Goal: Task Accomplishment & Management: Manage account settings

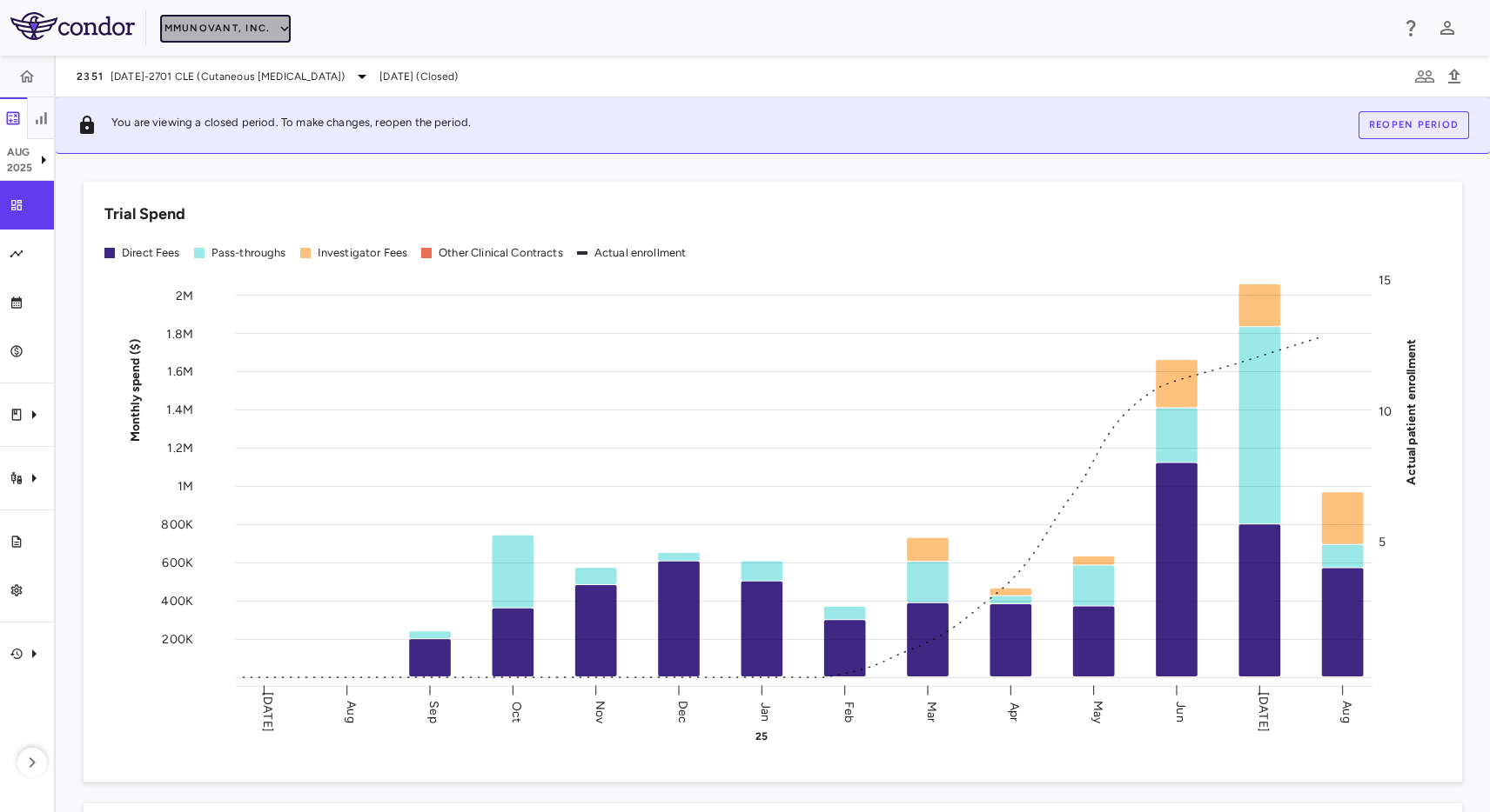
click at [262, 25] on button "Immunovant, Inc." at bounding box center [225, 28] width 130 height 28
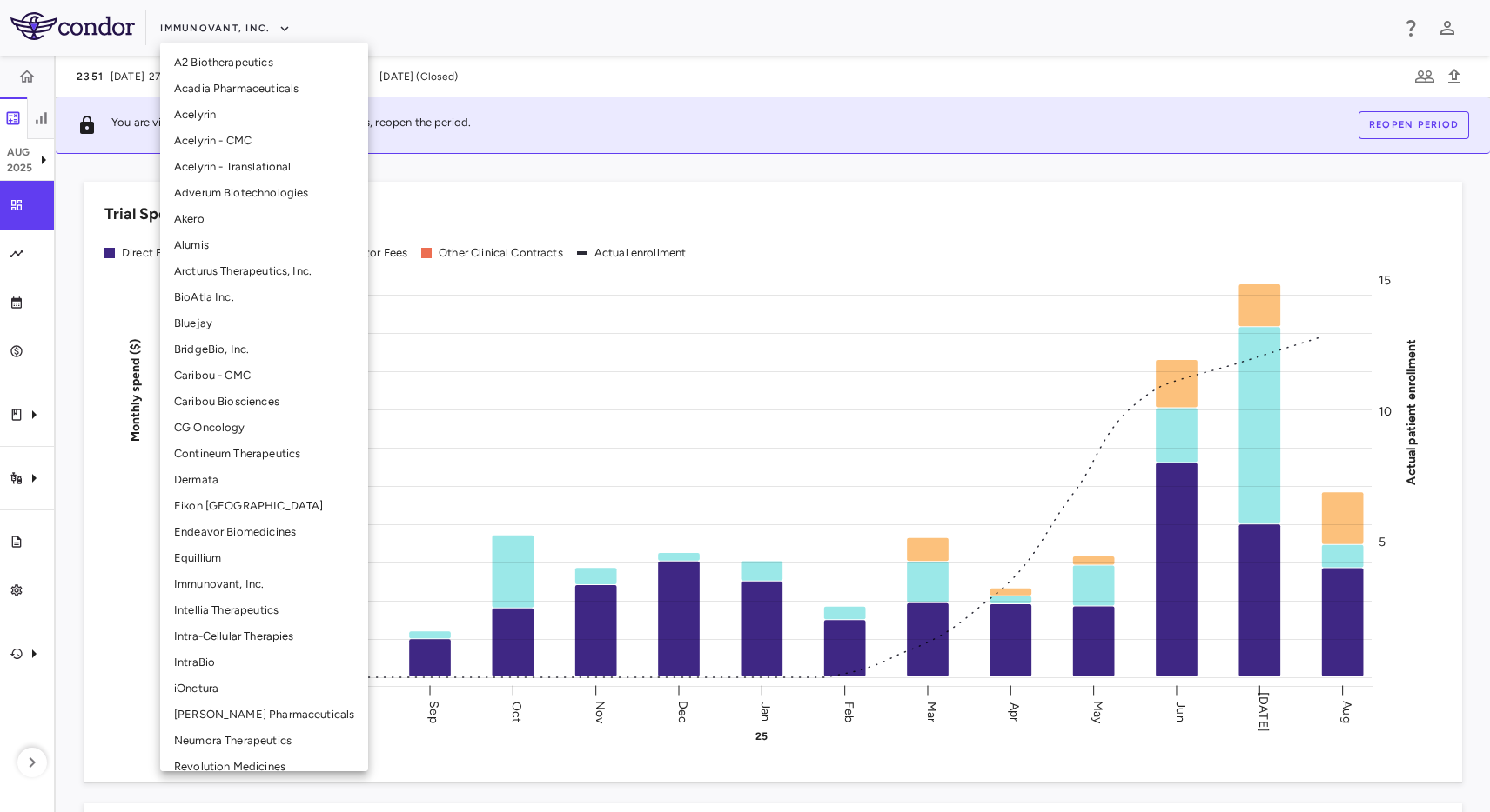
click at [208, 439] on li "CG Oncology" at bounding box center [263, 428] width 208 height 26
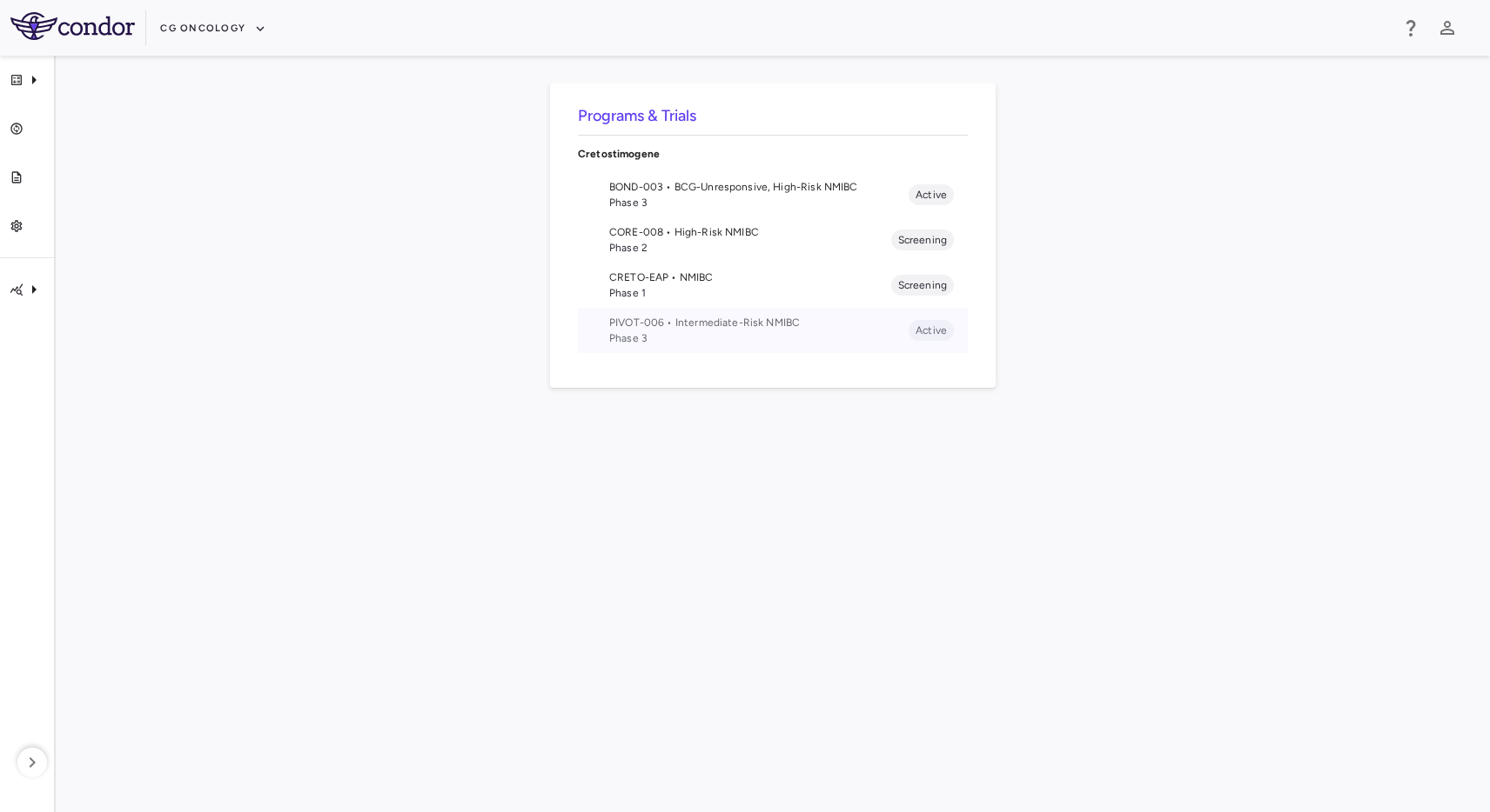
click at [684, 339] on span "Phase 3" at bounding box center [759, 338] width 299 height 16
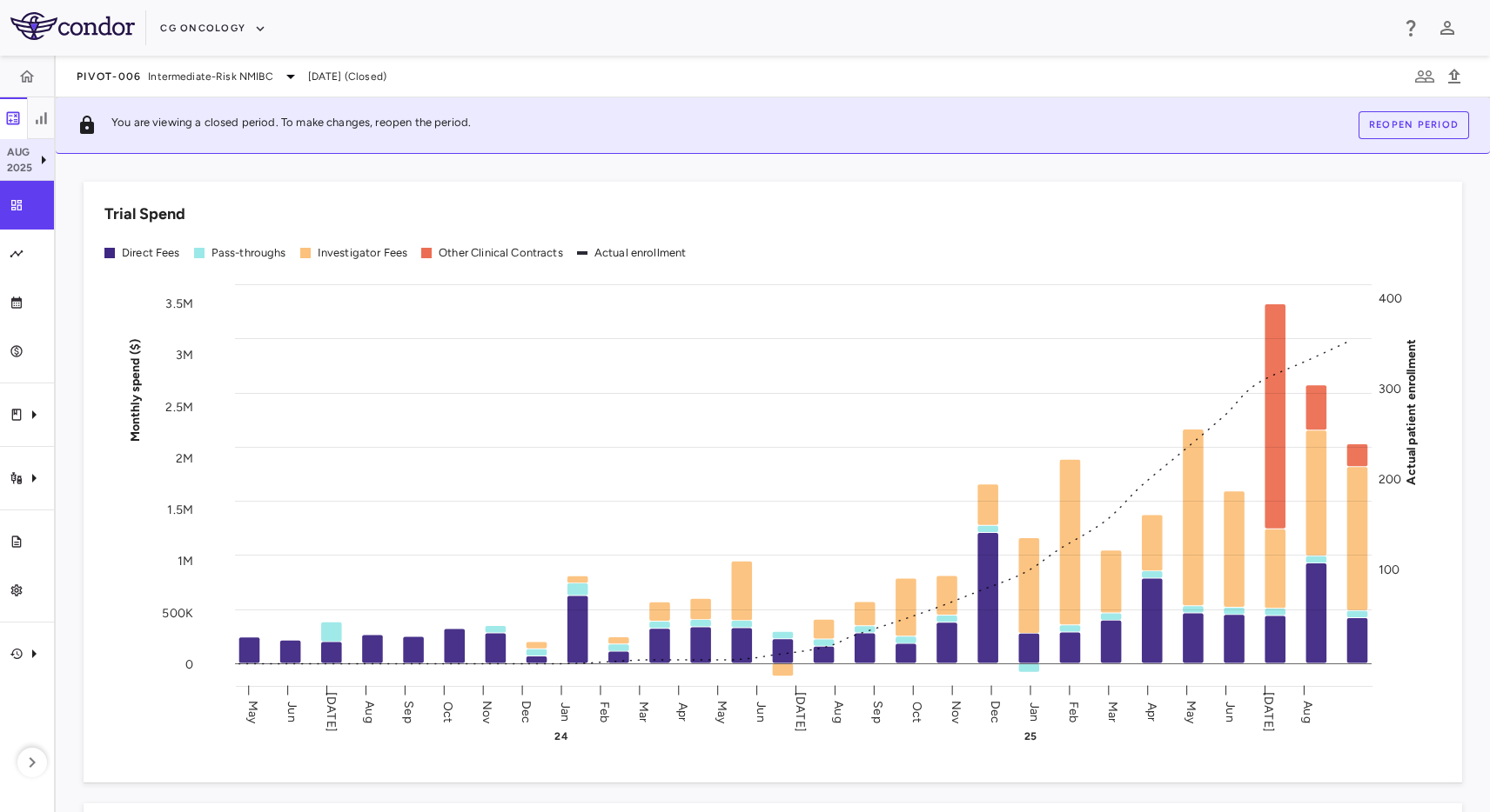
click at [24, 147] on p "Aug" at bounding box center [20, 151] width 26 height 16
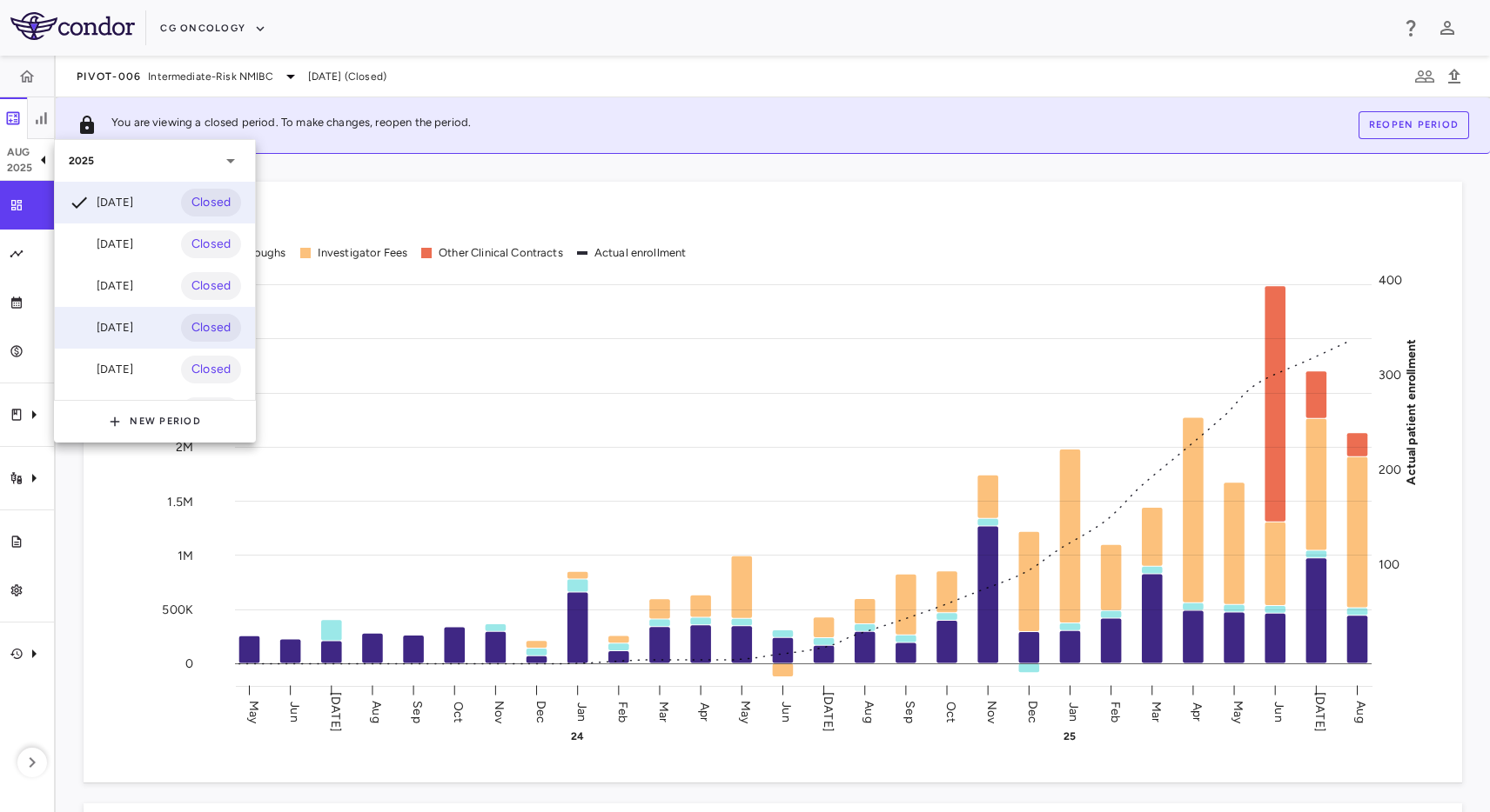
click at [102, 325] on div "[DATE]" at bounding box center [101, 328] width 64 height 21
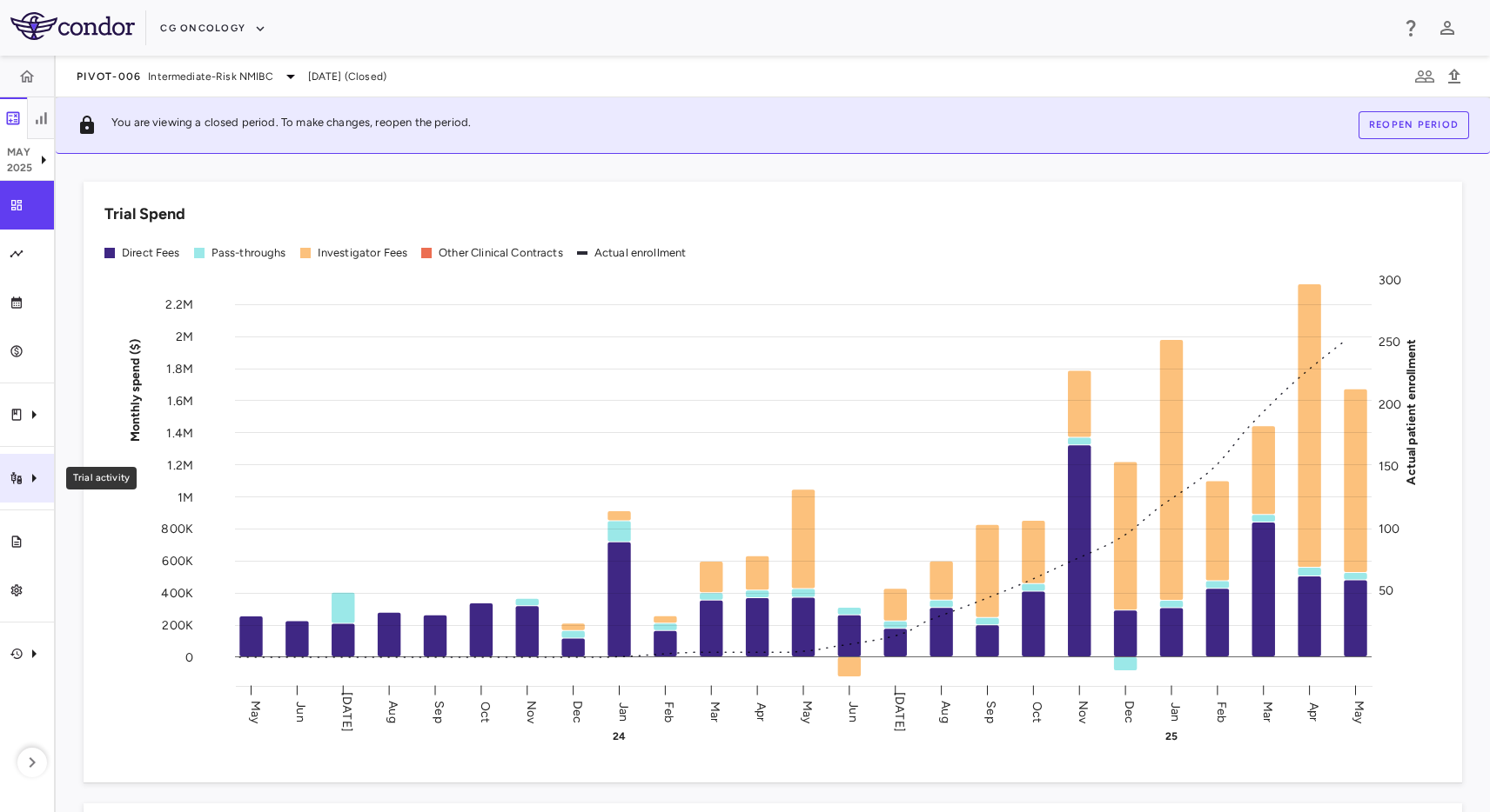
click at [42, 462] on div "Trial activity" at bounding box center [27, 478] width 54 height 49
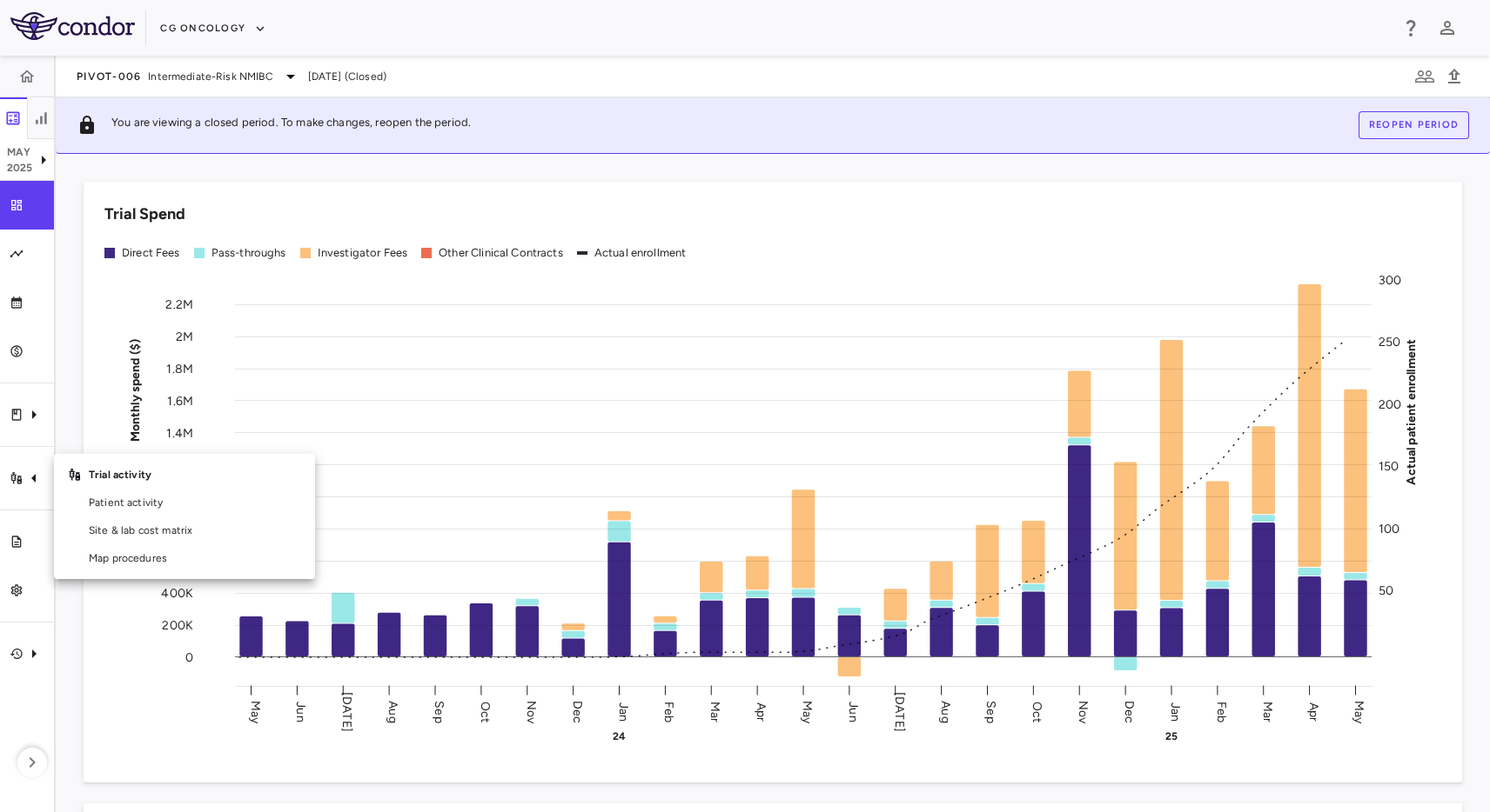
click at [44, 166] on div at bounding box center [745, 406] width 1490 height 812
click at [26, 166] on p "2025" at bounding box center [20, 167] width 26 height 16
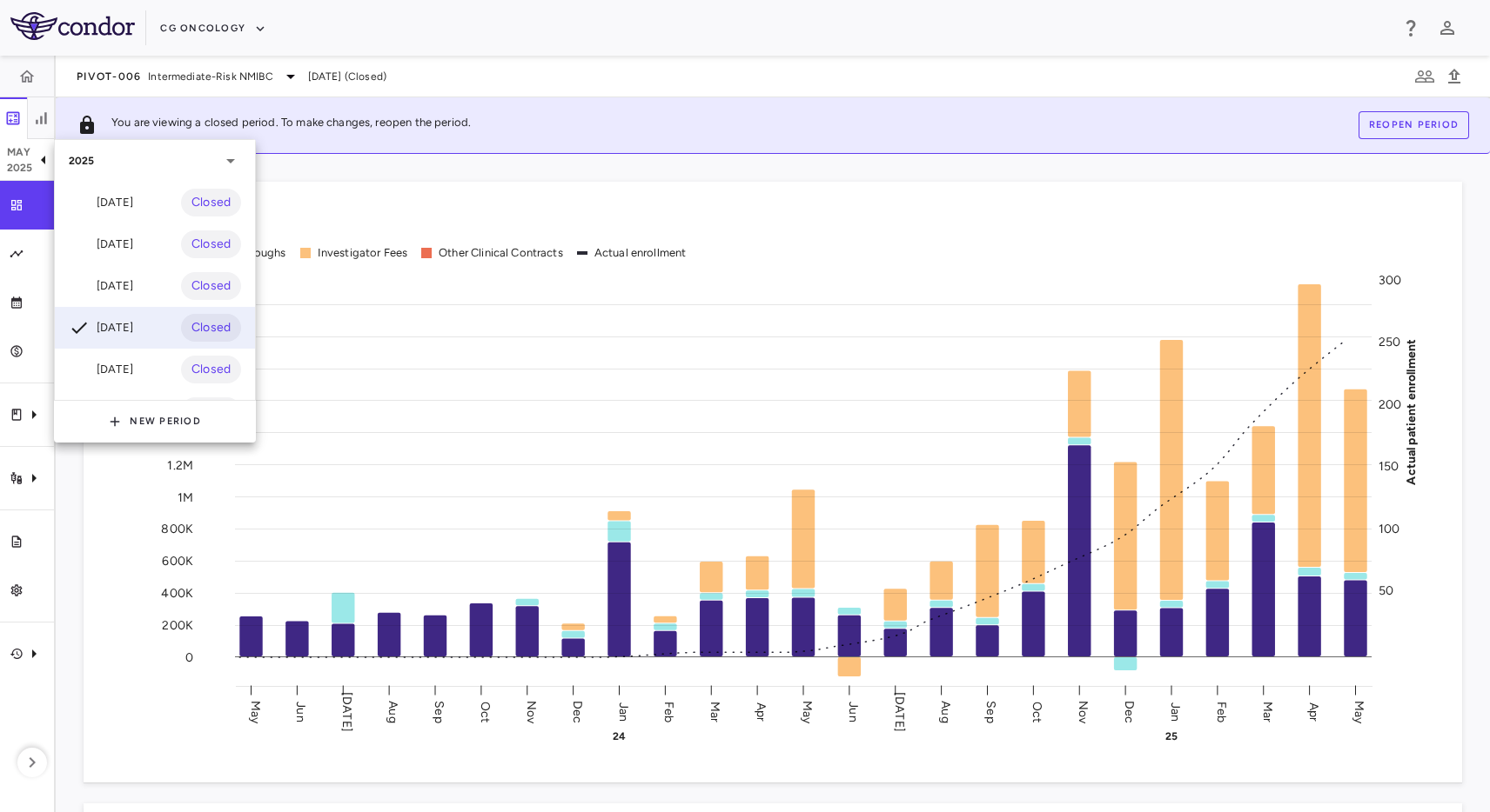
click at [214, 74] on div at bounding box center [745, 406] width 1490 height 812
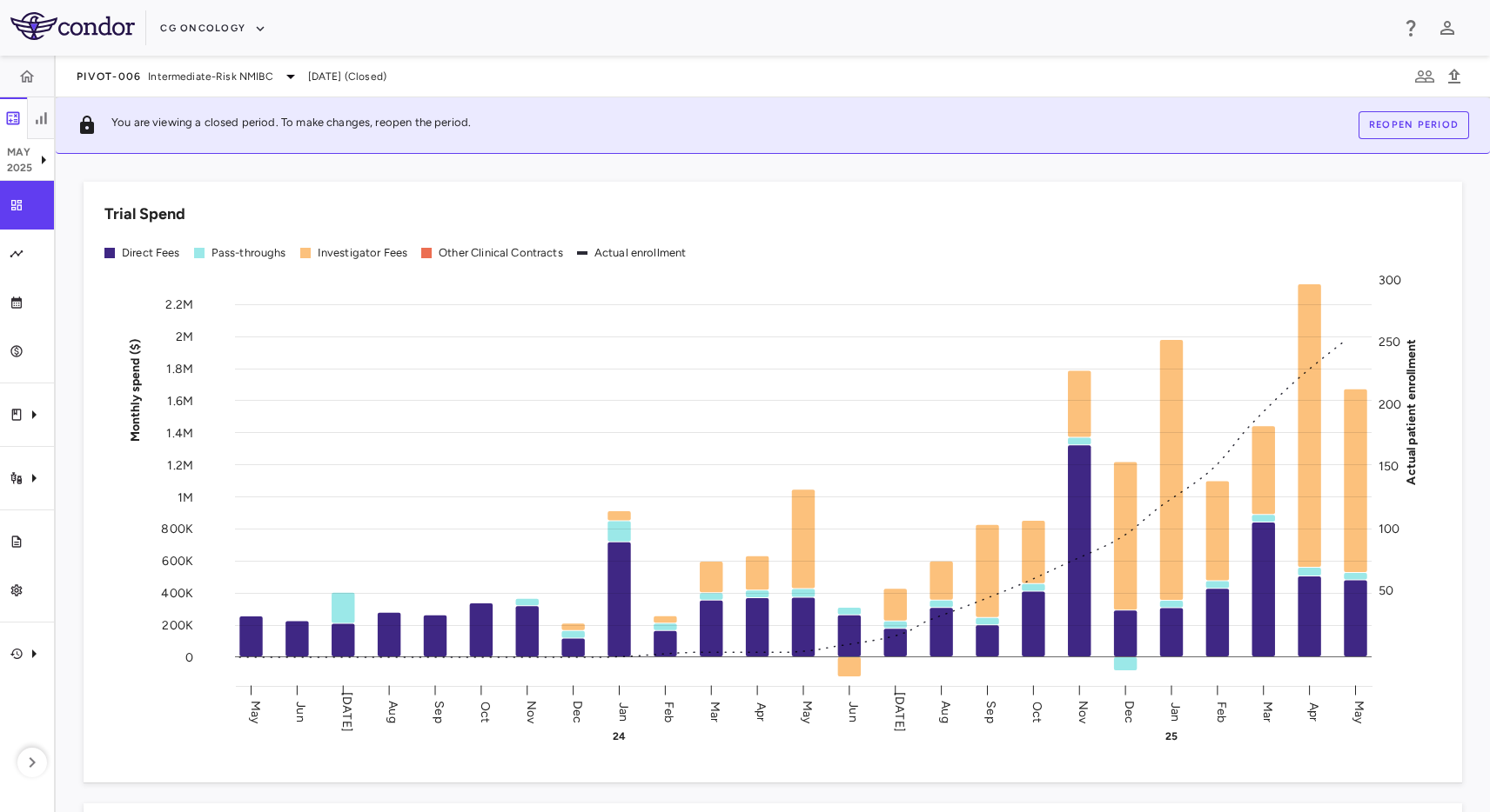
click at [196, 86] on div "PIVOT-006 Intermediate-Risk NMIBC May 2025 (Closed)" at bounding box center [773, 76] width 1434 height 41
click at [196, 73] on span "Intermediate-Risk NMIBC" at bounding box center [210, 76] width 125 height 16
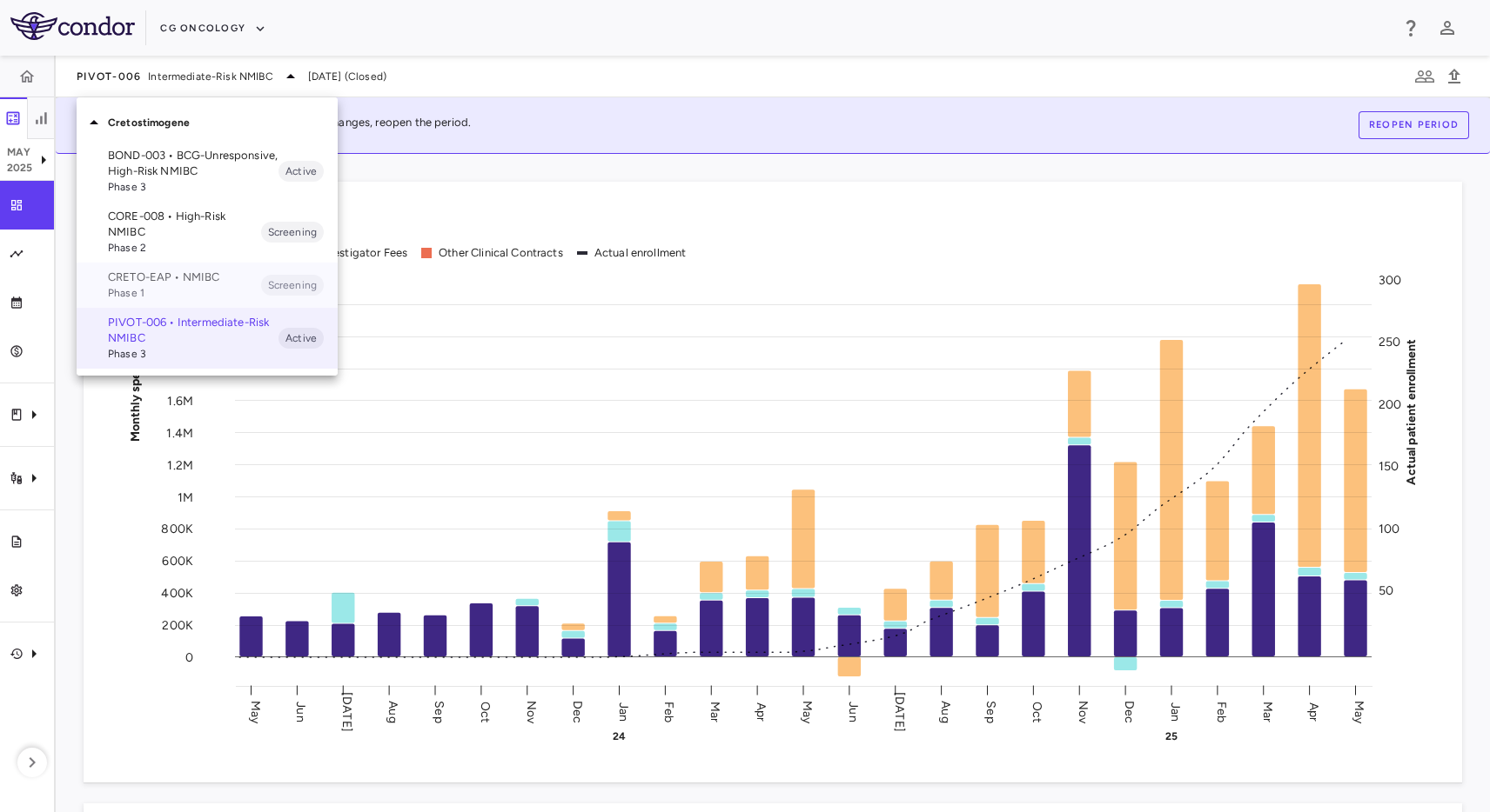
click at [208, 274] on p "CRETO-EAP • NMIBC" at bounding box center [185, 277] width 153 height 16
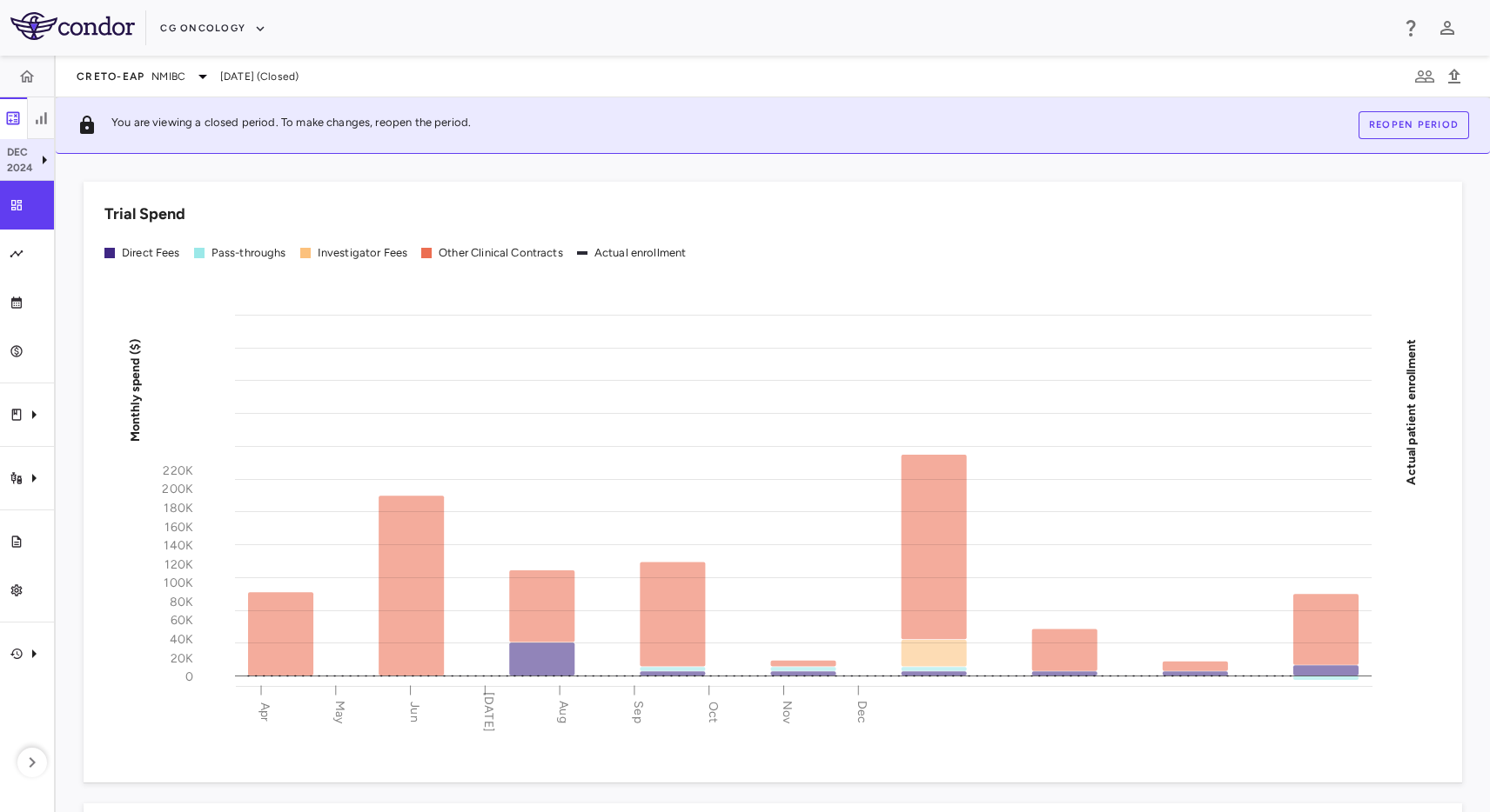
click at [42, 163] on icon at bounding box center [44, 160] width 5 height 8
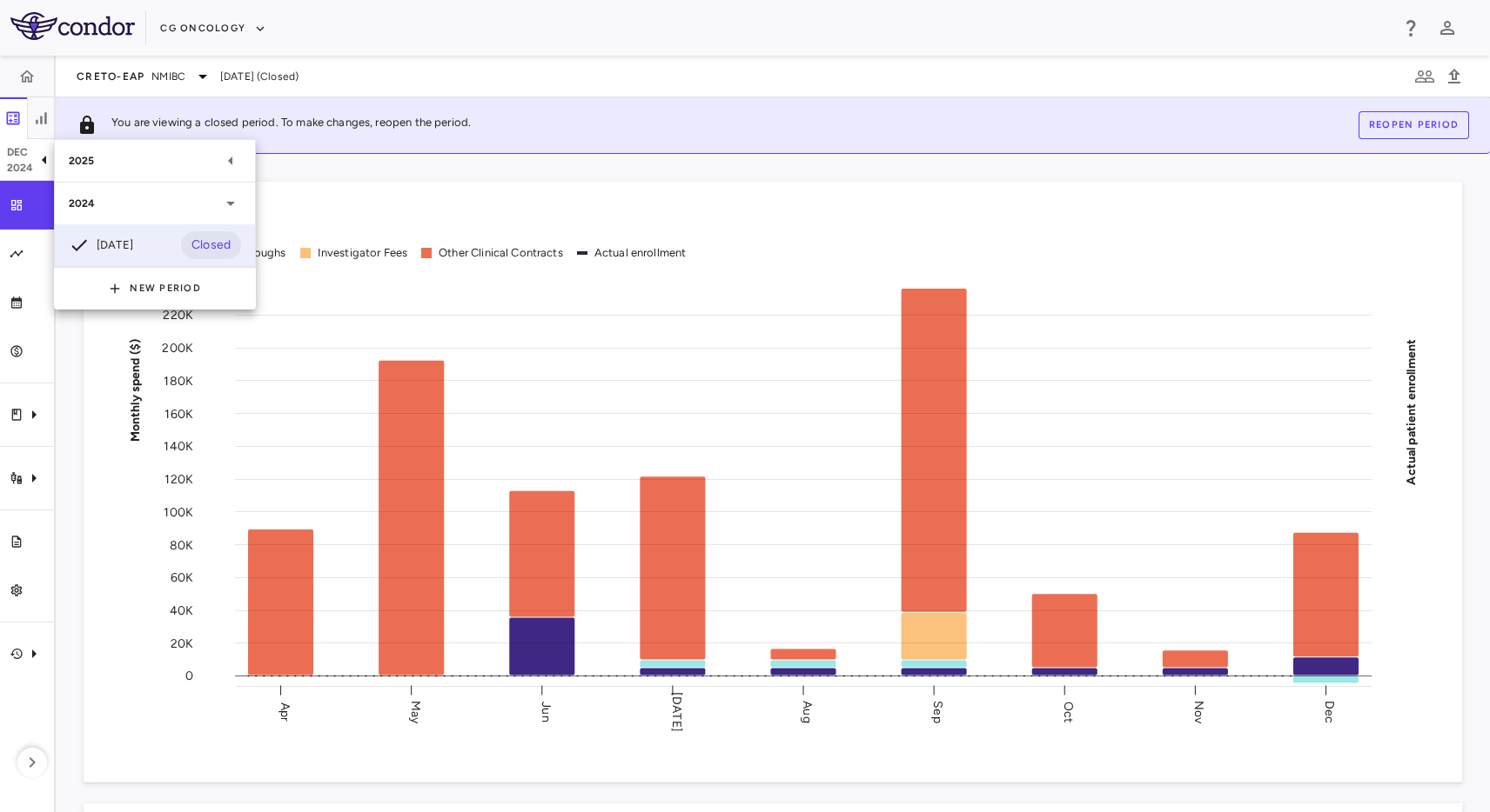
click at [156, 158] on div "2025" at bounding box center [144, 161] width 151 height 16
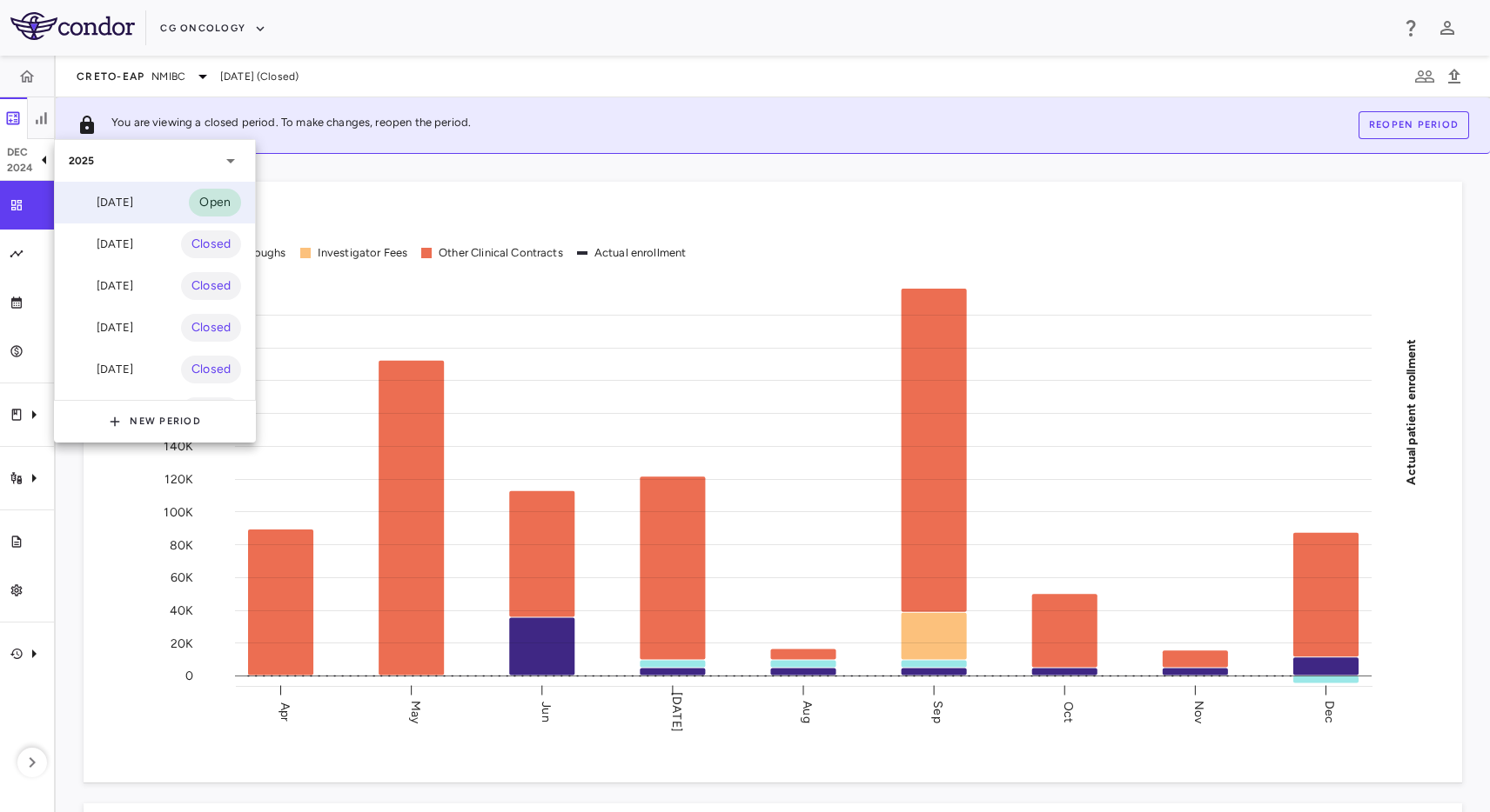
click at [165, 211] on div "[DATE] Open" at bounding box center [155, 202] width 200 height 41
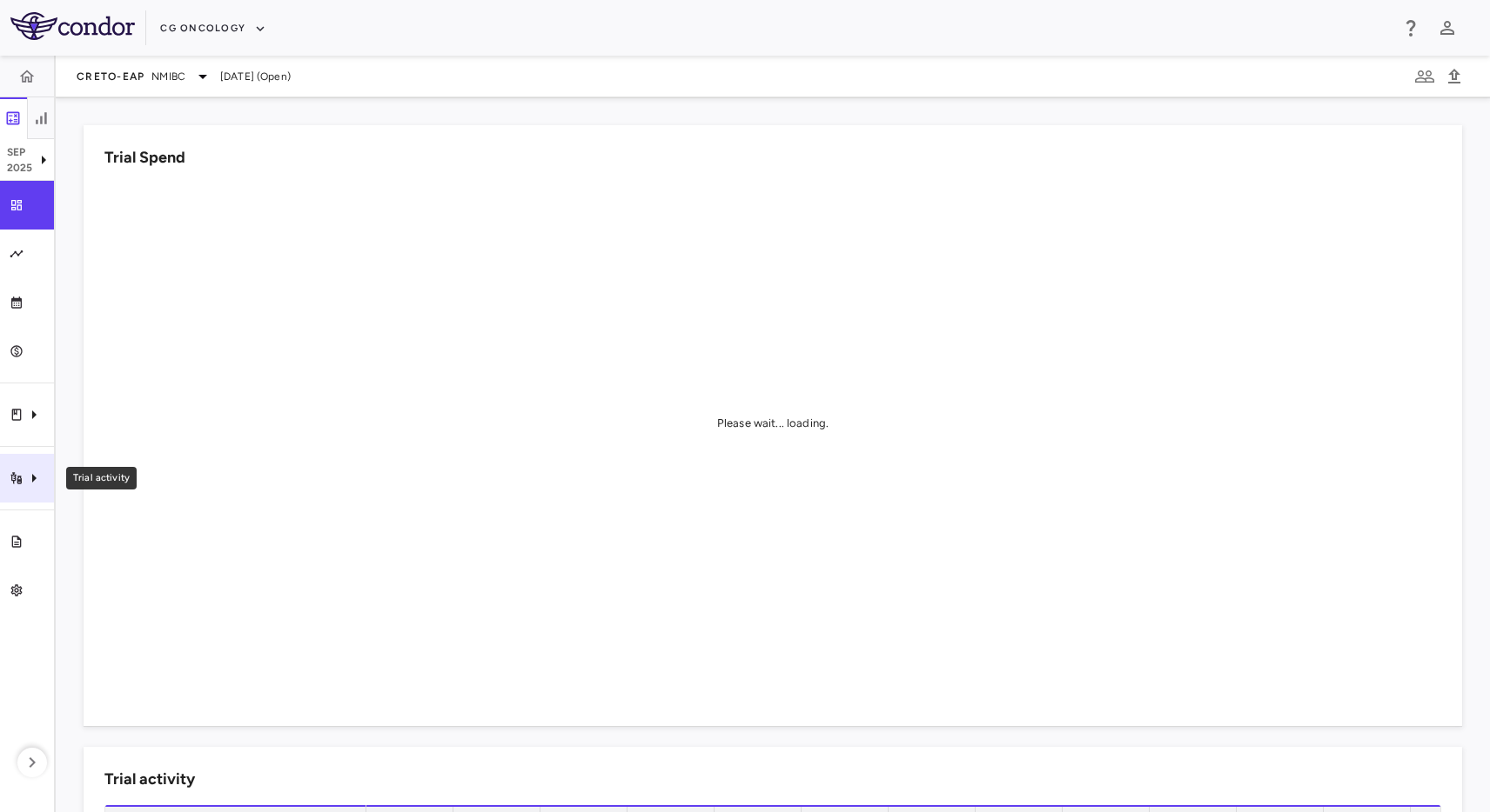
click at [40, 475] on icon "Trial activity" at bounding box center [34, 478] width 21 height 21
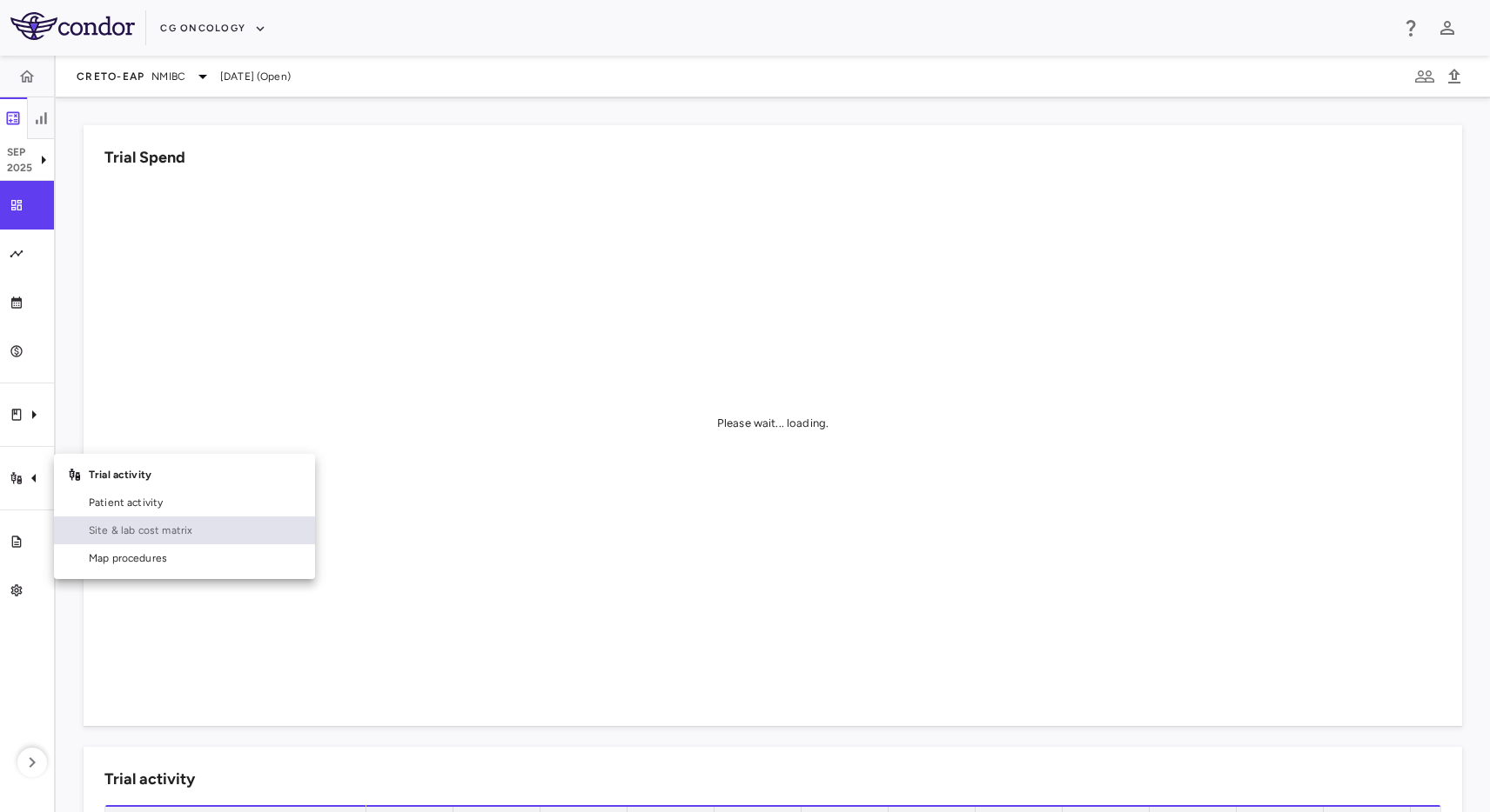
click at [120, 539] on link "Site & lab cost matrix" at bounding box center [185, 530] width 261 height 28
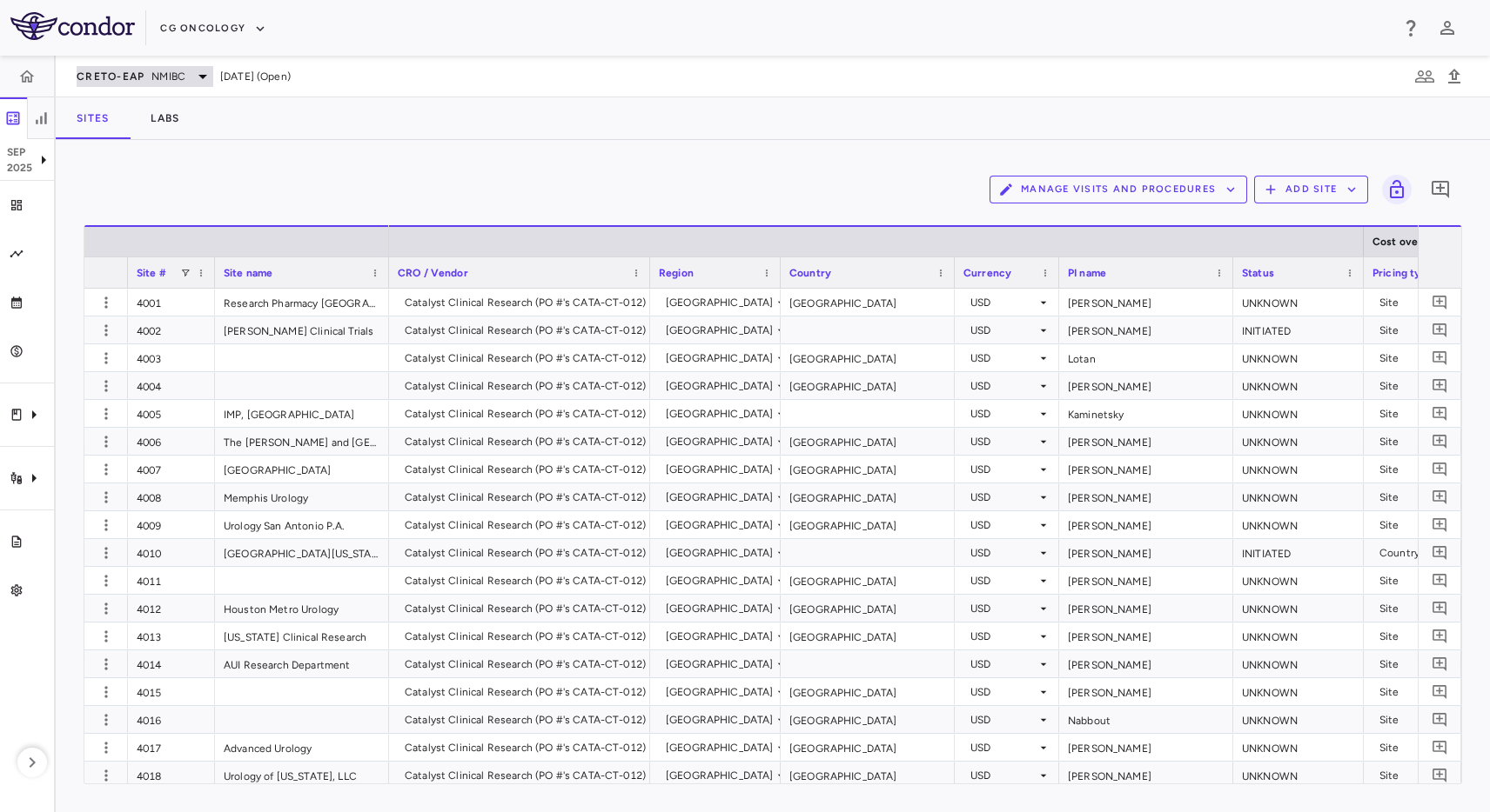
click at [98, 74] on span "CRETO-EAP" at bounding box center [110, 76] width 68 height 14
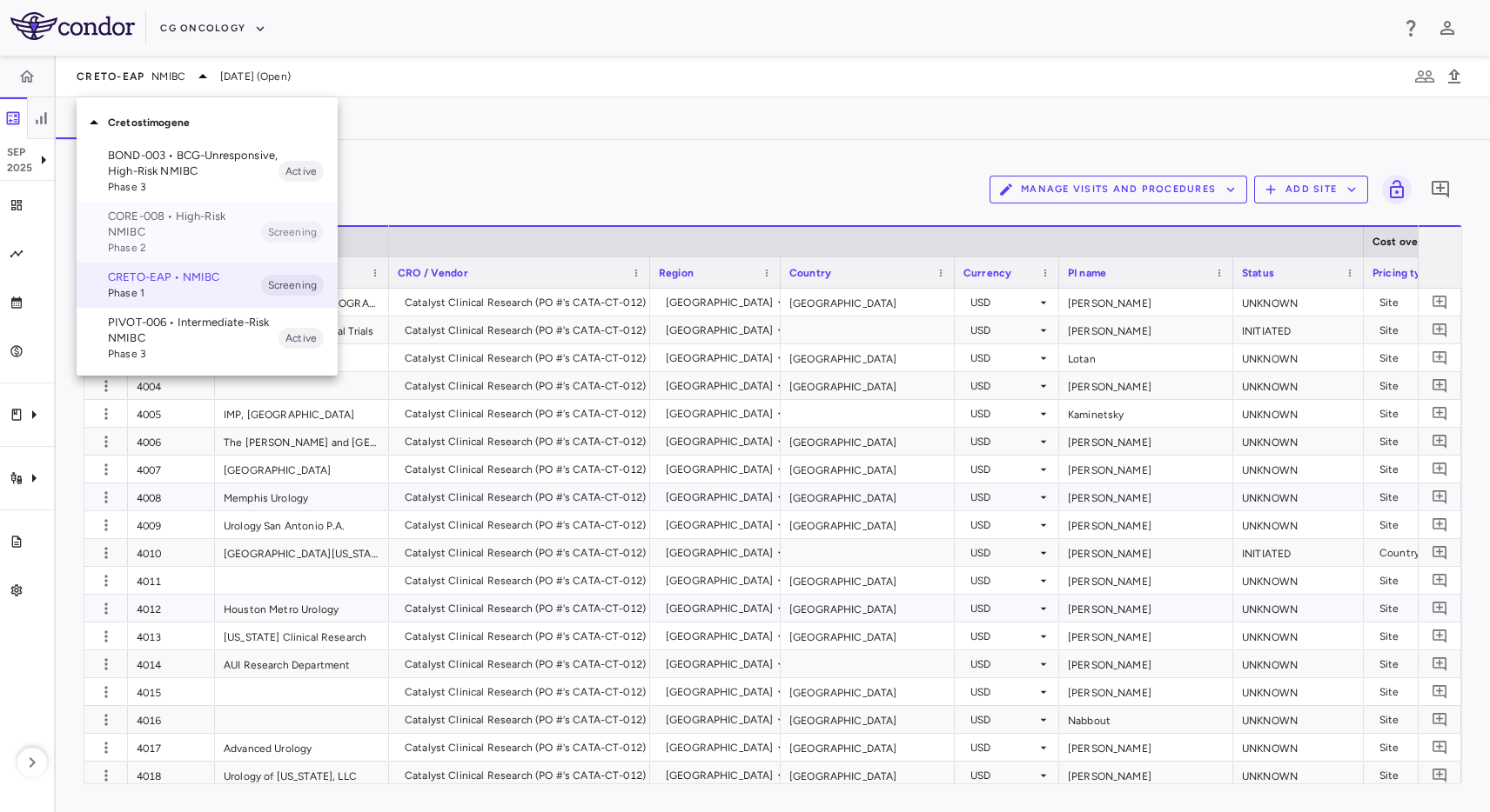
click at [178, 210] on p "CORE-008 • High-Risk NMIBC" at bounding box center [185, 224] width 153 height 31
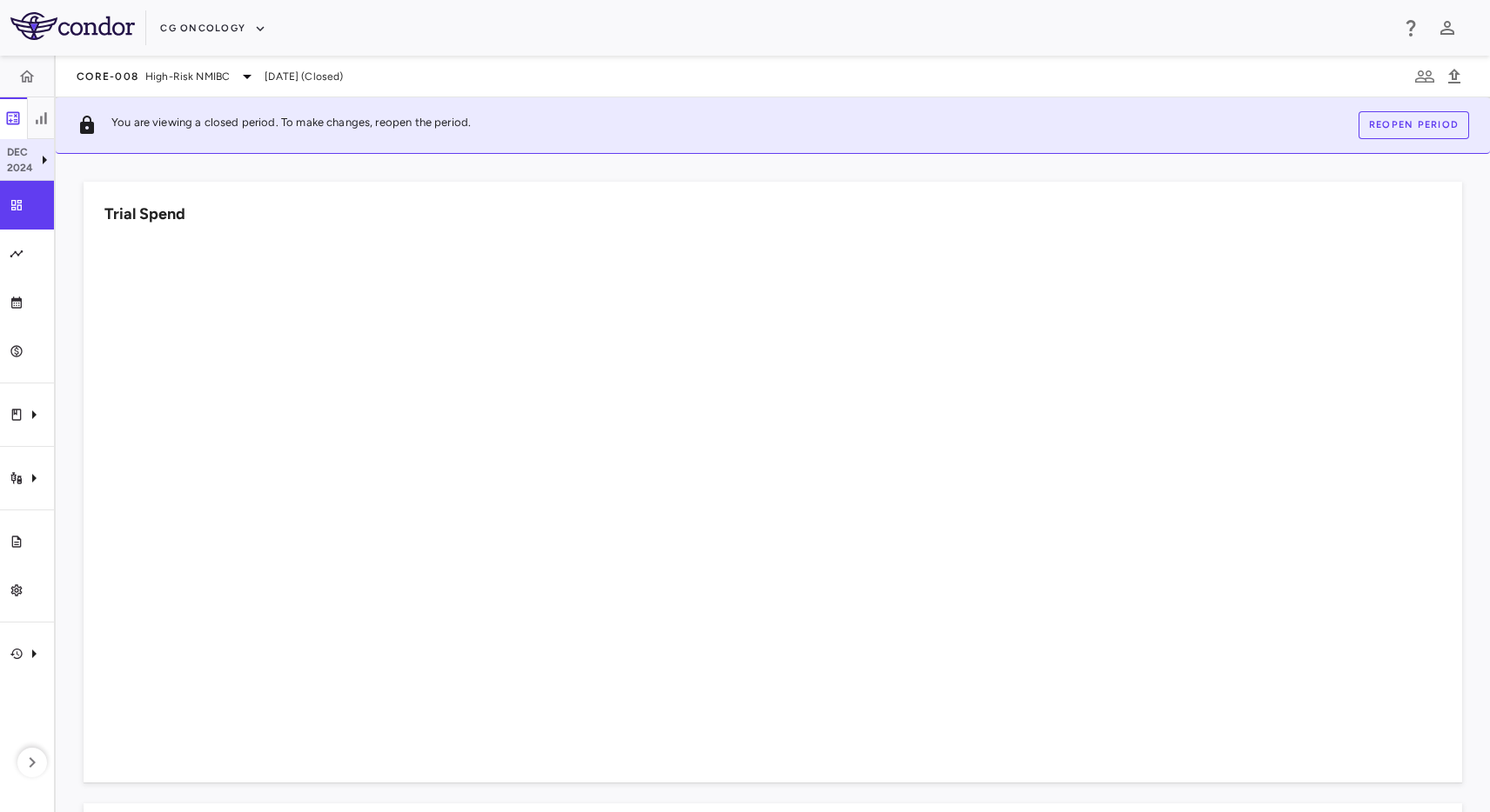
click at [7, 141] on div "[DATE]" at bounding box center [27, 160] width 54 height 41
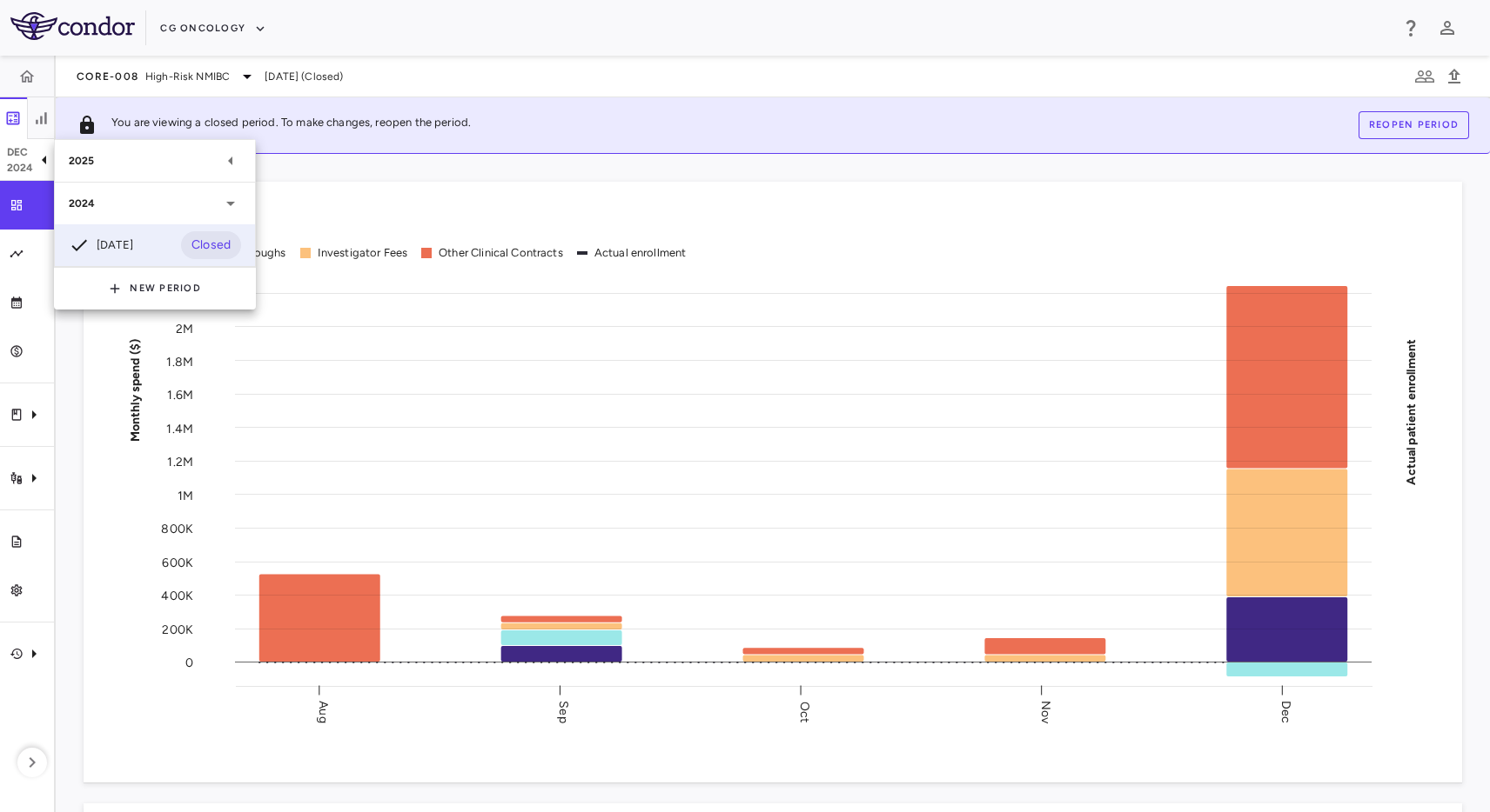
click at [138, 164] on div "2025" at bounding box center [144, 161] width 151 height 16
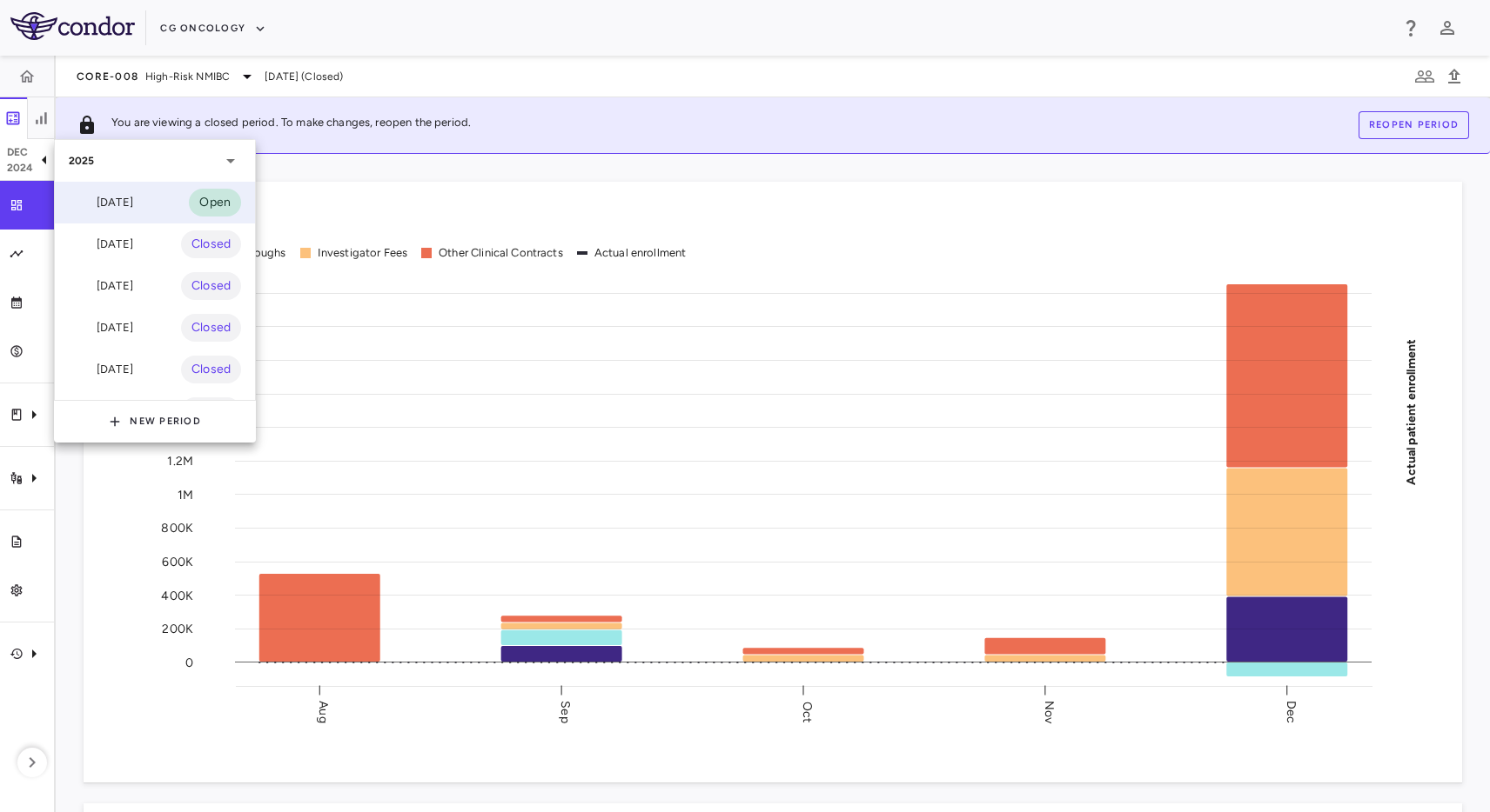
click at [133, 203] on div "[DATE]" at bounding box center [101, 202] width 64 height 21
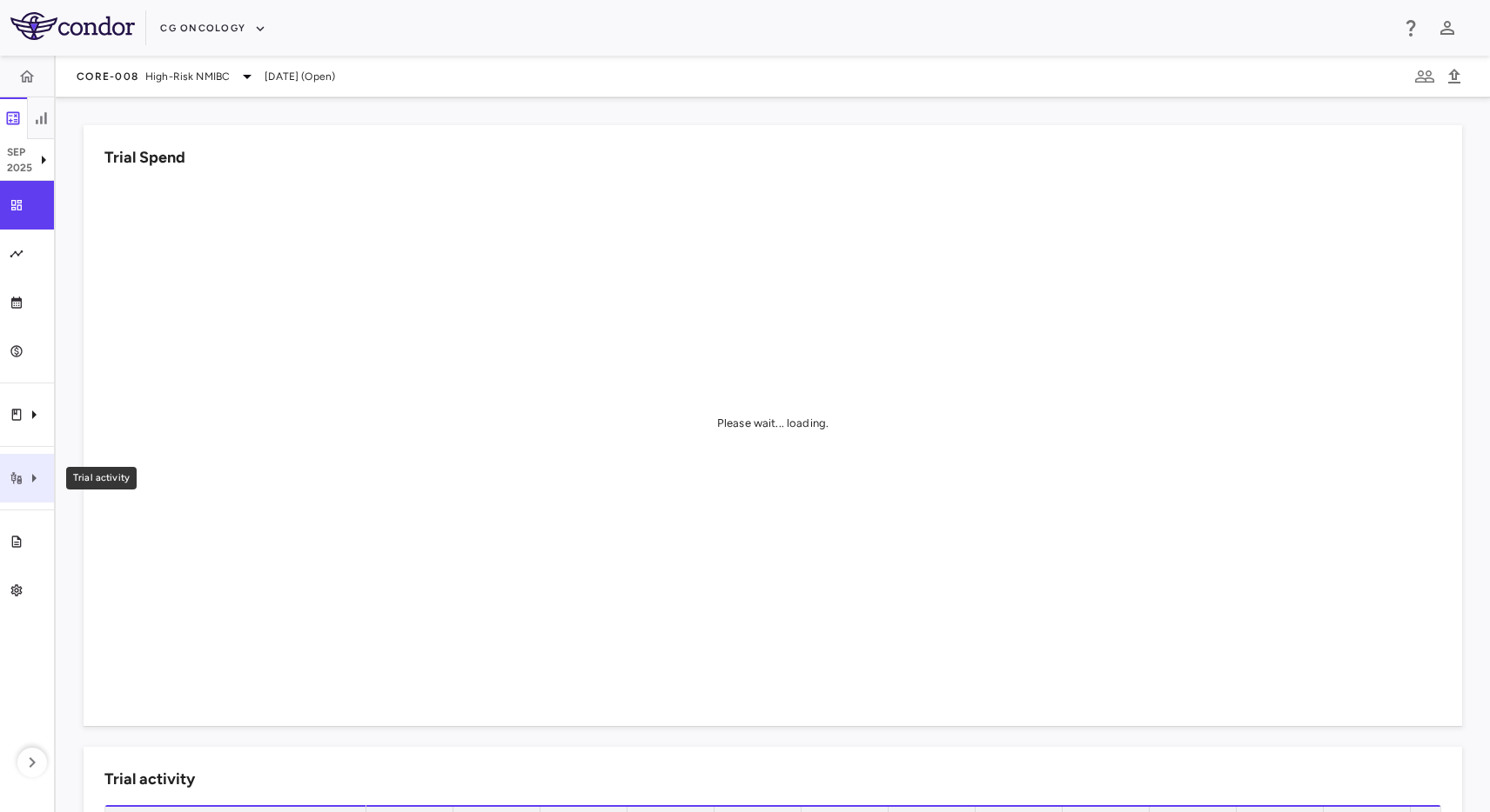
click at [49, 494] on div "Trial activity" at bounding box center [27, 478] width 54 height 49
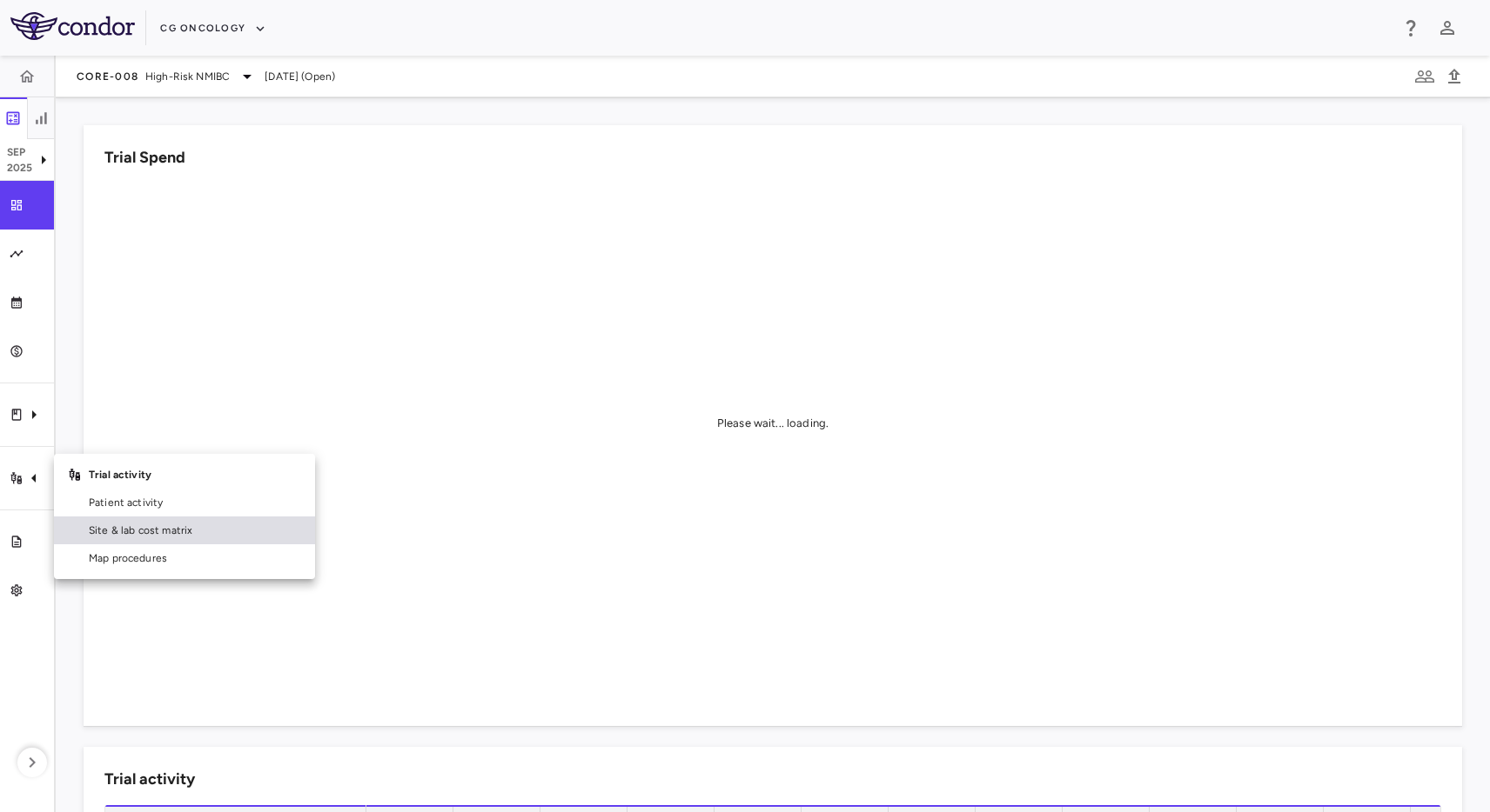
click at [139, 533] on span "Site & lab cost matrix" at bounding box center [195, 530] width 212 height 16
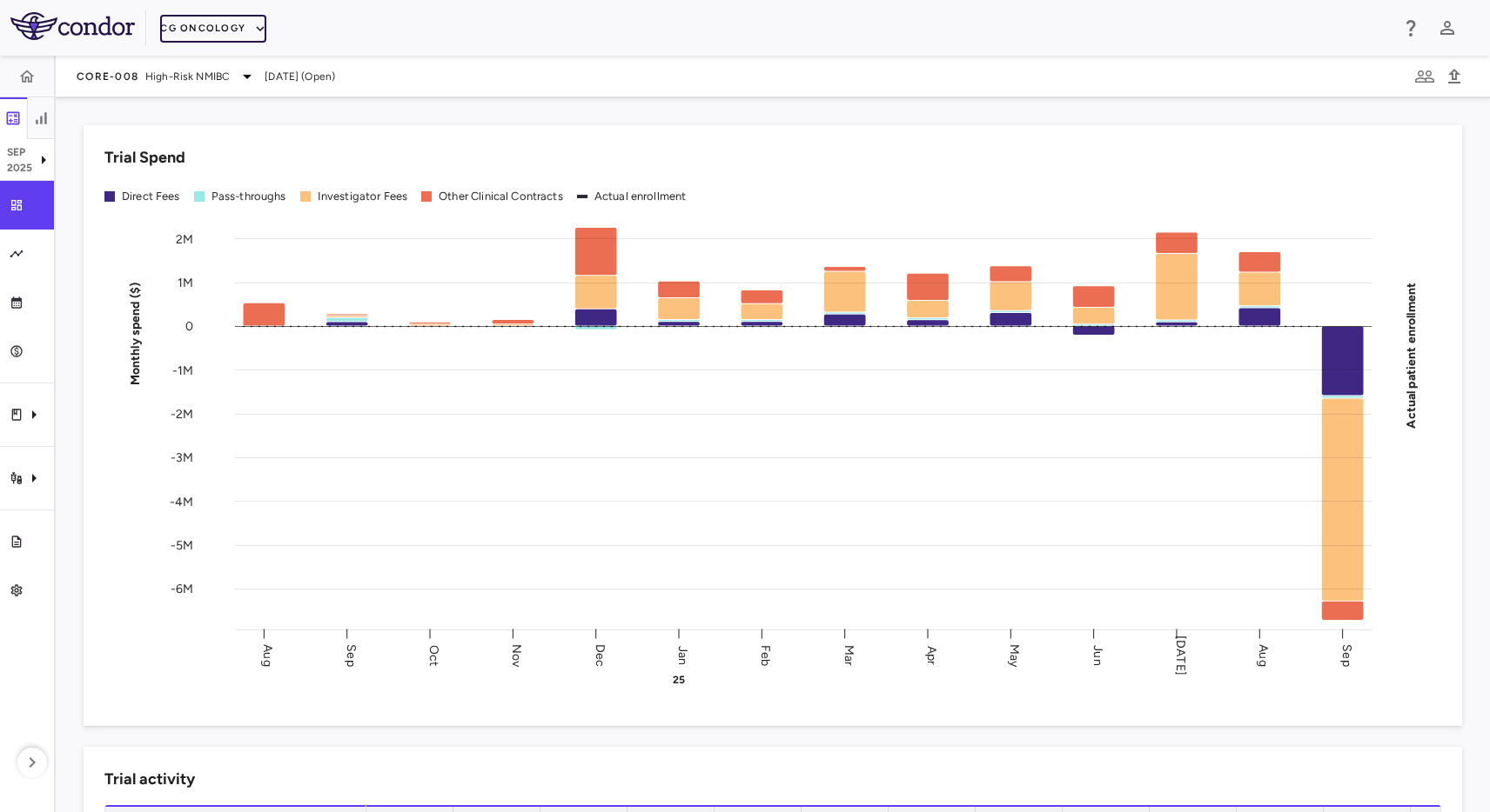
click at [192, 37] on button "CG Oncology" at bounding box center [213, 28] width 106 height 28
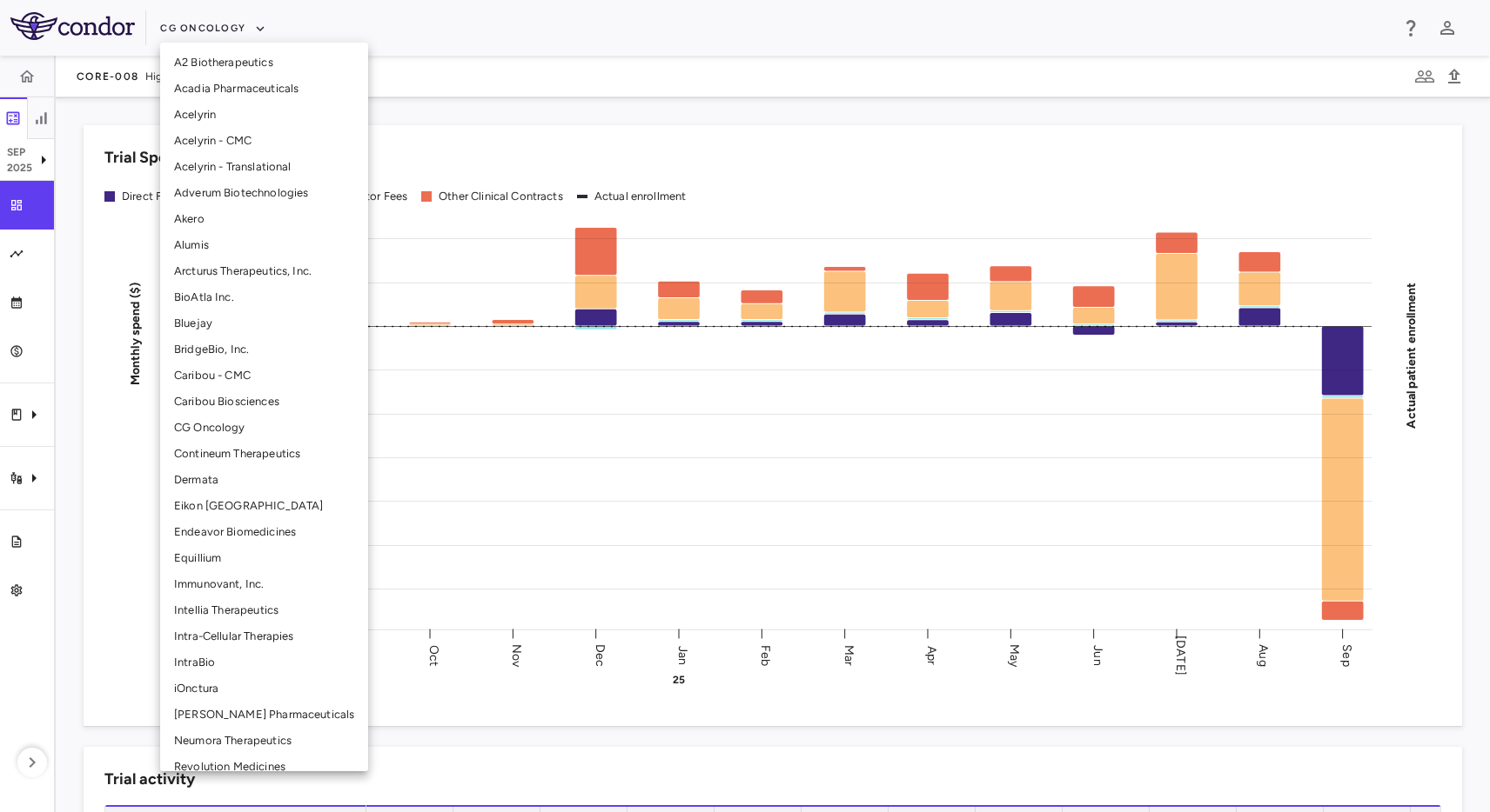
click at [181, 122] on li "Acelyrin" at bounding box center [263, 115] width 208 height 26
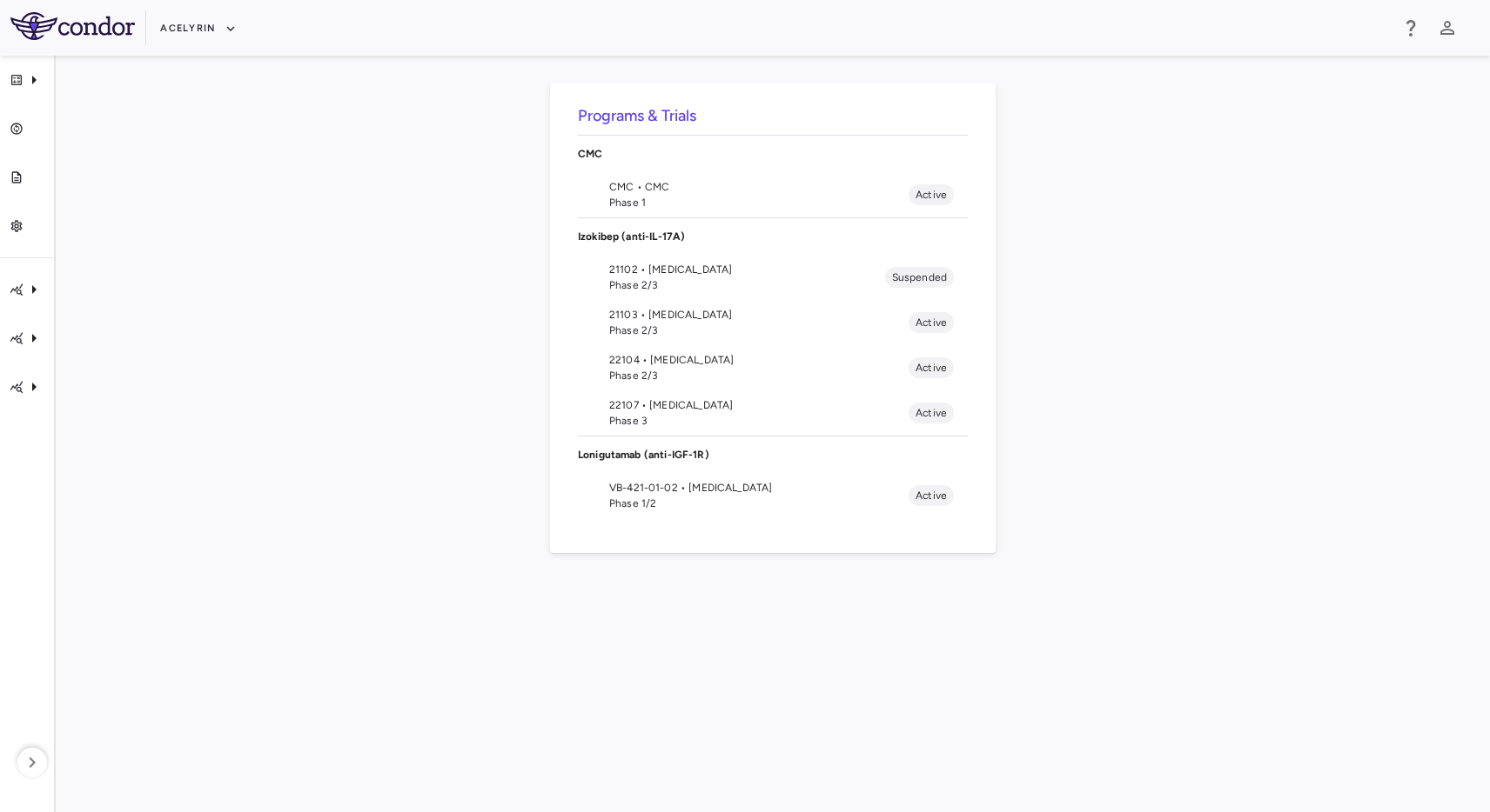
click at [711, 406] on span "22107 • [MEDICAL_DATA]" at bounding box center [759, 405] width 299 height 16
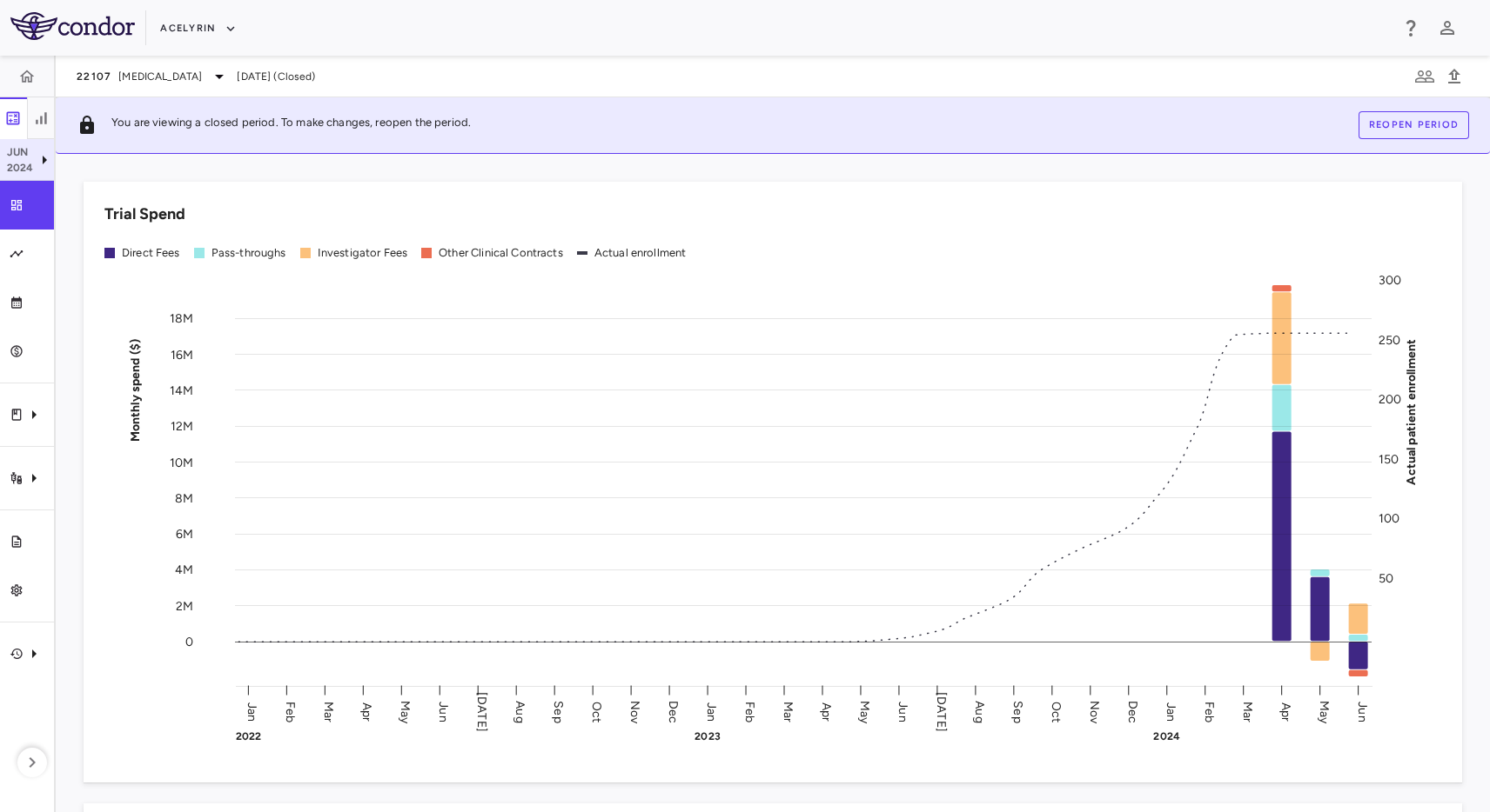
click at [38, 159] on icon at bounding box center [44, 160] width 21 height 21
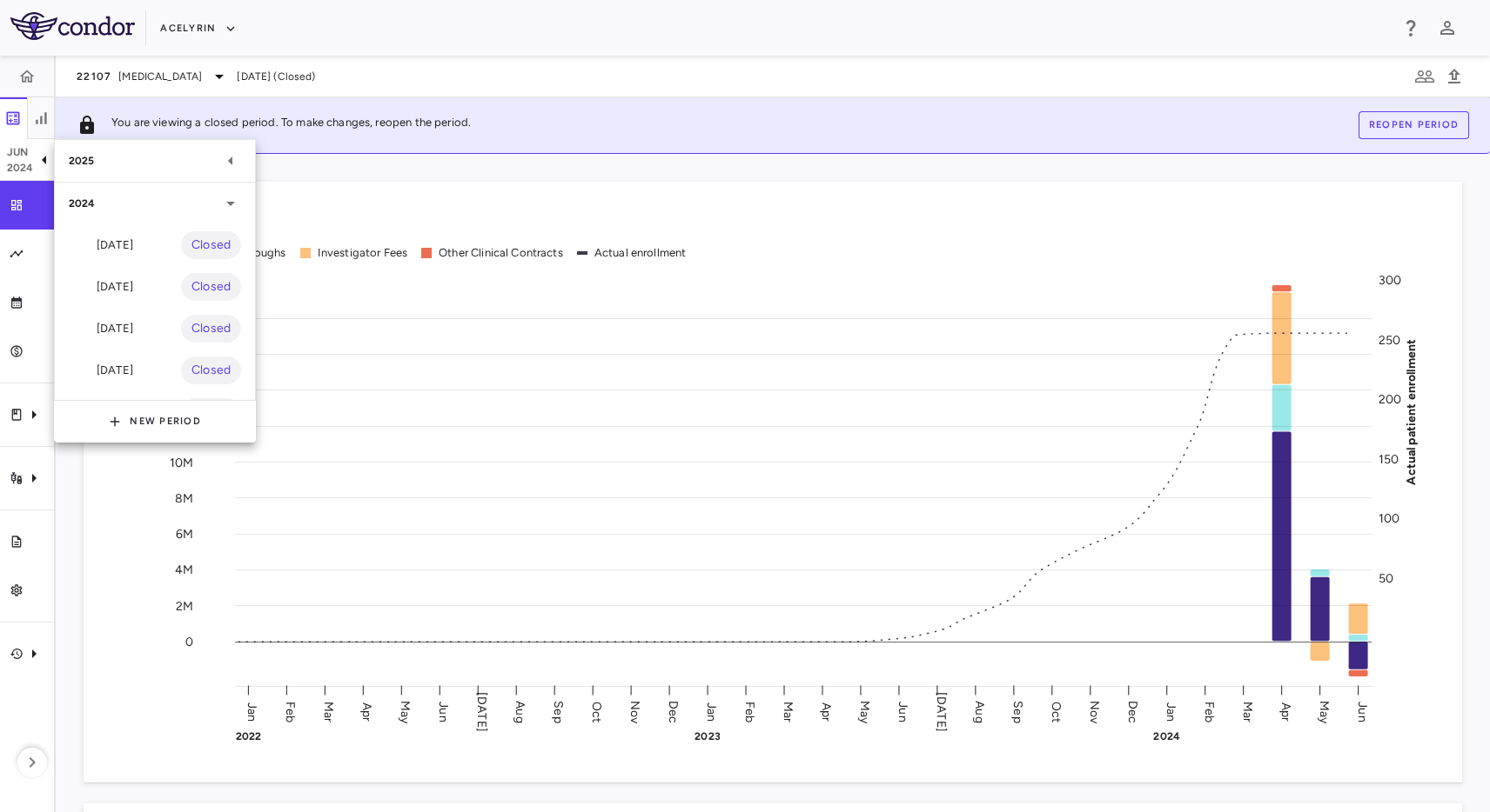
click at [127, 153] on div "2025" at bounding box center [144, 161] width 151 height 16
click at [133, 196] on div "[DATE]" at bounding box center [101, 202] width 64 height 21
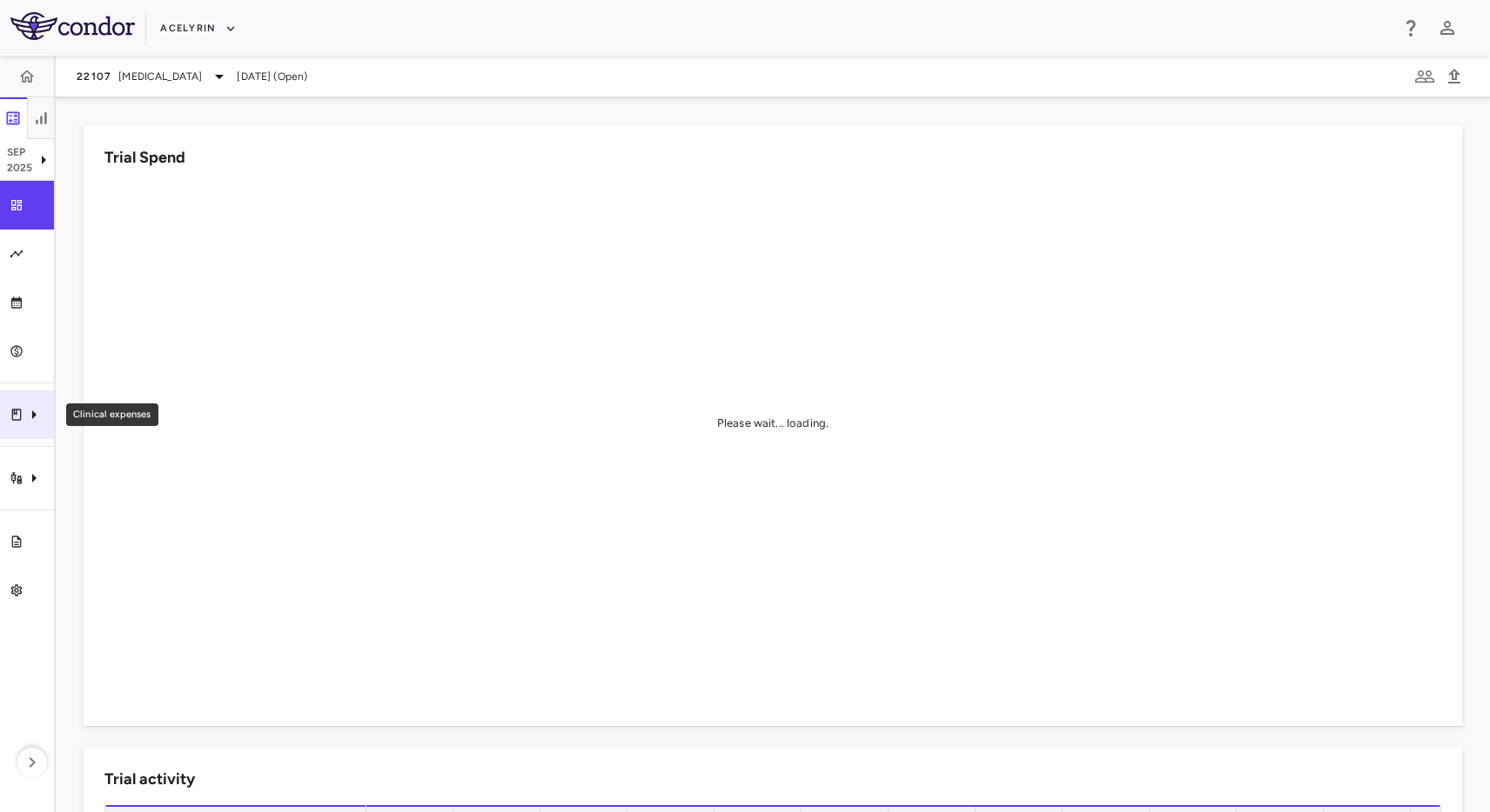
click at [18, 396] on div "Clinical expenses" at bounding box center [27, 415] width 54 height 49
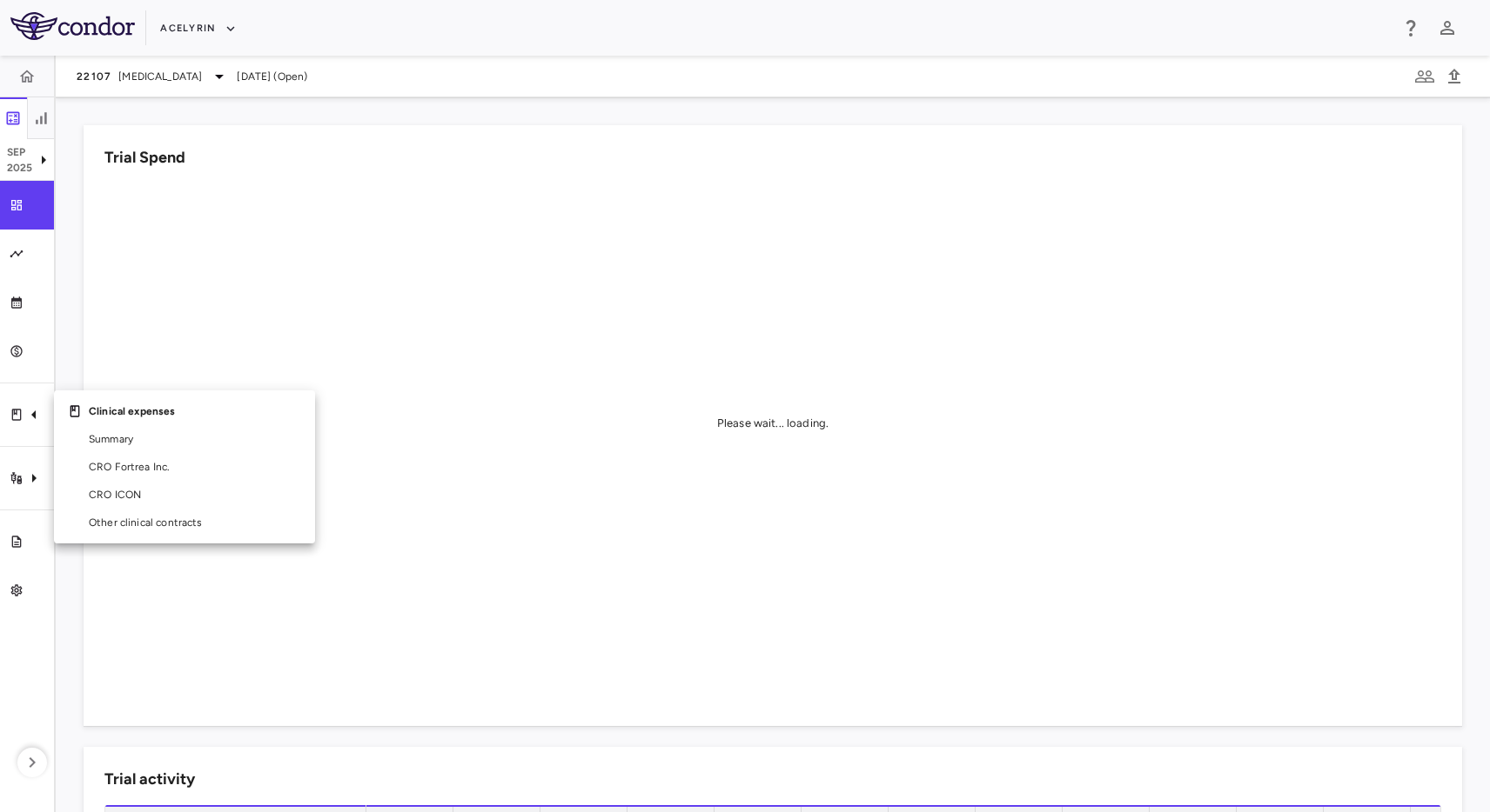
click at [24, 487] on div at bounding box center [745, 406] width 1490 height 812
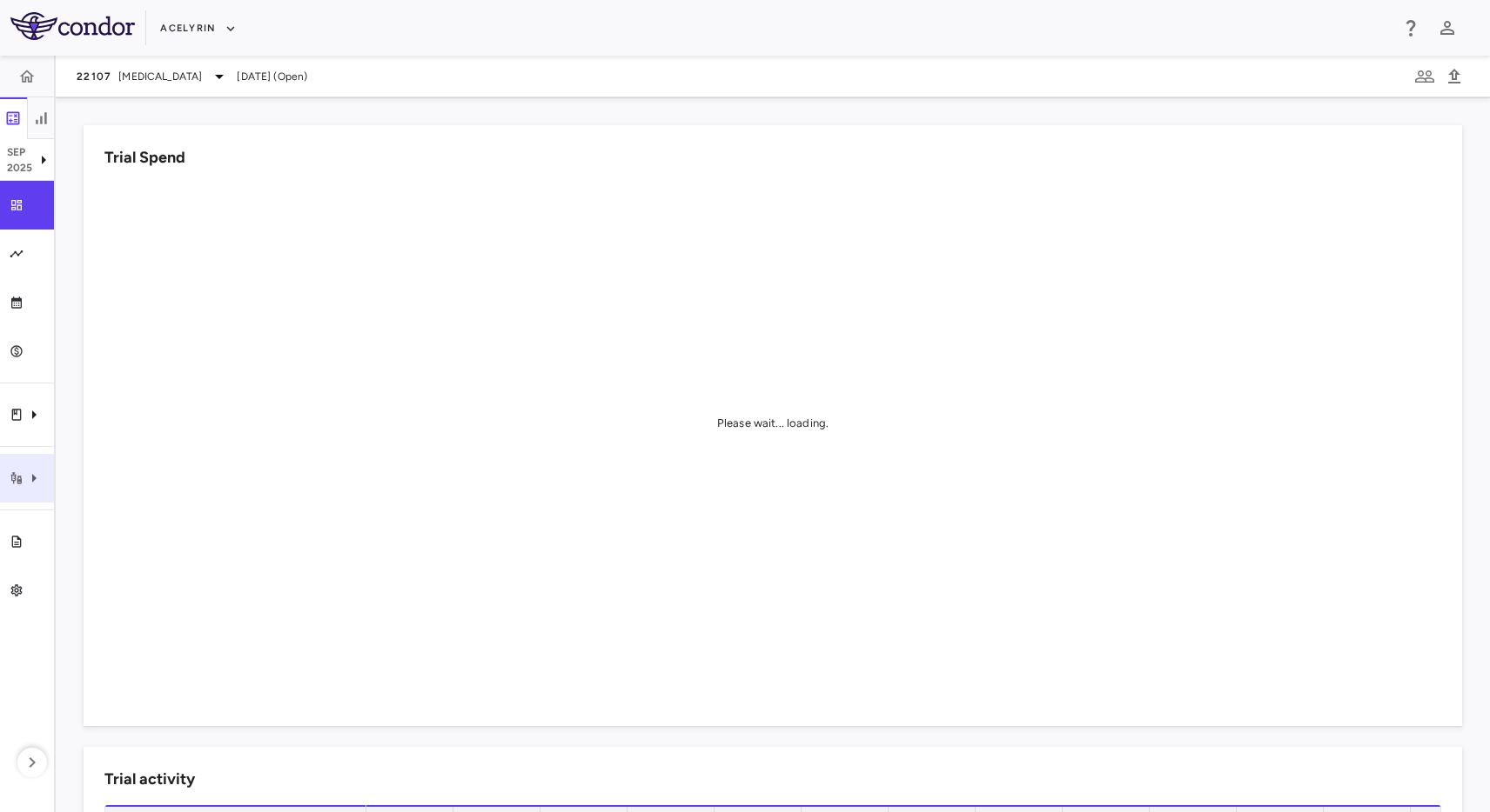
click at [36, 462] on div "Trial activity" at bounding box center [27, 478] width 54 height 49
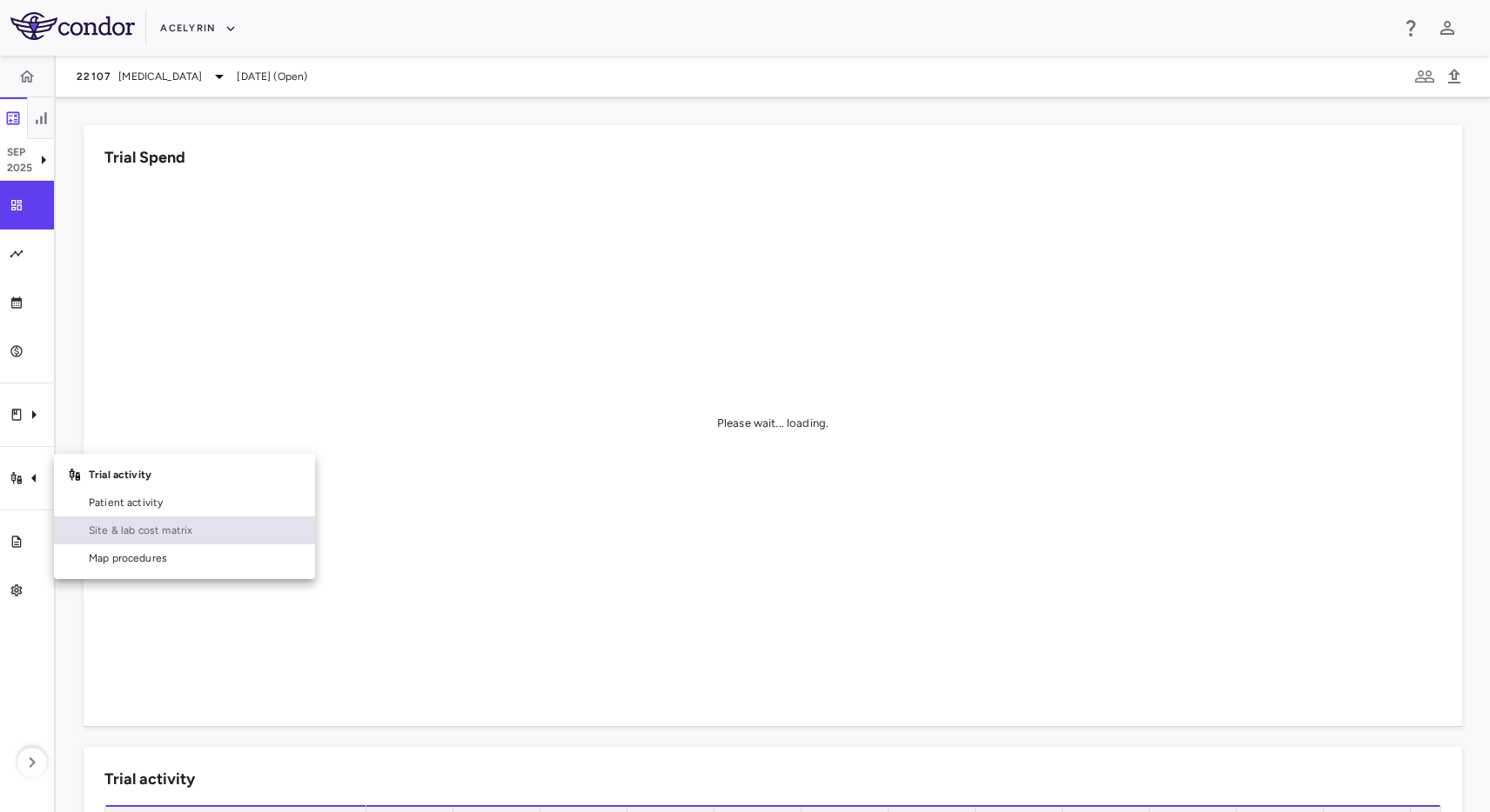
click at [126, 533] on span "Site & lab cost matrix" at bounding box center [195, 530] width 212 height 16
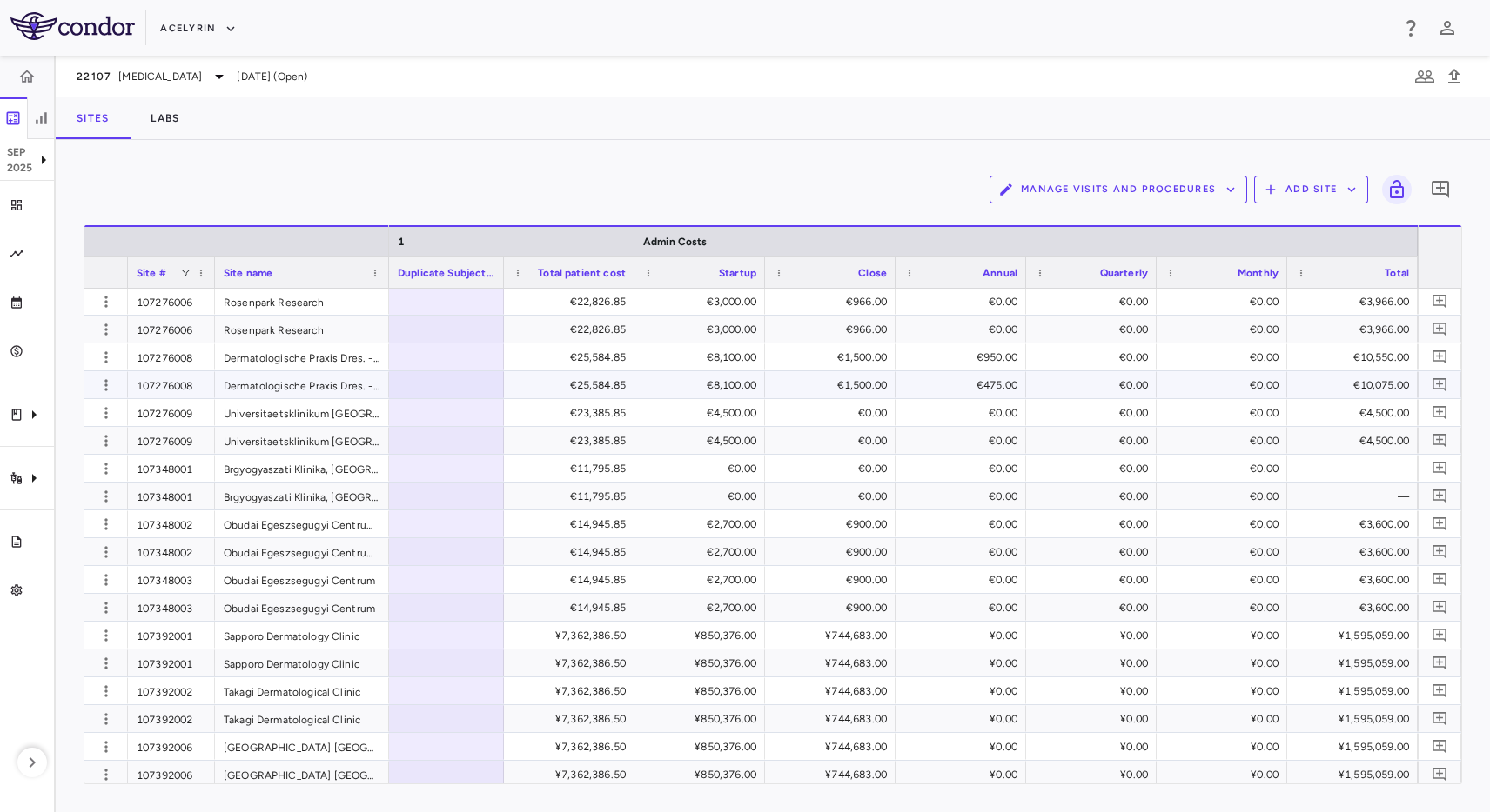
click at [996, 393] on div "€475.00" at bounding box center [964, 385] width 106 height 28
click at [836, 178] on div "Manage Visits and Procedures Add Site 0" at bounding box center [772, 189] width 1378 height 43
drag, startPoint x: 461, startPoint y: 173, endPoint x: 518, endPoint y: 204, distance: 64.9
click at [462, 174] on div "Manage Visits and Procedures Add Site 0" at bounding box center [772, 189] width 1378 height 43
click at [69, 356] on div "Manage Visits and Procedures Add Site 0 Drag here to set row groups Drag here t…" at bounding box center [773, 476] width 1434 height 673
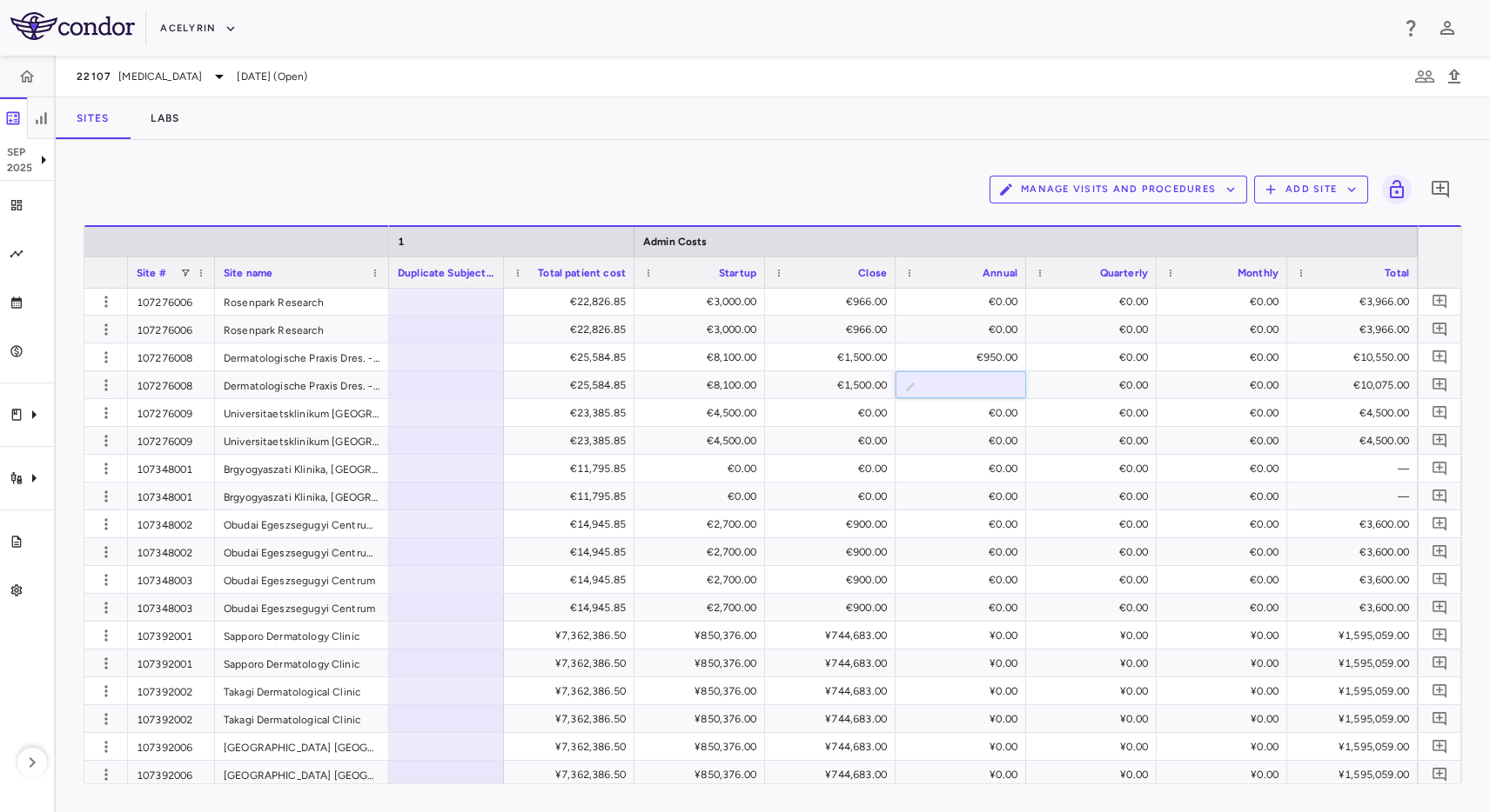
click at [868, 158] on div "Manage Visits and Procedures Add Site 0 Drag here to set row groups Drag here t…" at bounding box center [773, 476] width 1434 height 673
click at [937, 395] on input "***" at bounding box center [974, 386] width 103 height 28
click at [936, 115] on div "Sites Labs" at bounding box center [773, 117] width 1434 height 41
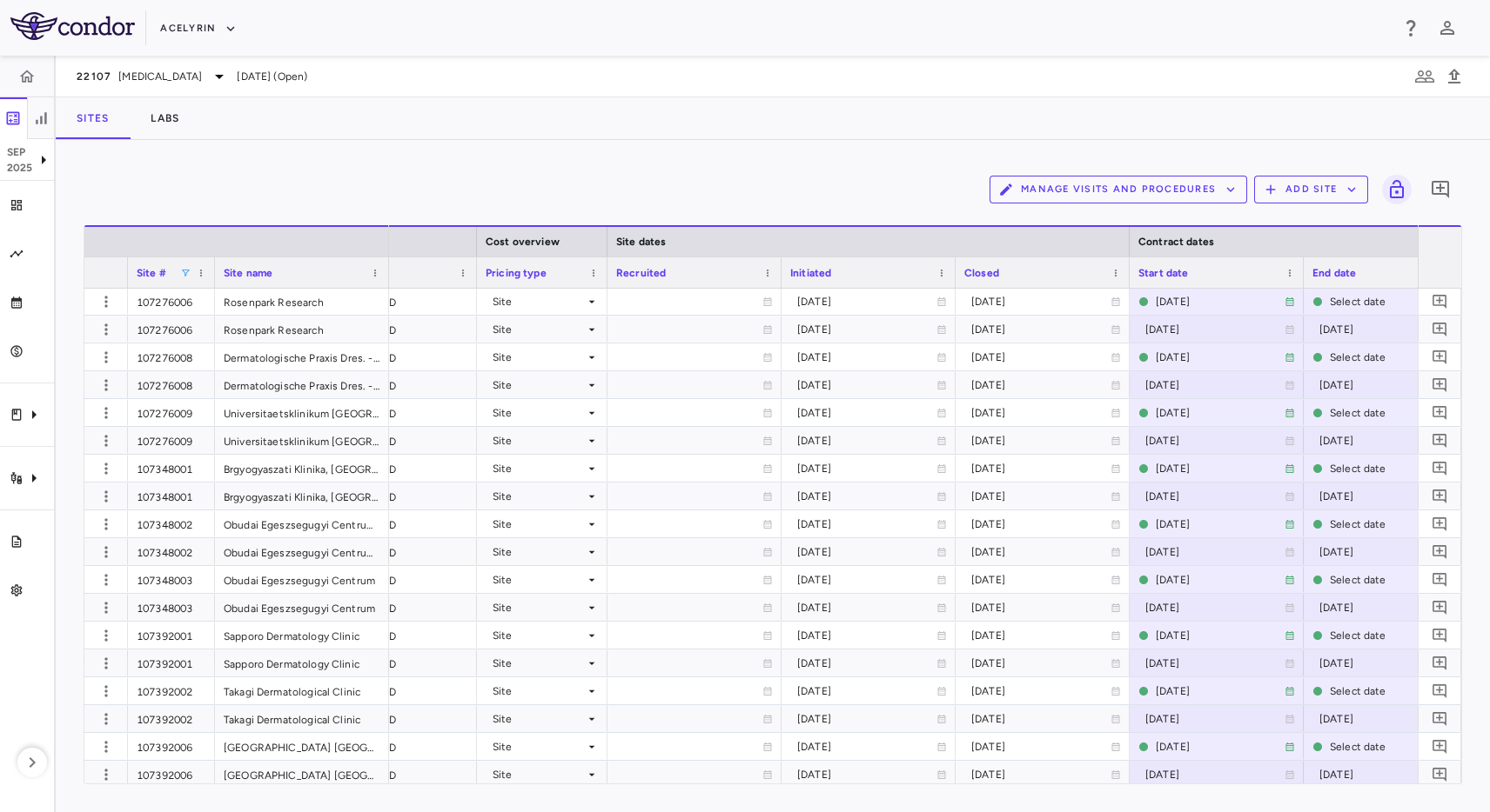
click at [184, 276] on span at bounding box center [185, 273] width 10 height 10
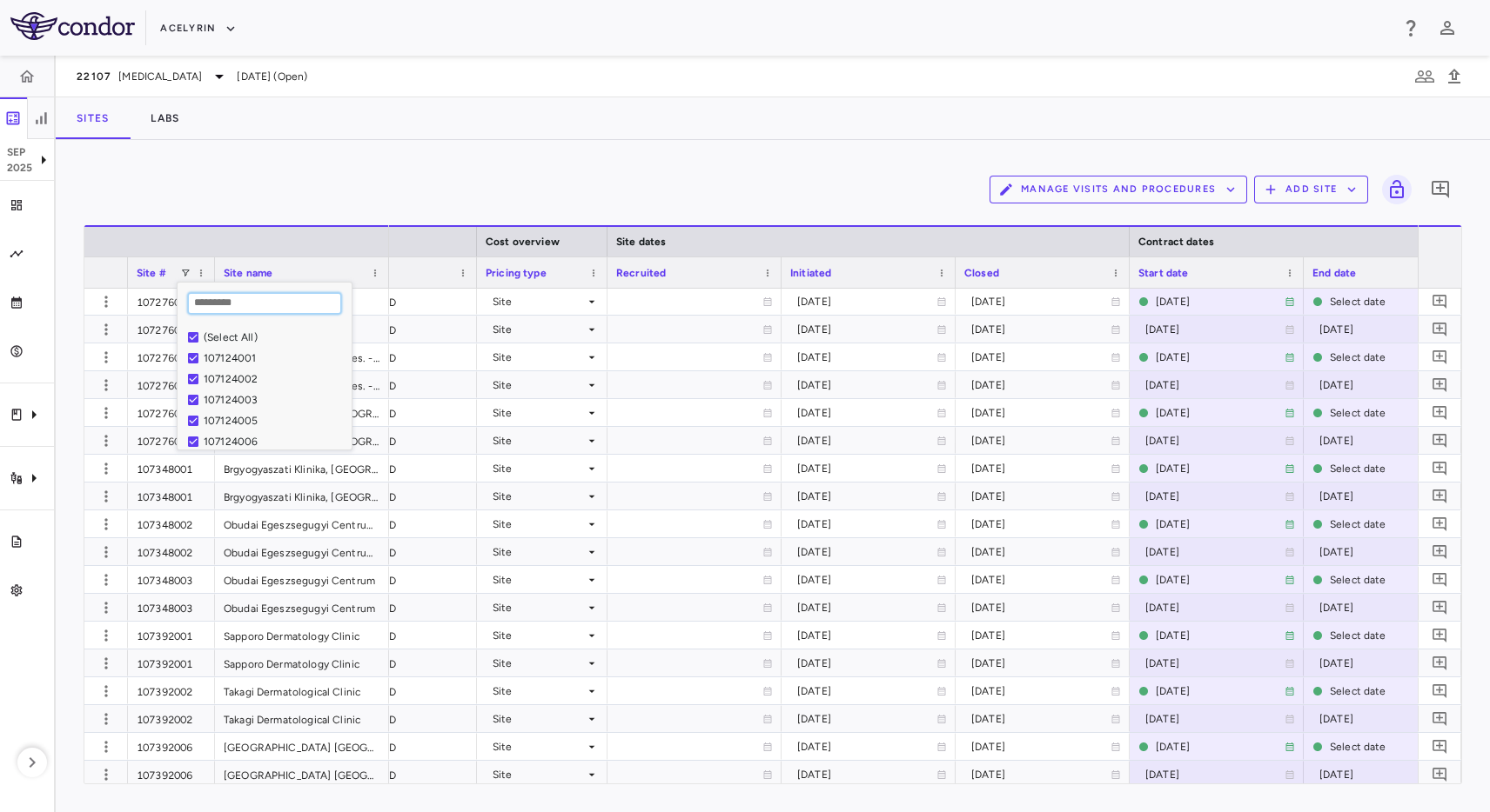
paste input "*********"
type input "*********"
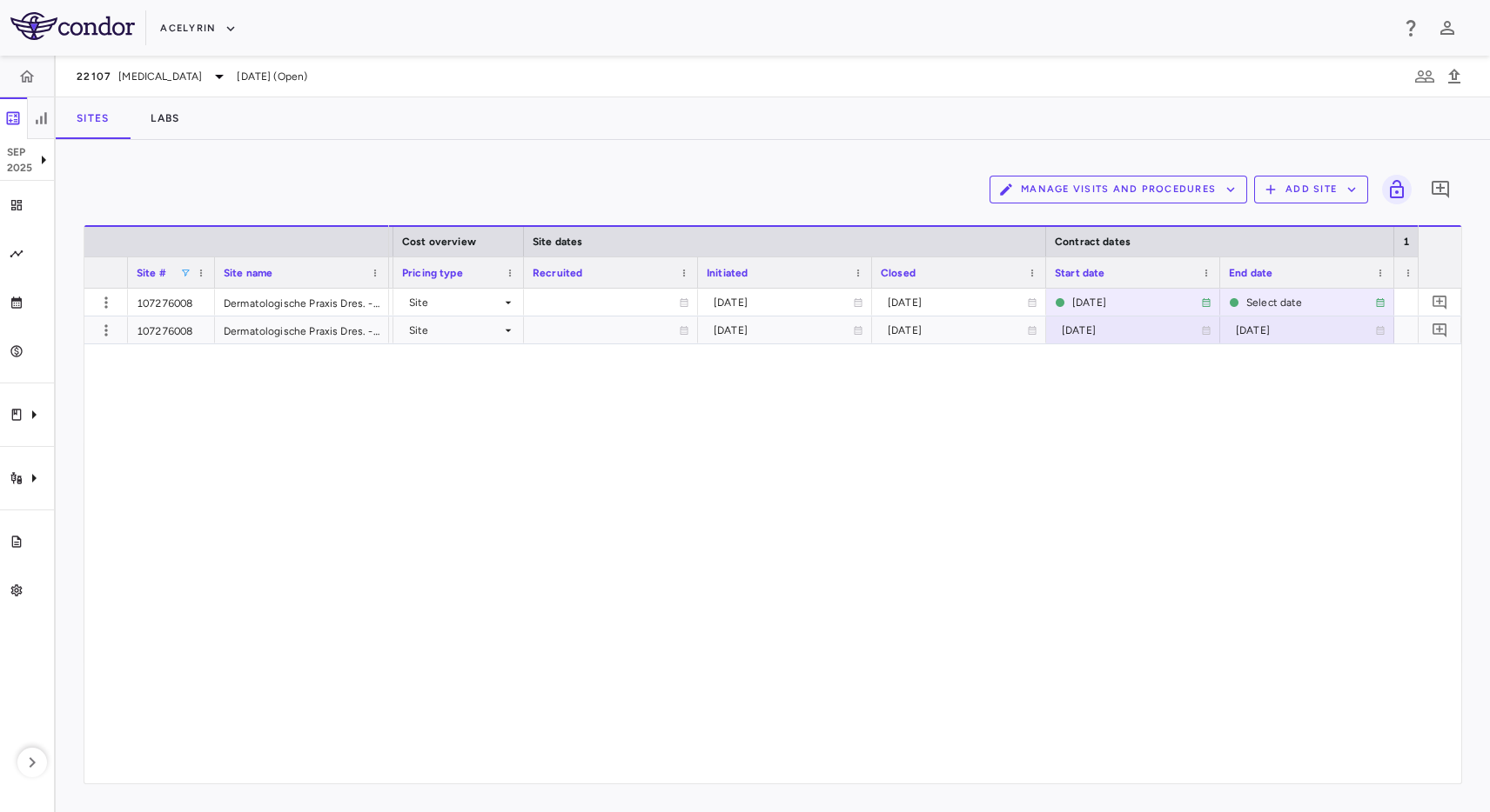
click at [696, 157] on div "Manage Visits and Procedures Add Site 0 Press ENTER to sort. Press ALT DOWN to …" at bounding box center [773, 476] width 1434 height 673
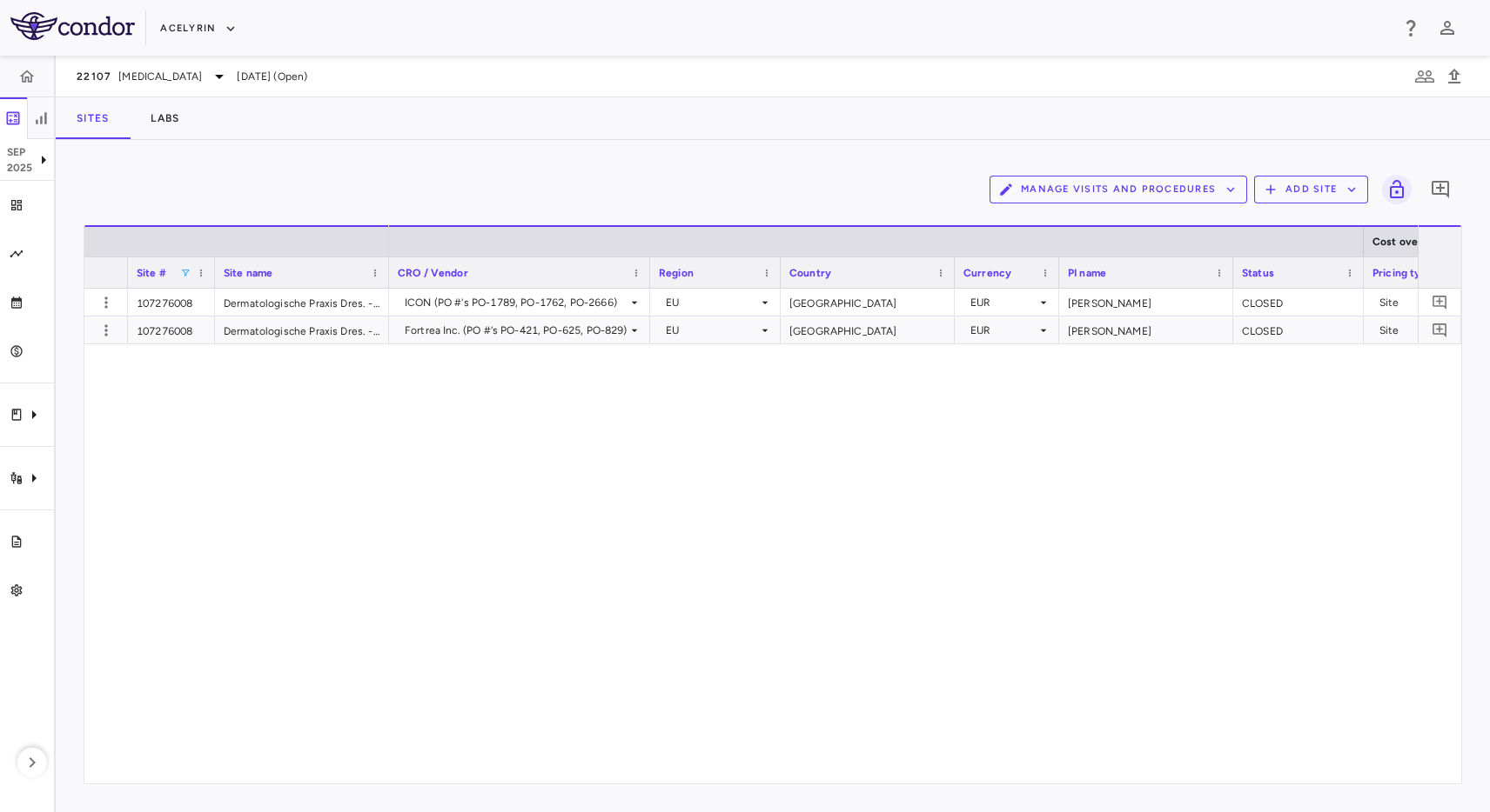
click at [670, 117] on div "Sites Labs" at bounding box center [773, 117] width 1434 height 41
click at [391, 497] on div "Fortrea Inc. (PO #'s PO-421, PO-625, PO-829) EU [GEOGRAPHIC_DATA] EUR [PERSON_N…" at bounding box center [903, 536] width 1028 height 495
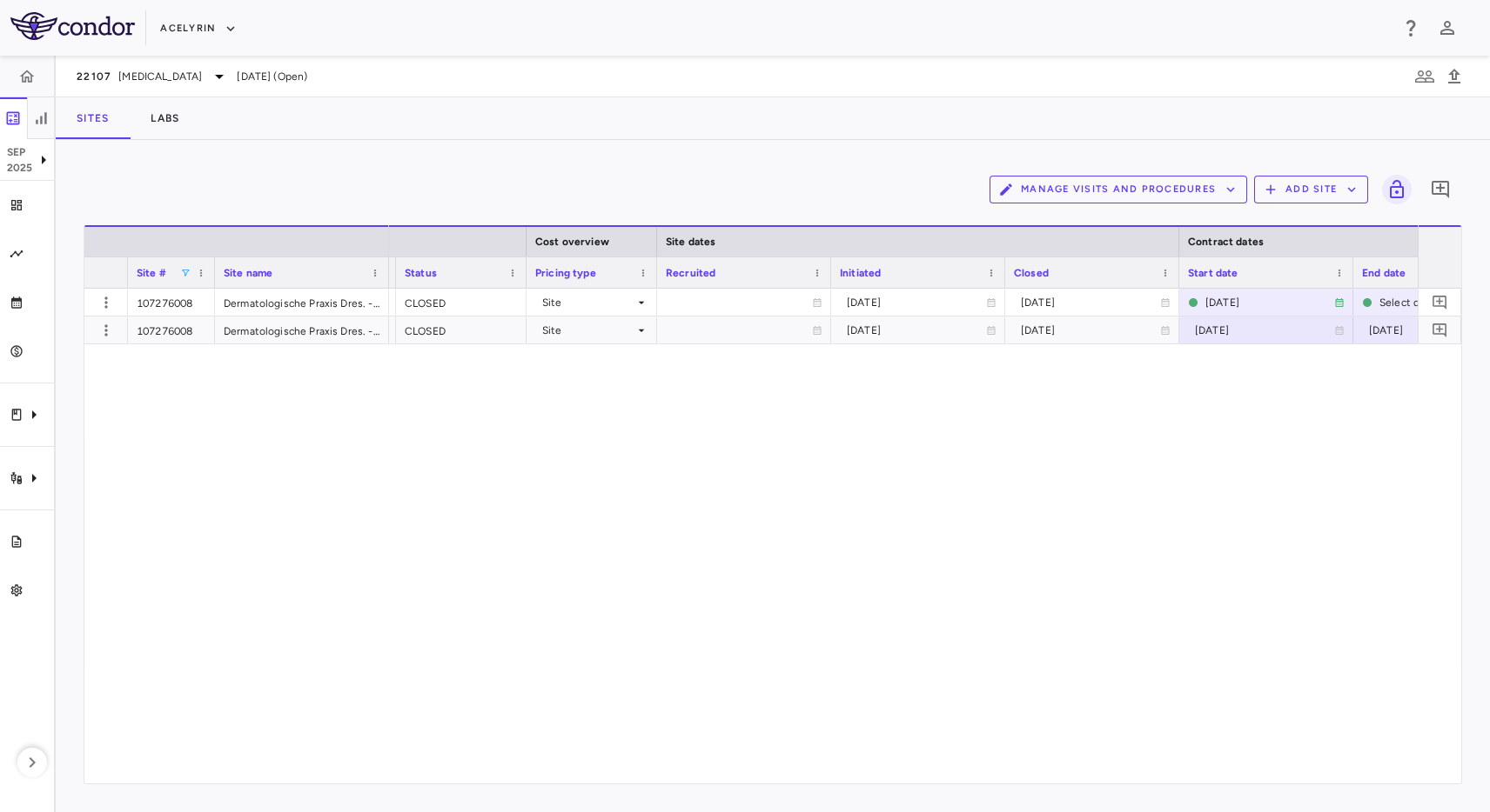
click at [523, 35] on div "Acelyrin" at bounding box center [774, 28] width 1228 height 28
click at [697, 540] on div "EUR [PERSON_NAME] CLOSED Site [DATE] [DATE] [DATE] [DATE] €1,908.00 EUR [PERSON…" at bounding box center [903, 536] width 1028 height 495
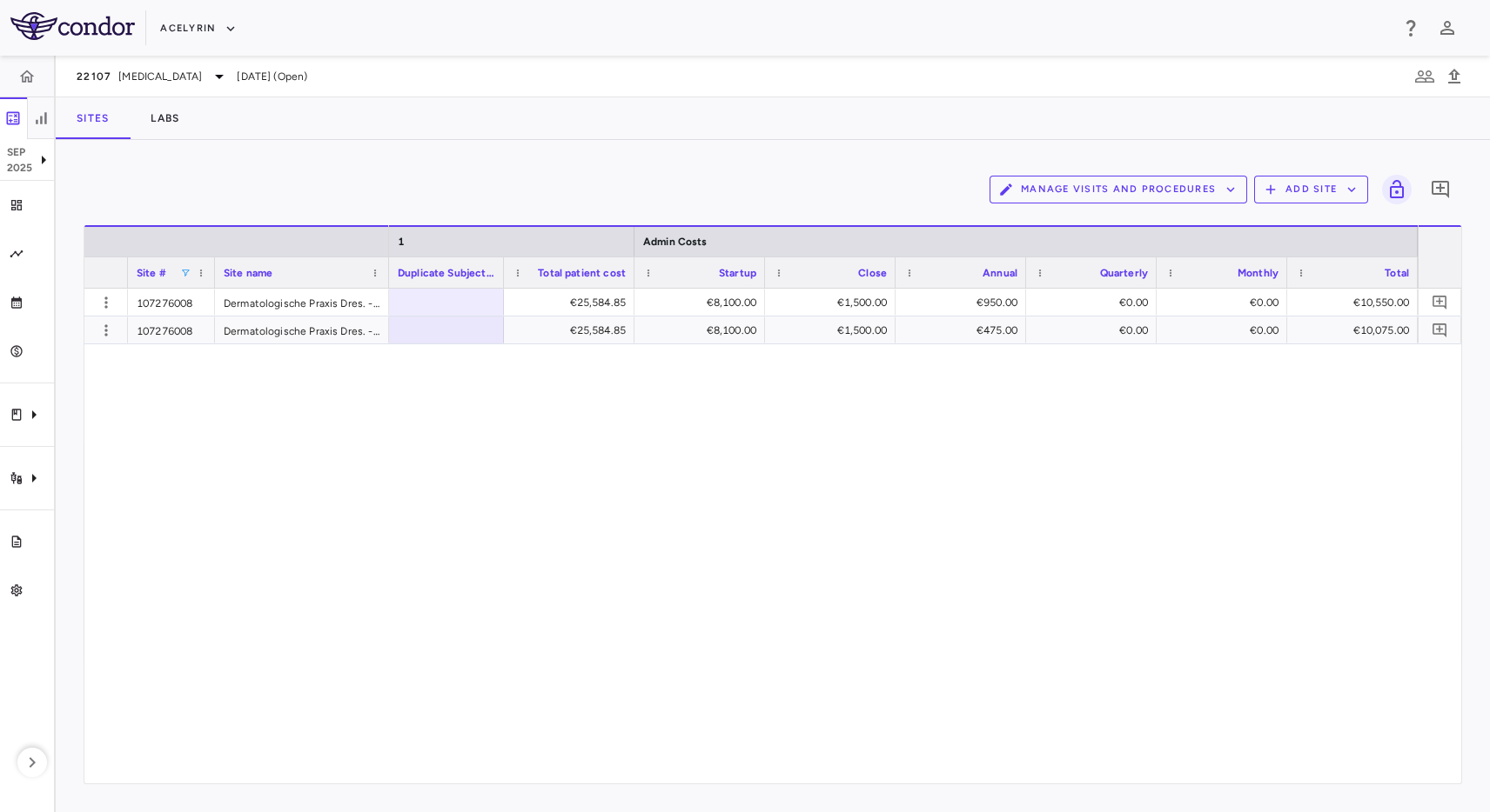
click at [1095, 126] on div "Sites Labs" at bounding box center [773, 117] width 1434 height 41
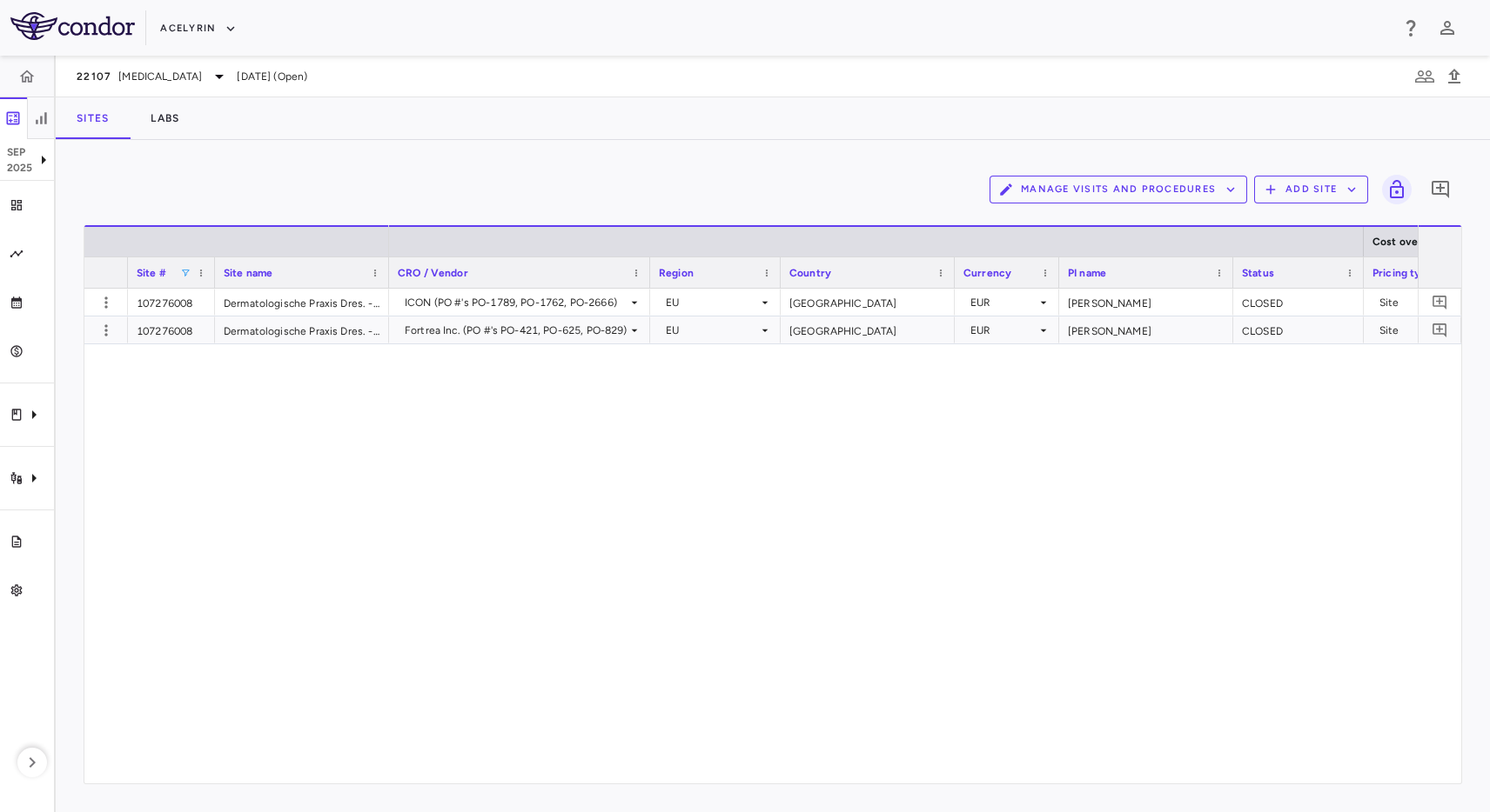
drag, startPoint x: 633, startPoint y: 105, endPoint x: 620, endPoint y: 148, distance: 44.9
click at [633, 106] on div "Sites Labs" at bounding box center [773, 117] width 1434 height 41
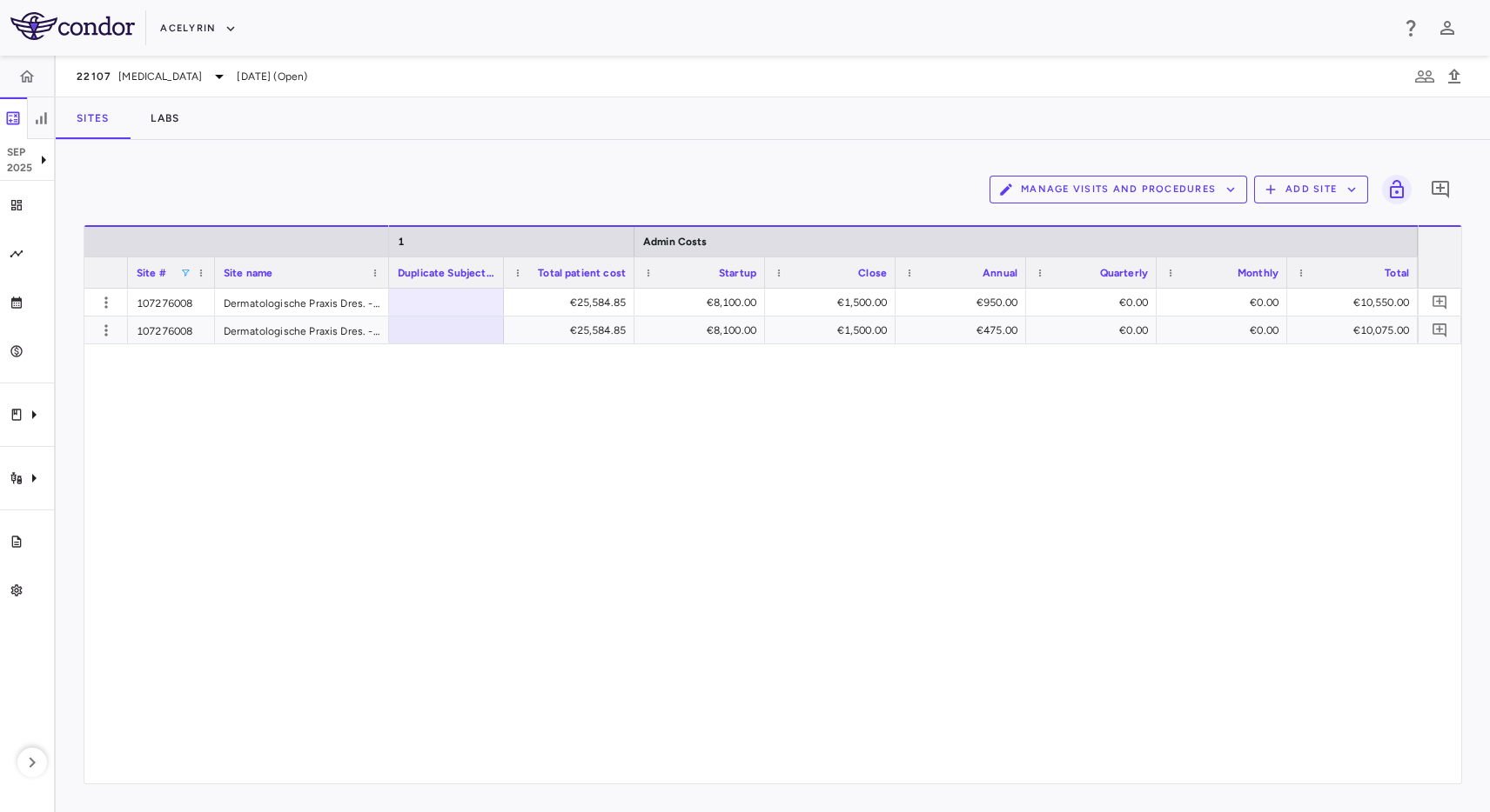
click at [596, 104] on div "Sites Labs" at bounding box center [773, 117] width 1434 height 41
click at [570, 125] on div "Sites Labs" at bounding box center [773, 117] width 1434 height 41
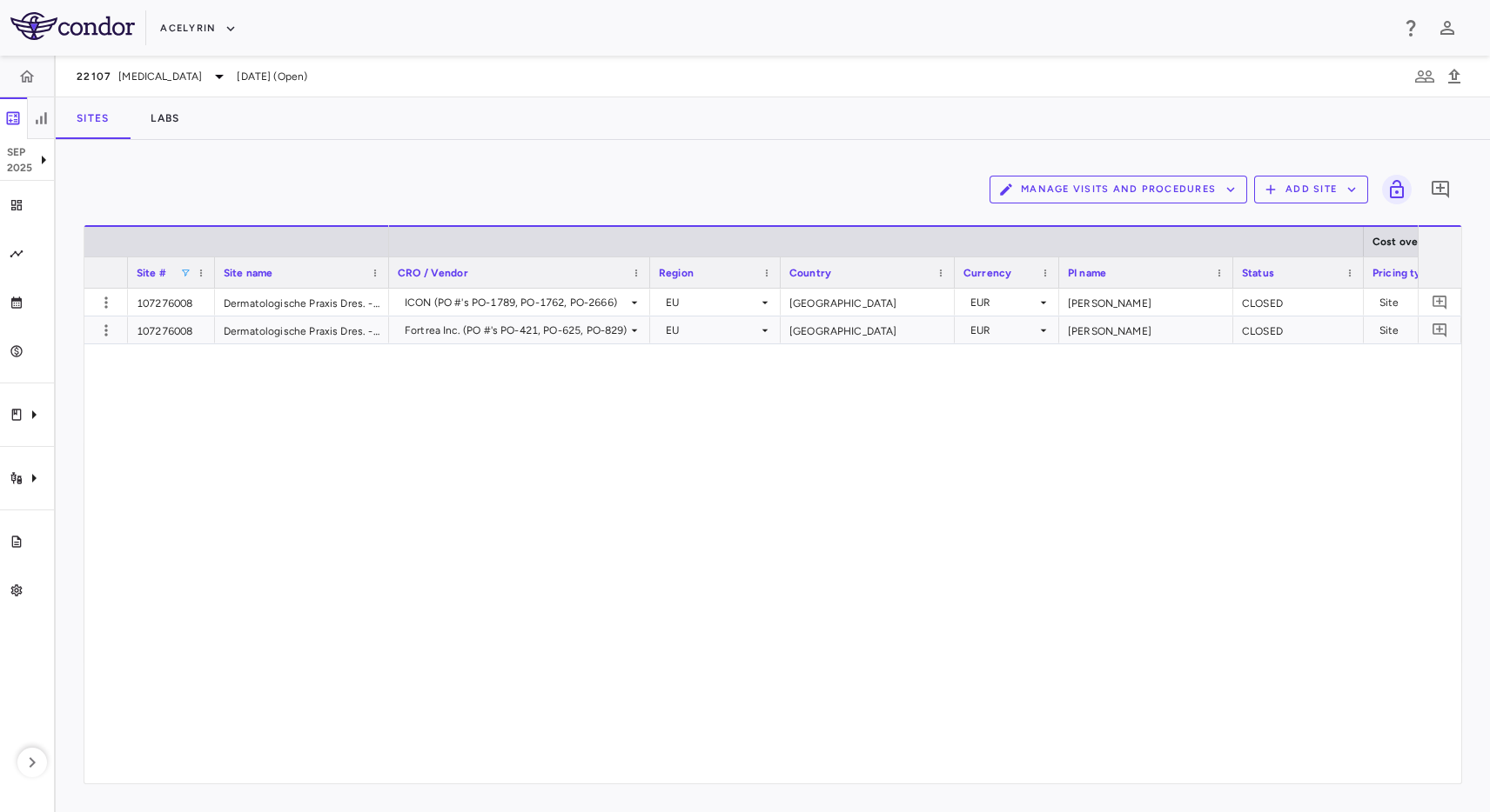
click at [760, 85] on div "22107 [MEDICAL_DATA] [DATE] (Open)" at bounding box center [773, 76] width 1434 height 41
click at [190, 24] on button "Acelyrin" at bounding box center [197, 28] width 76 height 28
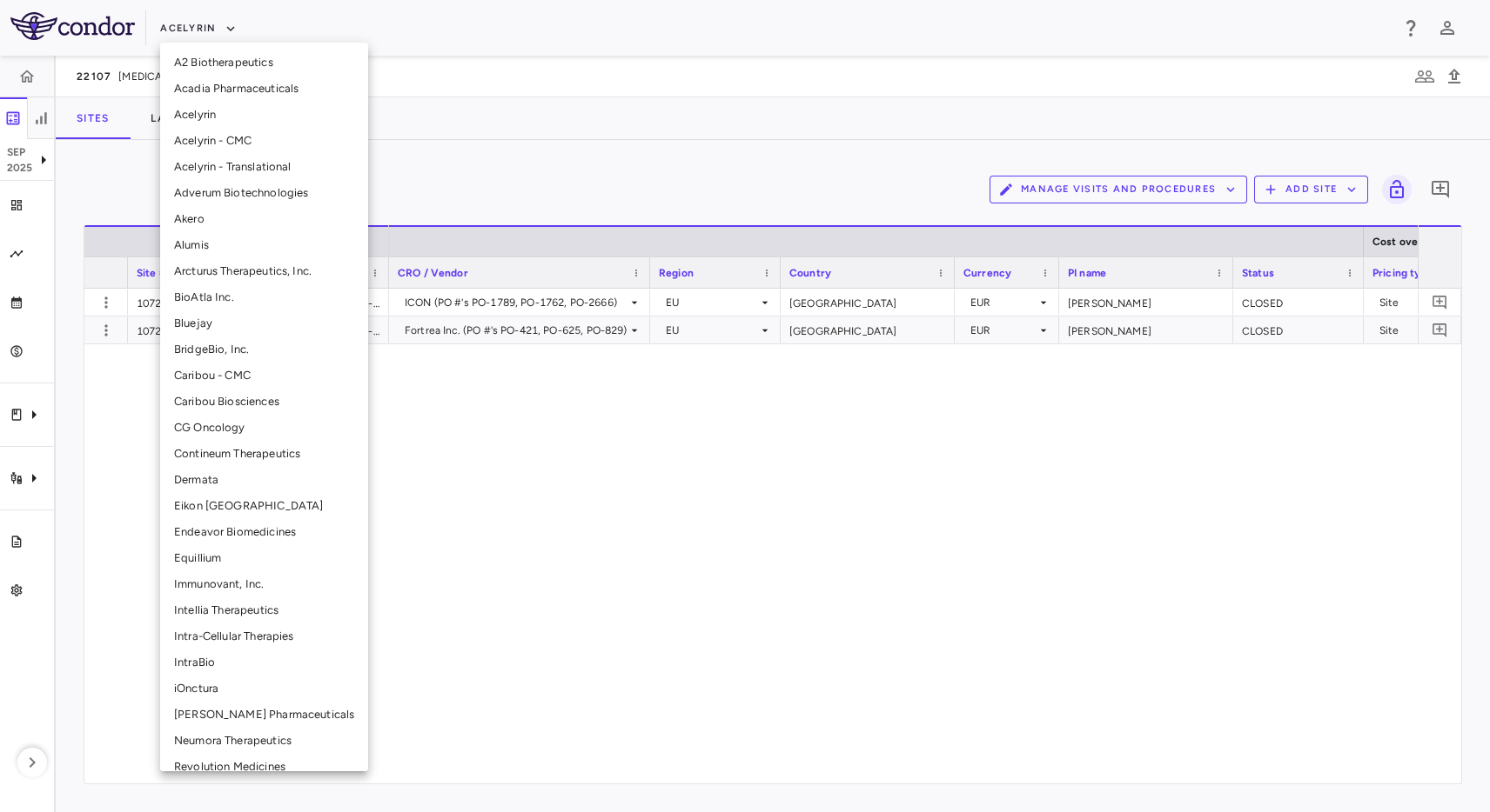
click at [244, 429] on li "CG Oncology" at bounding box center [263, 428] width 208 height 26
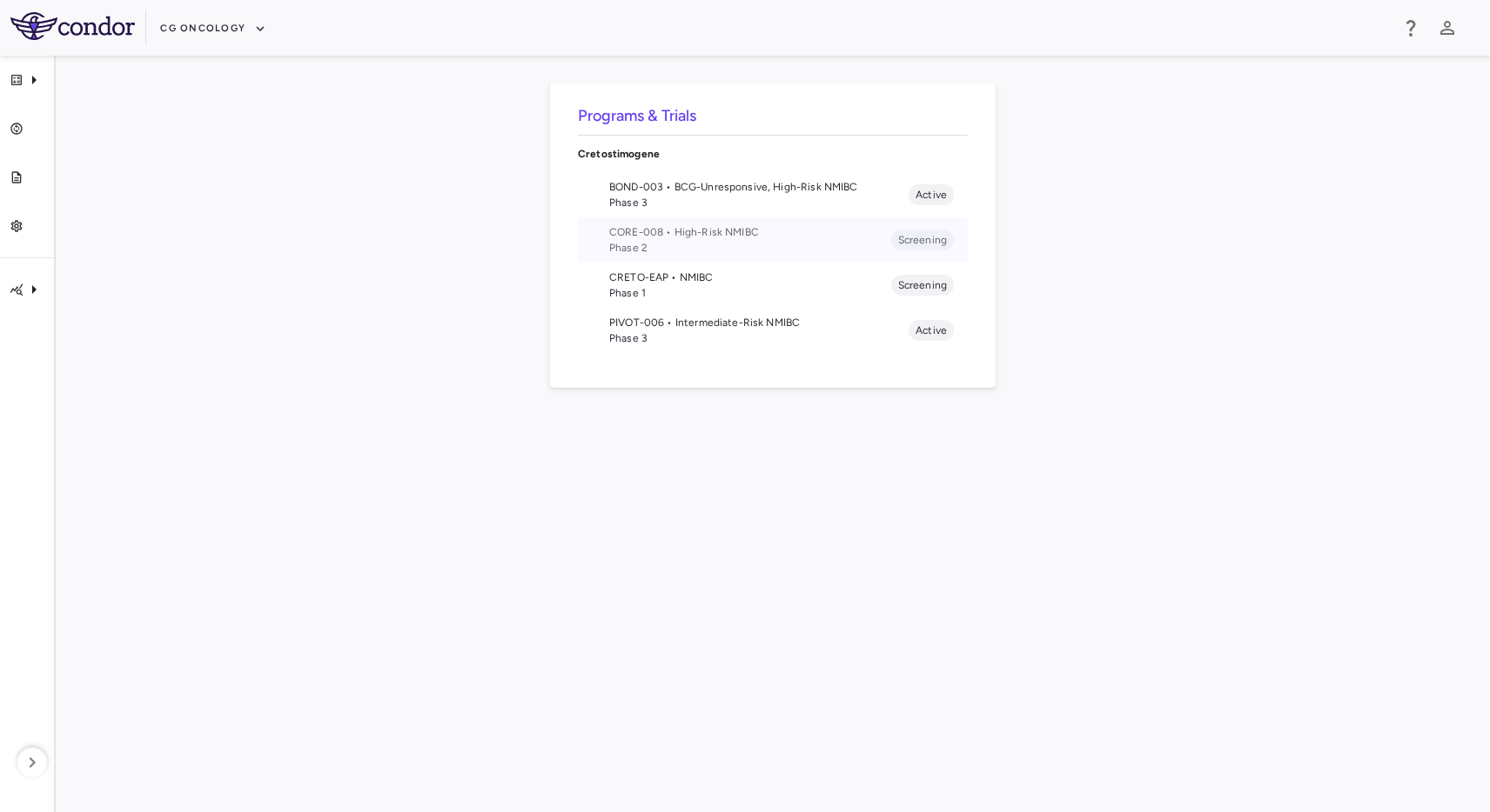
click at [643, 239] on span "CORE-008 • High-Risk NMIBC" at bounding box center [750, 232] width 282 height 16
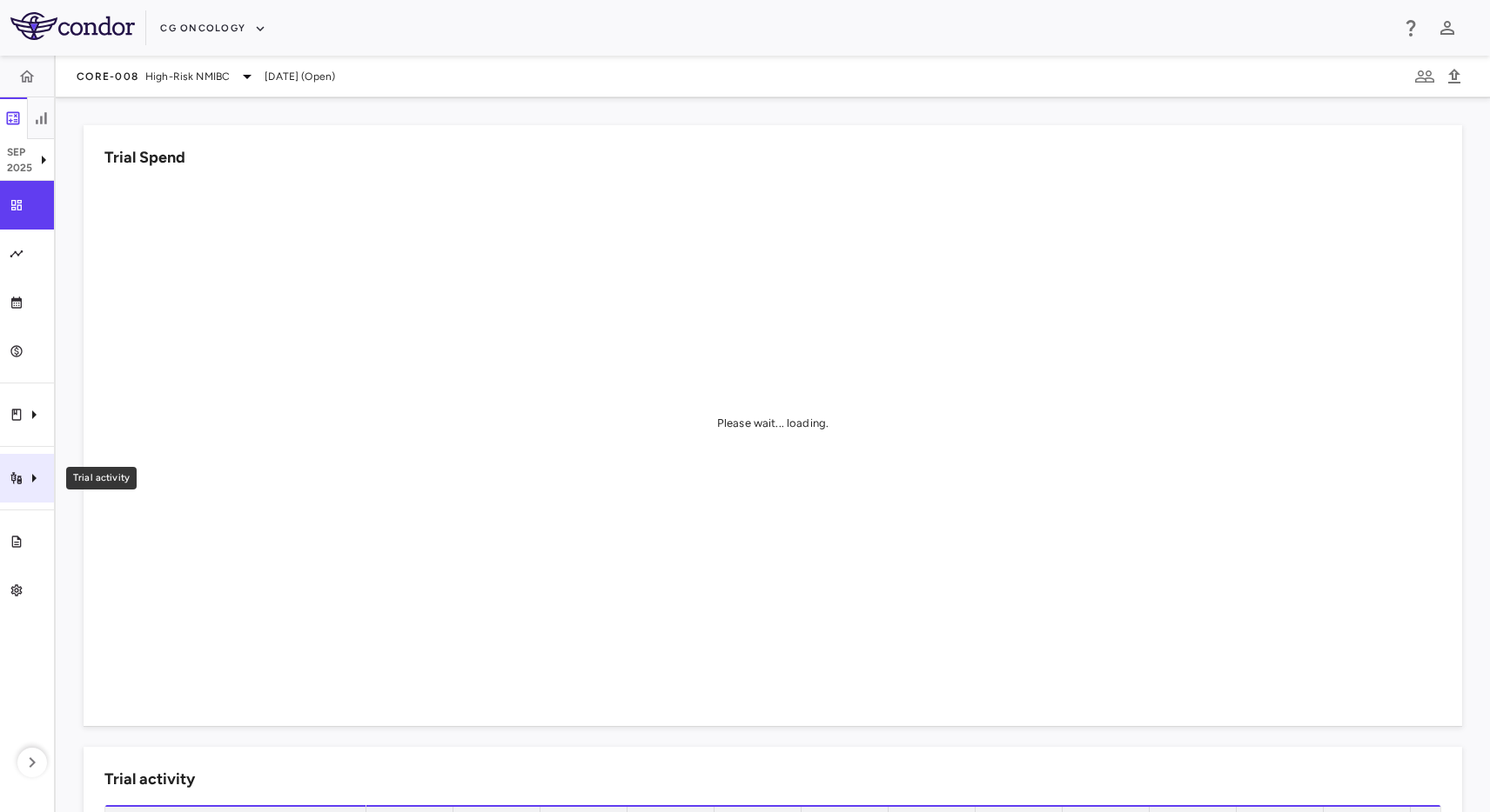
click at [35, 465] on div "Trial activity" at bounding box center [27, 478] width 54 height 49
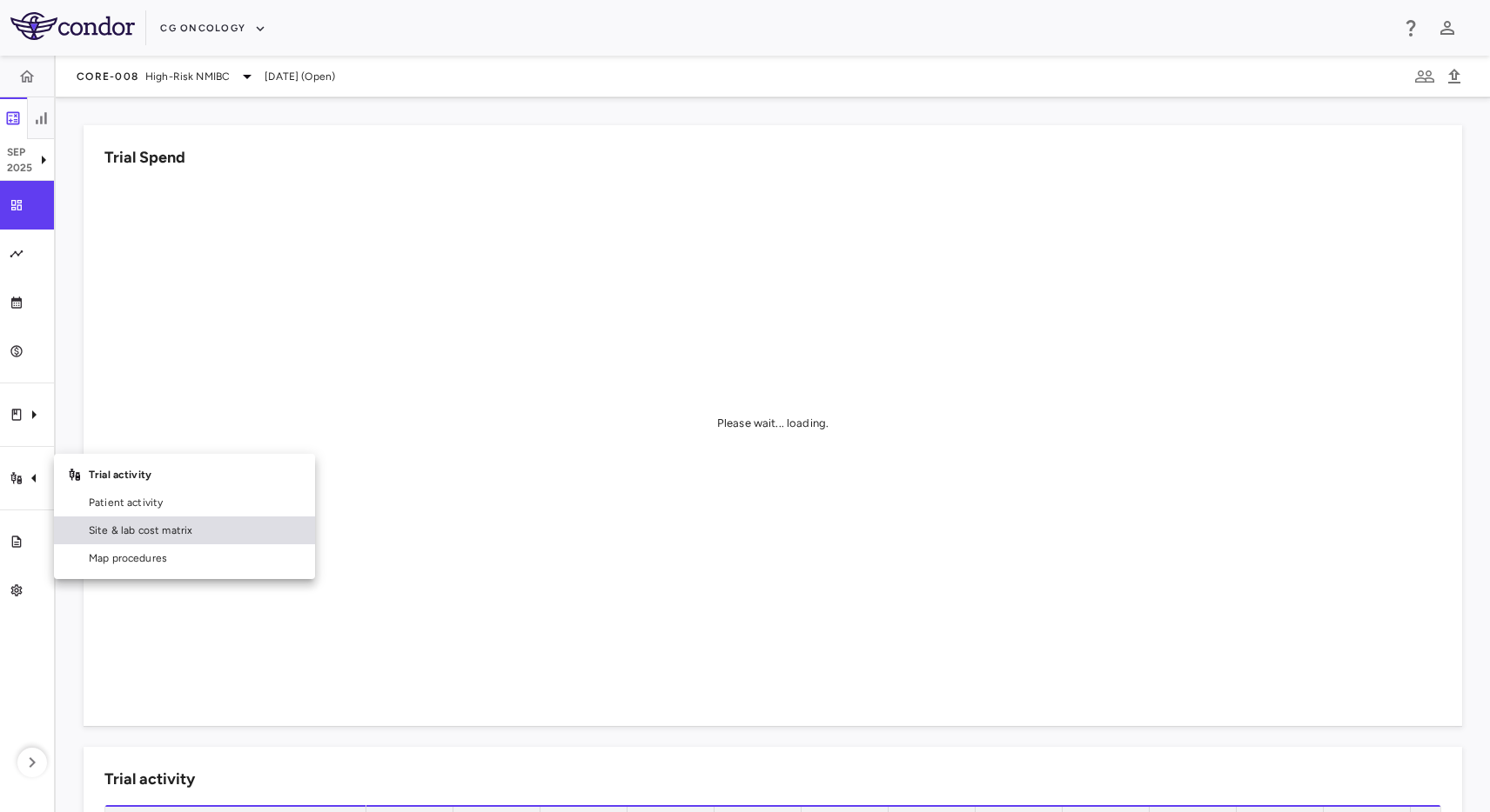
click at [147, 529] on span "Site & lab cost matrix" at bounding box center [195, 530] width 212 height 16
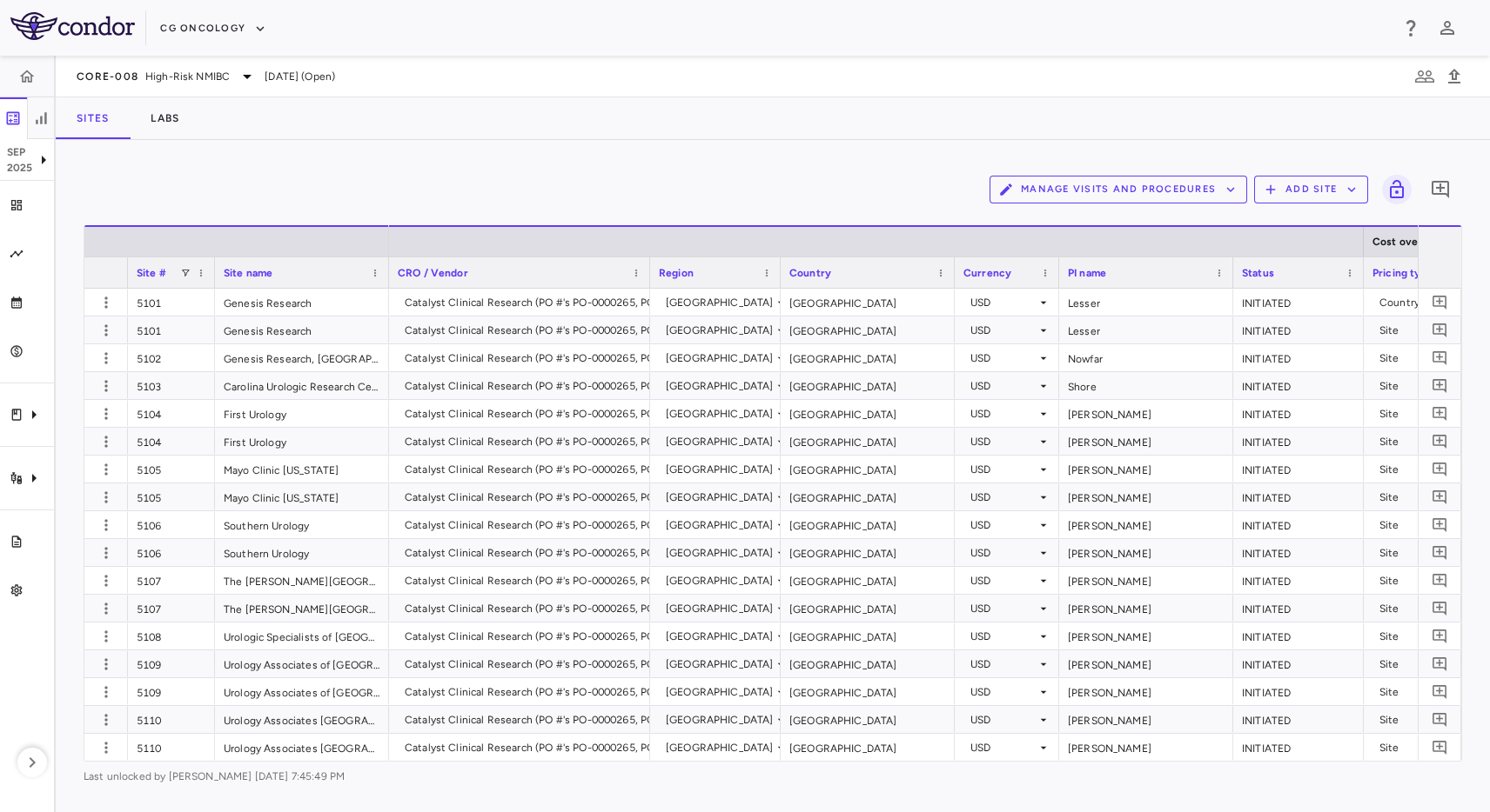
click at [563, 145] on div "Manage Visits and Procedures Add Site 0 Drag here to set row groups Drag here t…" at bounding box center [773, 476] width 1434 height 673
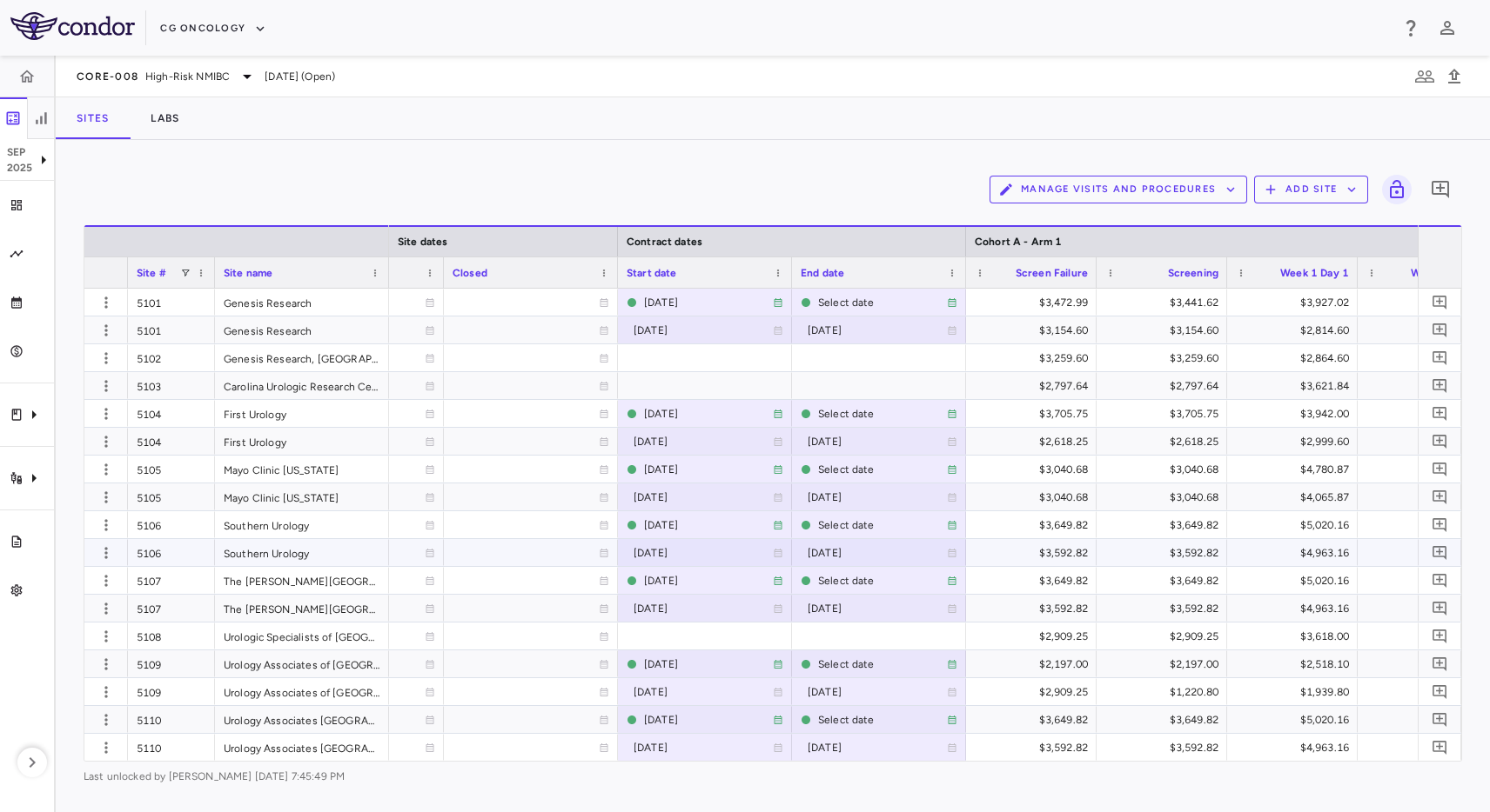
scroll to position [386, 0]
click at [743, 135] on div "Sites Labs" at bounding box center [773, 117] width 1434 height 41
click at [710, 115] on div "Sites Labs" at bounding box center [773, 117] width 1434 height 41
click at [207, 18] on button "CG Oncology" at bounding box center [213, 28] width 106 height 28
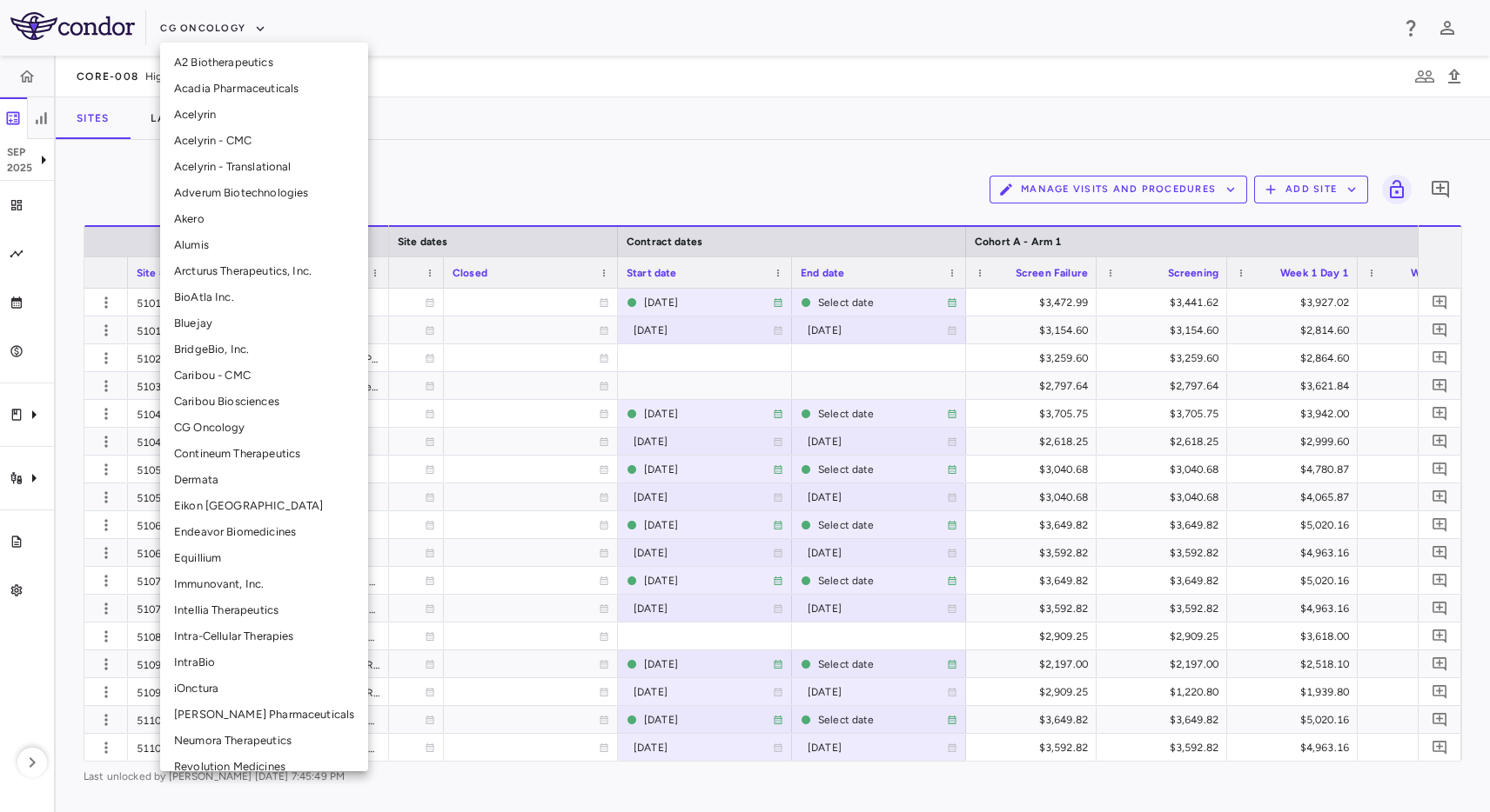
click at [242, 582] on li "Immunovant, Inc." at bounding box center [263, 584] width 208 height 26
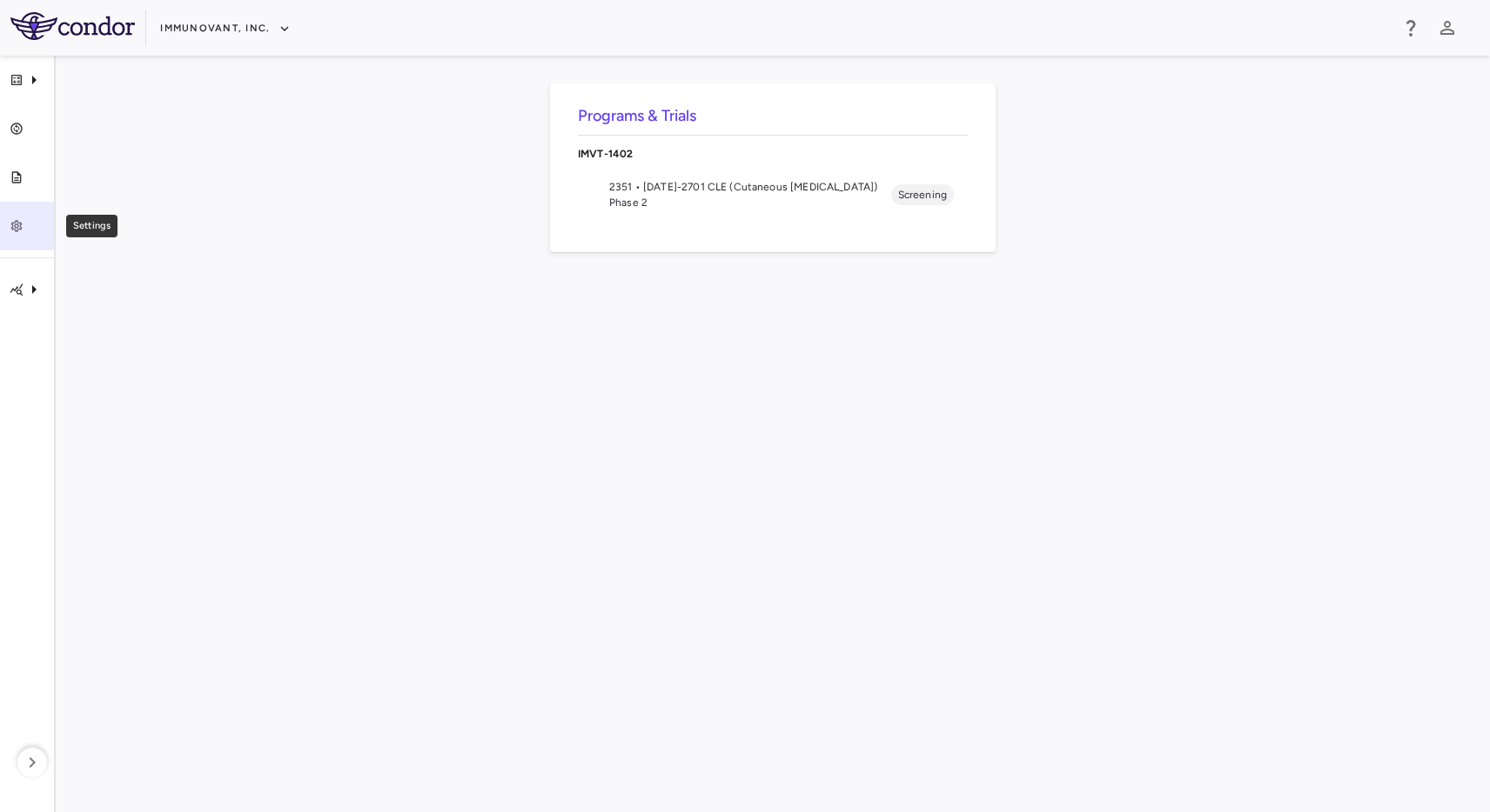
click at [19, 229] on icon "Settings" at bounding box center [16, 226] width 14 height 14
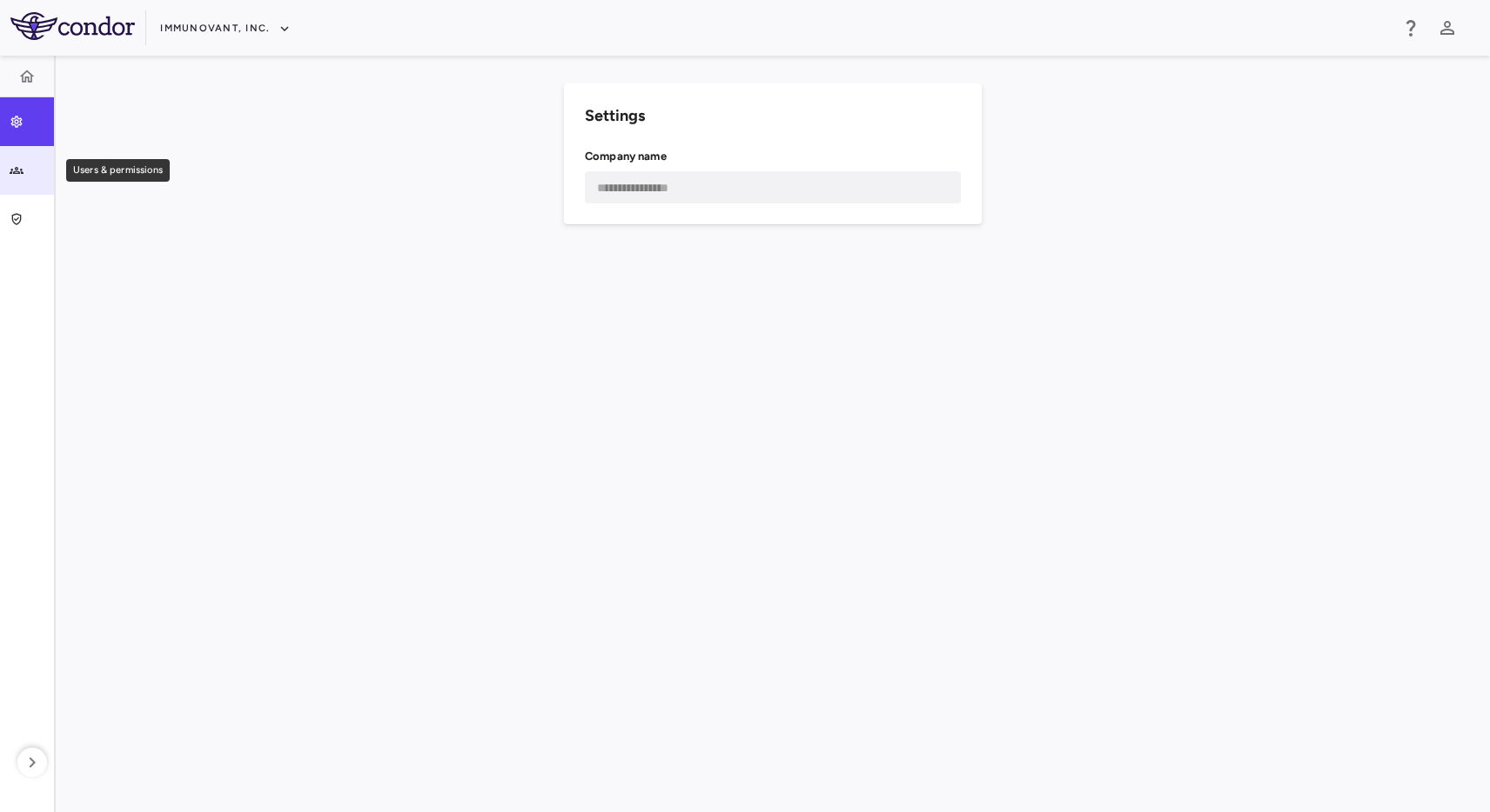
click at [28, 182] on link "Users & permissions" at bounding box center [27, 170] width 54 height 49
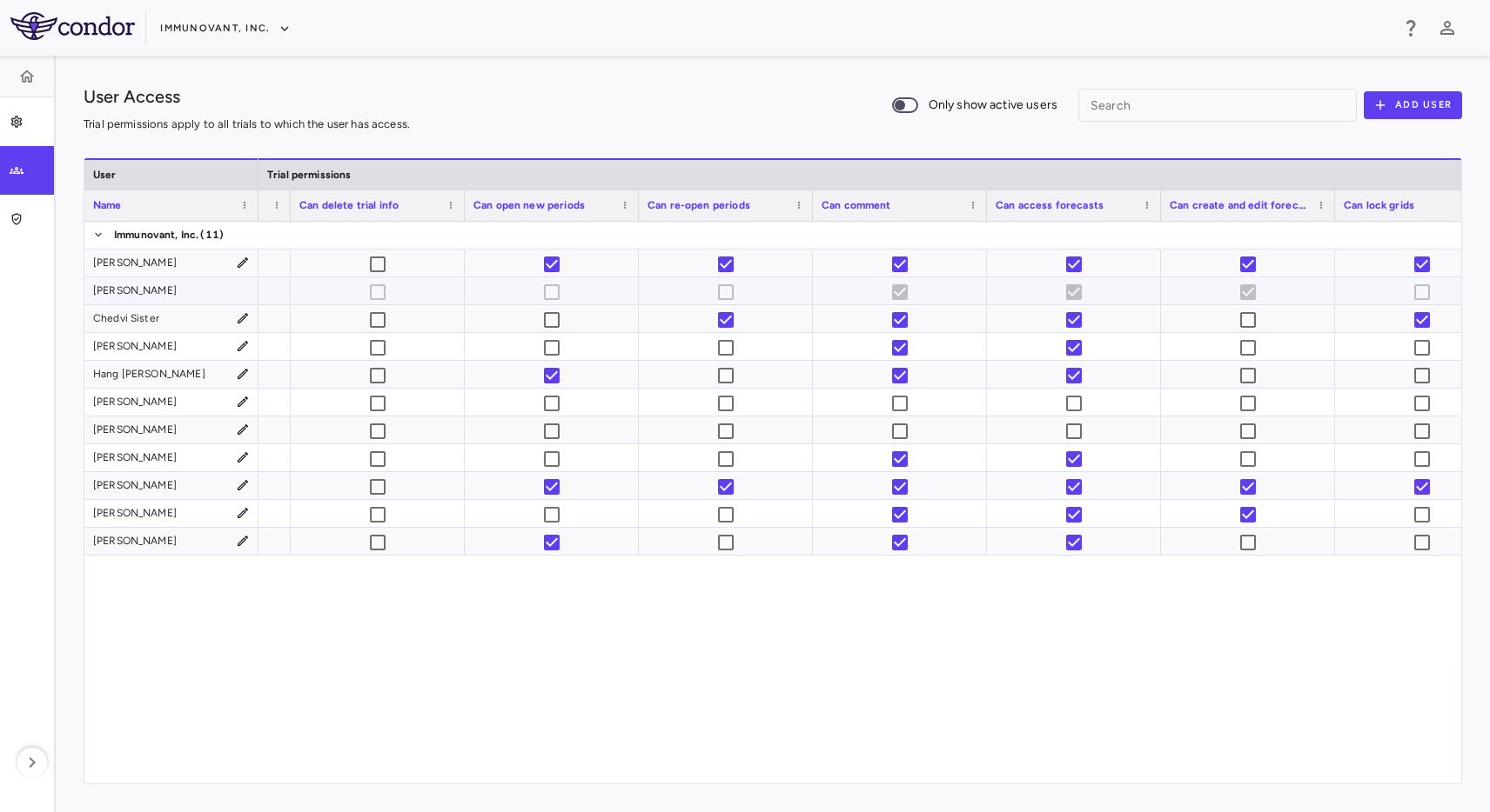
scroll to position [0, 1982]
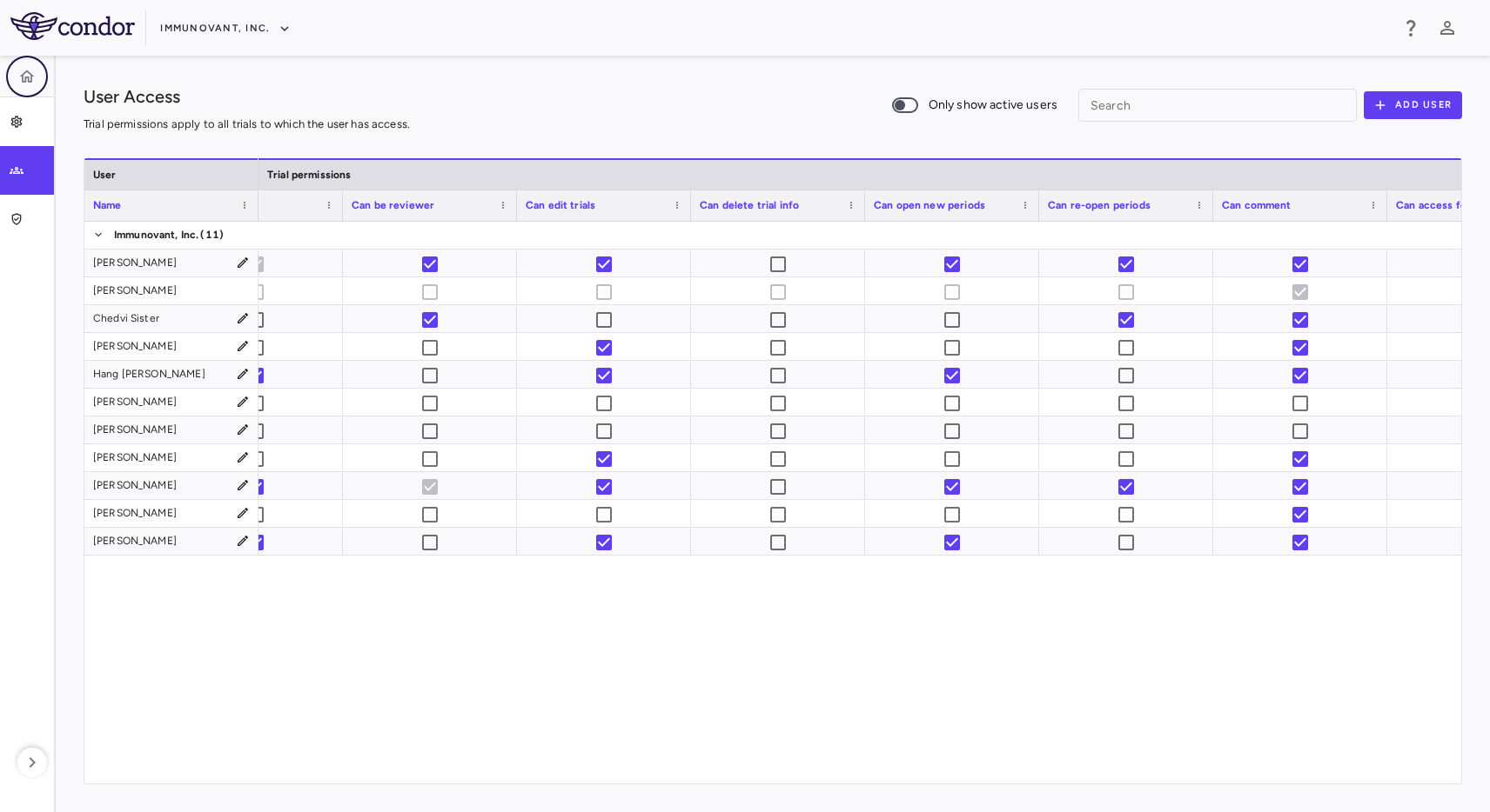
click at [36, 86] on button "button" at bounding box center [27, 76] width 41 height 41
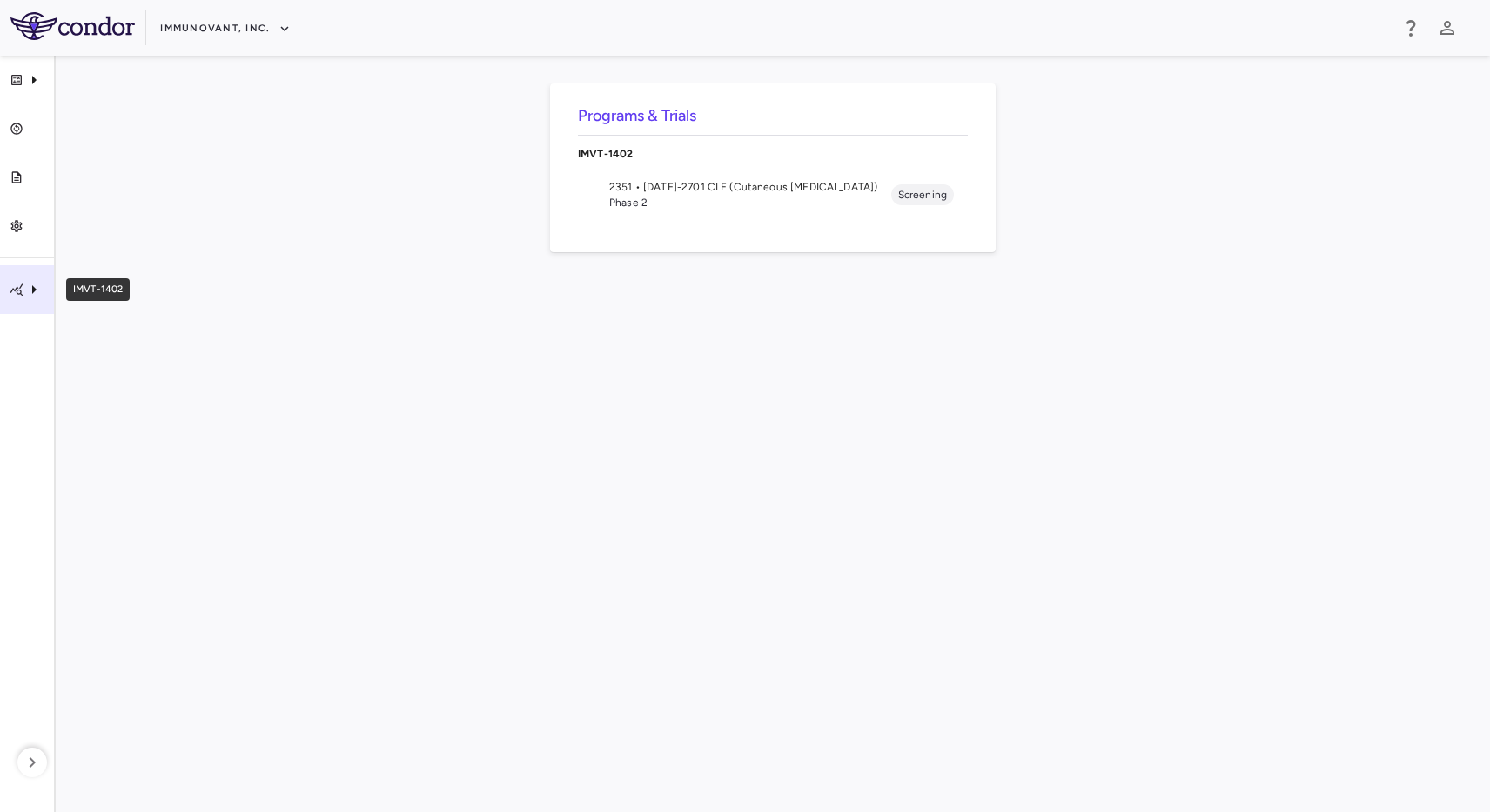
click at [14, 280] on div "IMVT-1402" at bounding box center [27, 289] width 54 height 49
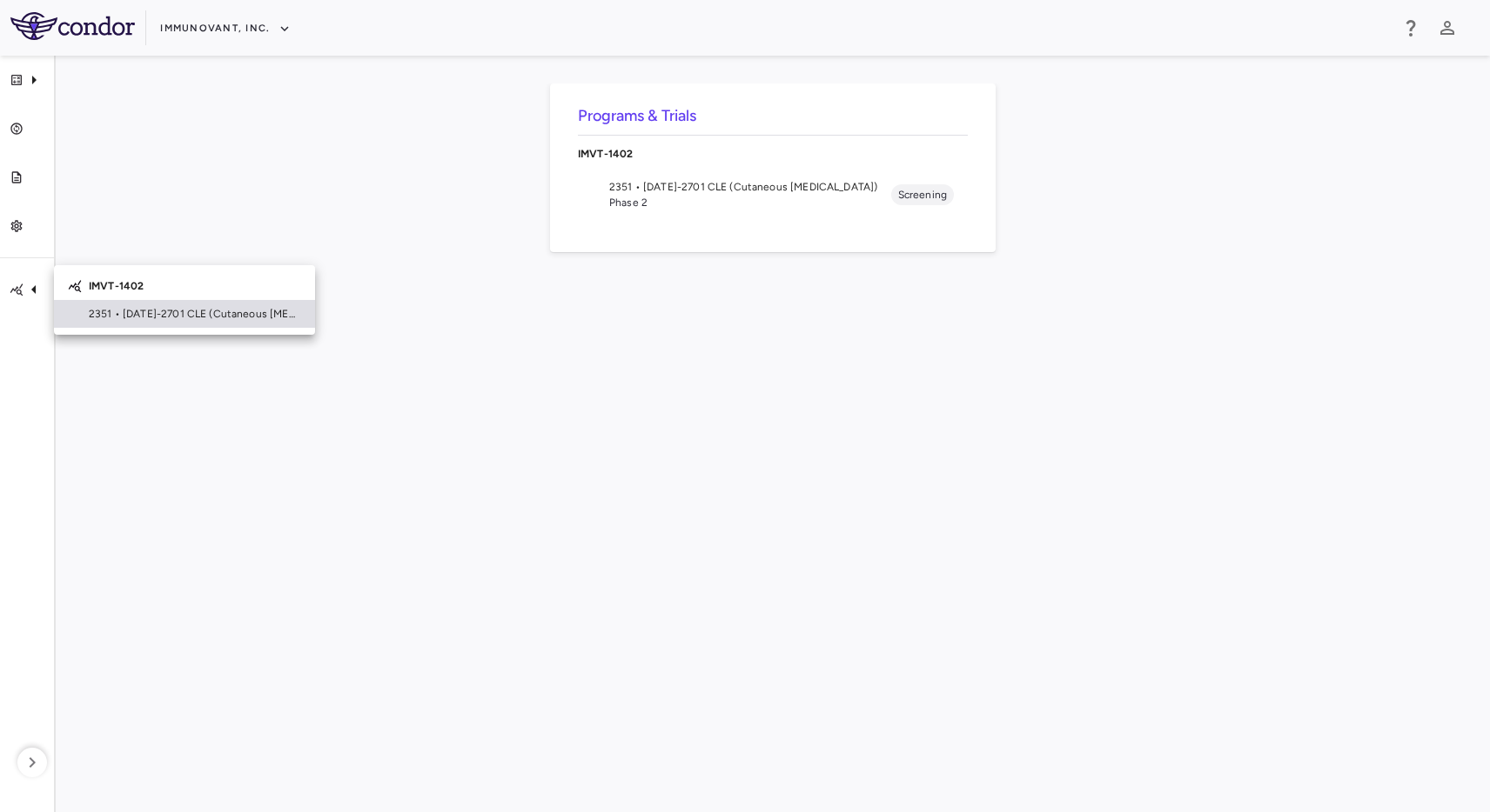
click at [75, 317] on div "2351 • [DATE]-2701 CLE (Cutaneous [MEDICAL_DATA])" at bounding box center [185, 314] width 261 height 28
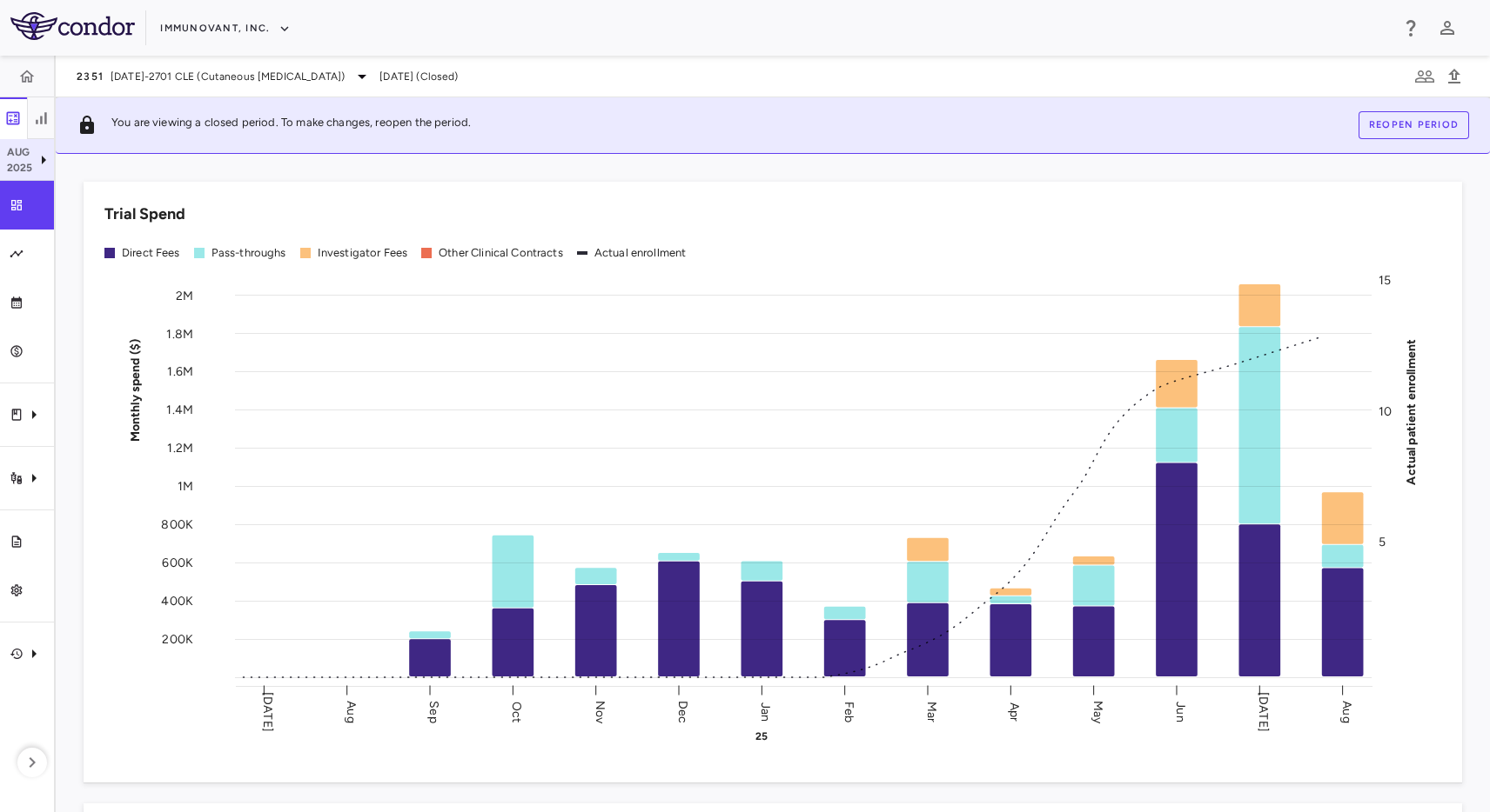
click at [16, 161] on p "2025" at bounding box center [20, 167] width 26 height 16
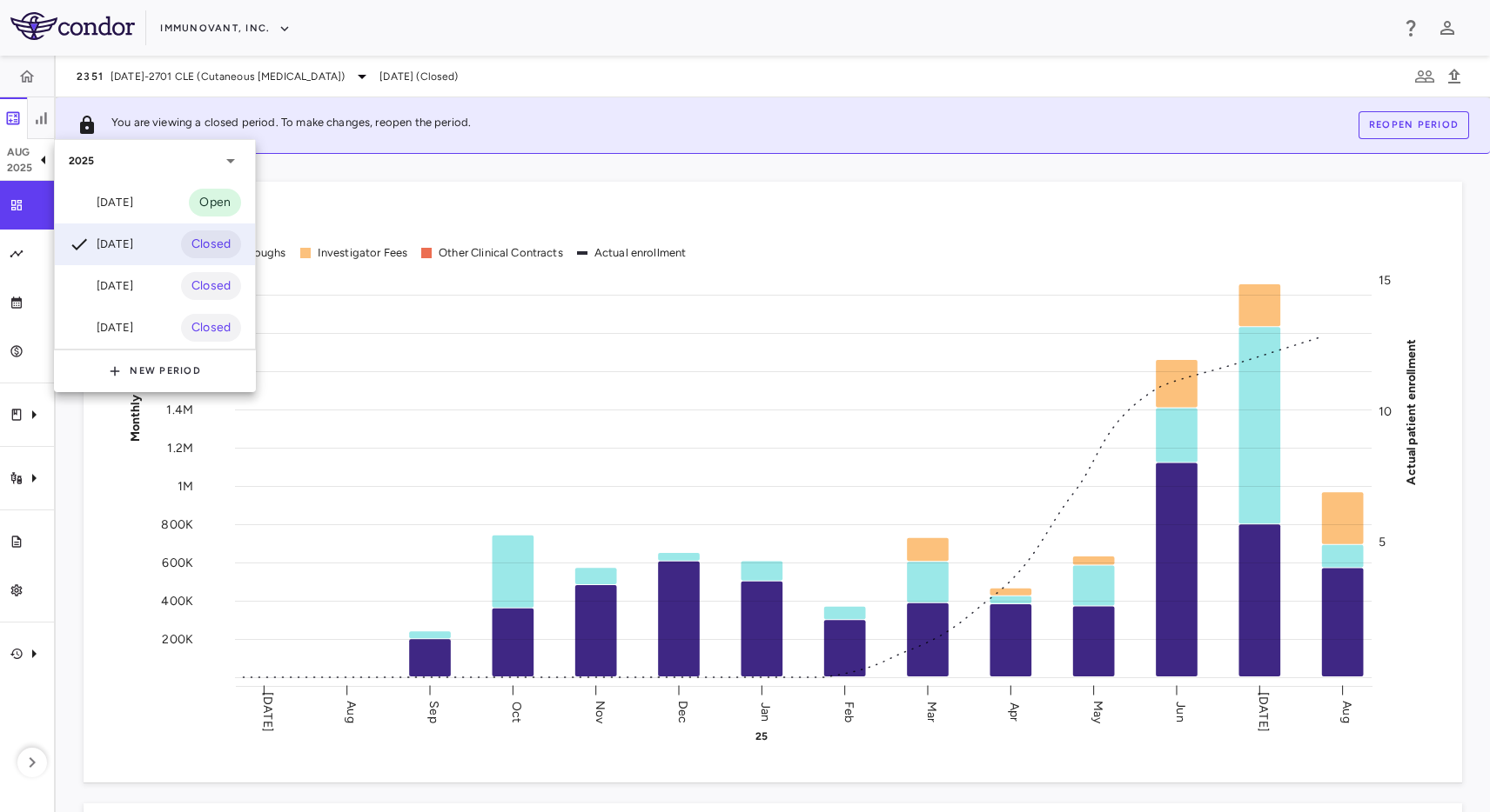
drag, startPoint x: 156, startPoint y: 190, endPoint x: 141, endPoint y: 225, distance: 38.1
click at [157, 191] on div "[DATE] Open" at bounding box center [155, 202] width 200 height 41
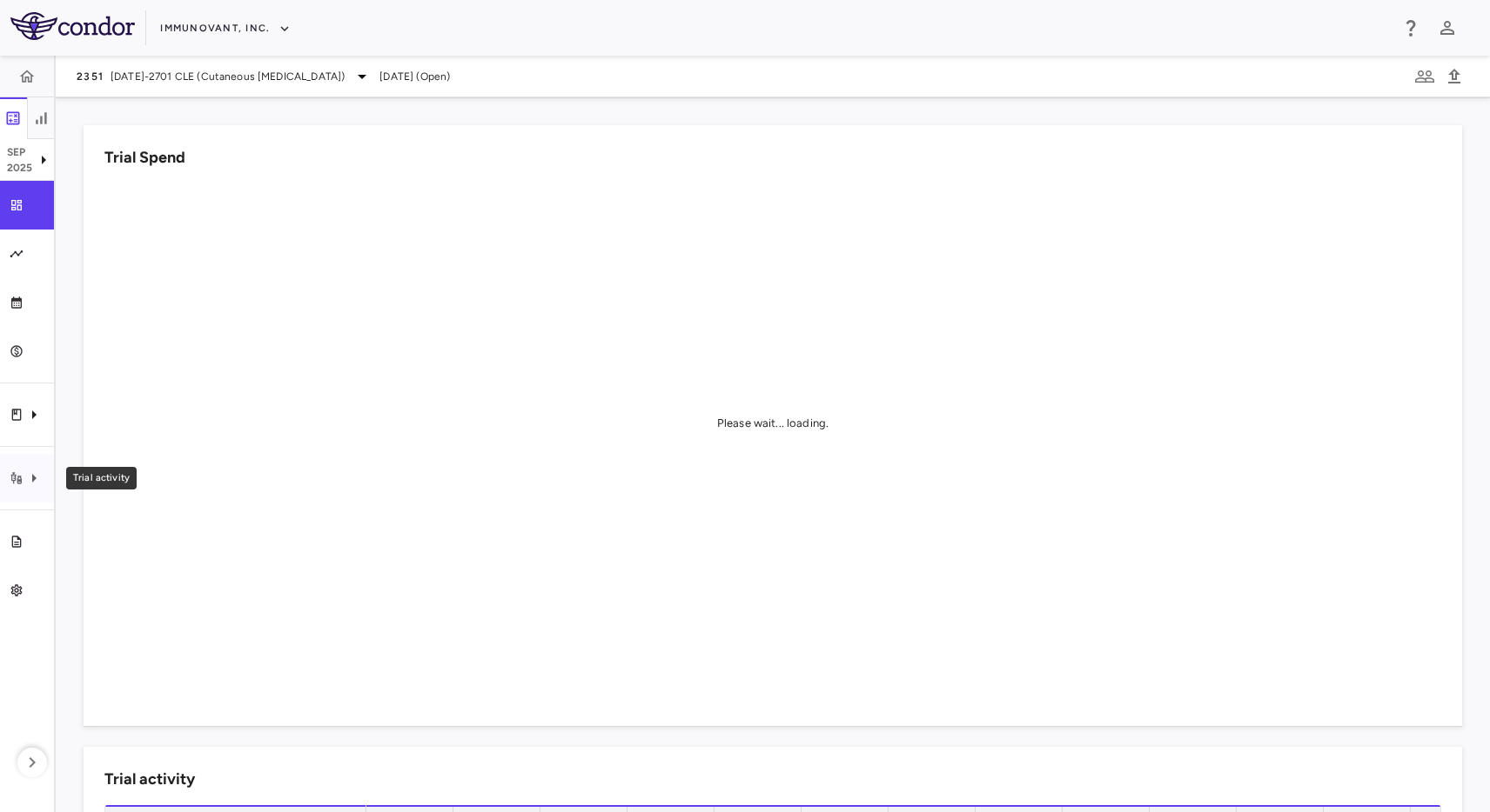
click at [10, 480] on icon "Trial activity" at bounding box center [16, 478] width 14 height 14
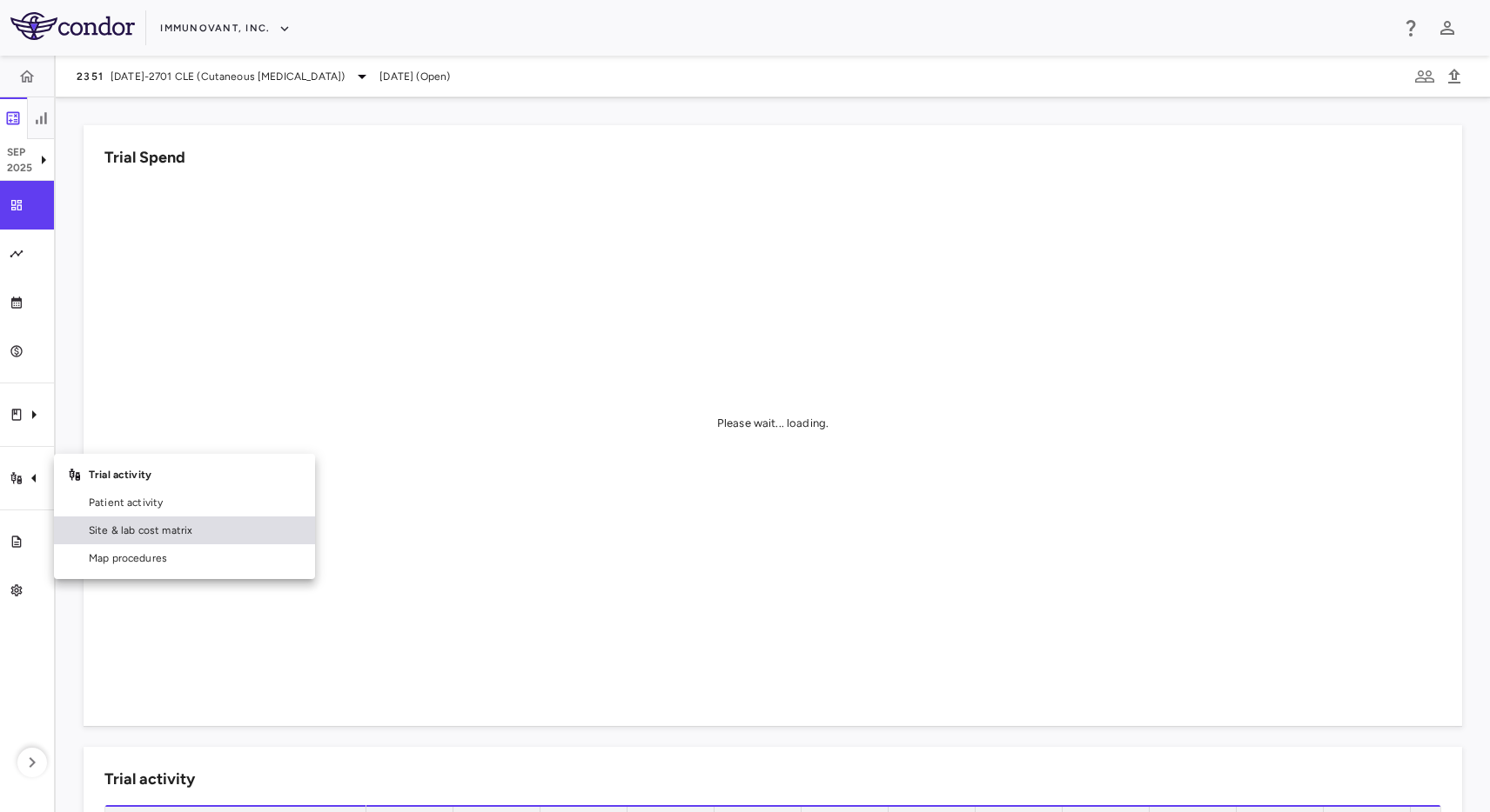
click at [85, 531] on div "Site & lab cost matrix" at bounding box center [193, 530] width 216 height 16
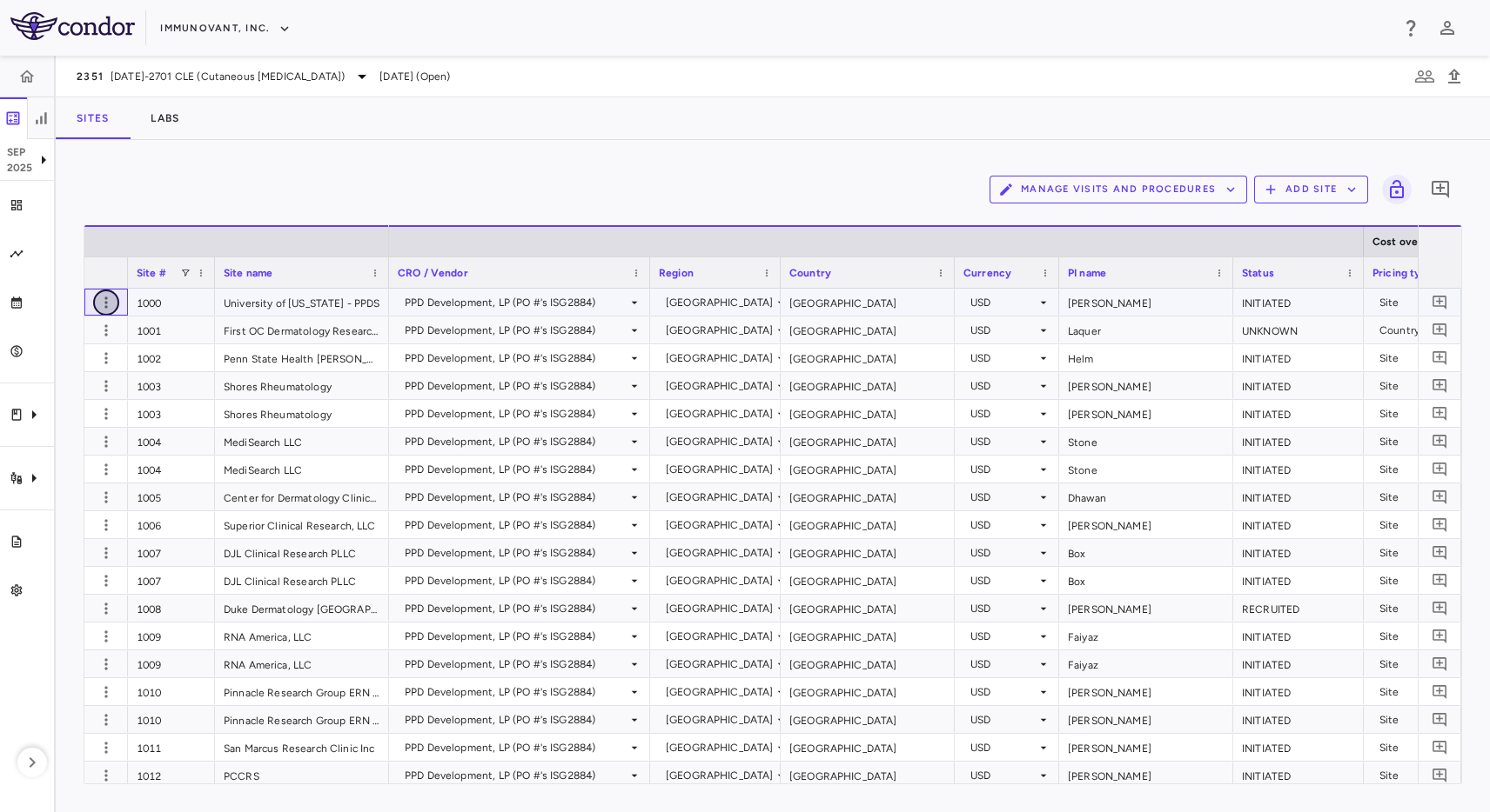
click at [107, 298] on icon "button" at bounding box center [106, 302] width 17 height 17
